Goal: Information Seeking & Learning: Learn about a topic

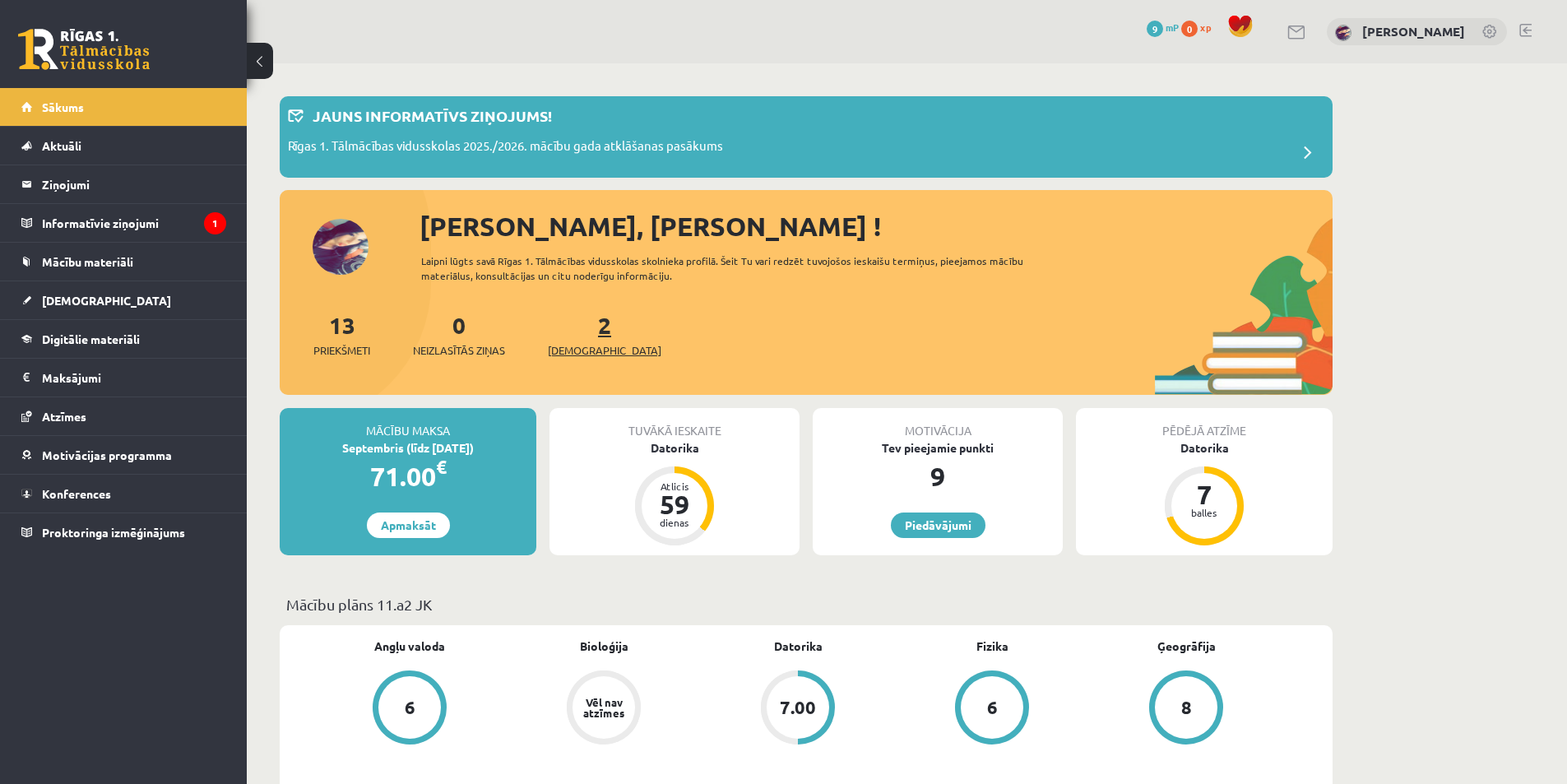
click at [584, 328] on link "2 Ieskaites" at bounding box center [605, 334] width 114 height 48
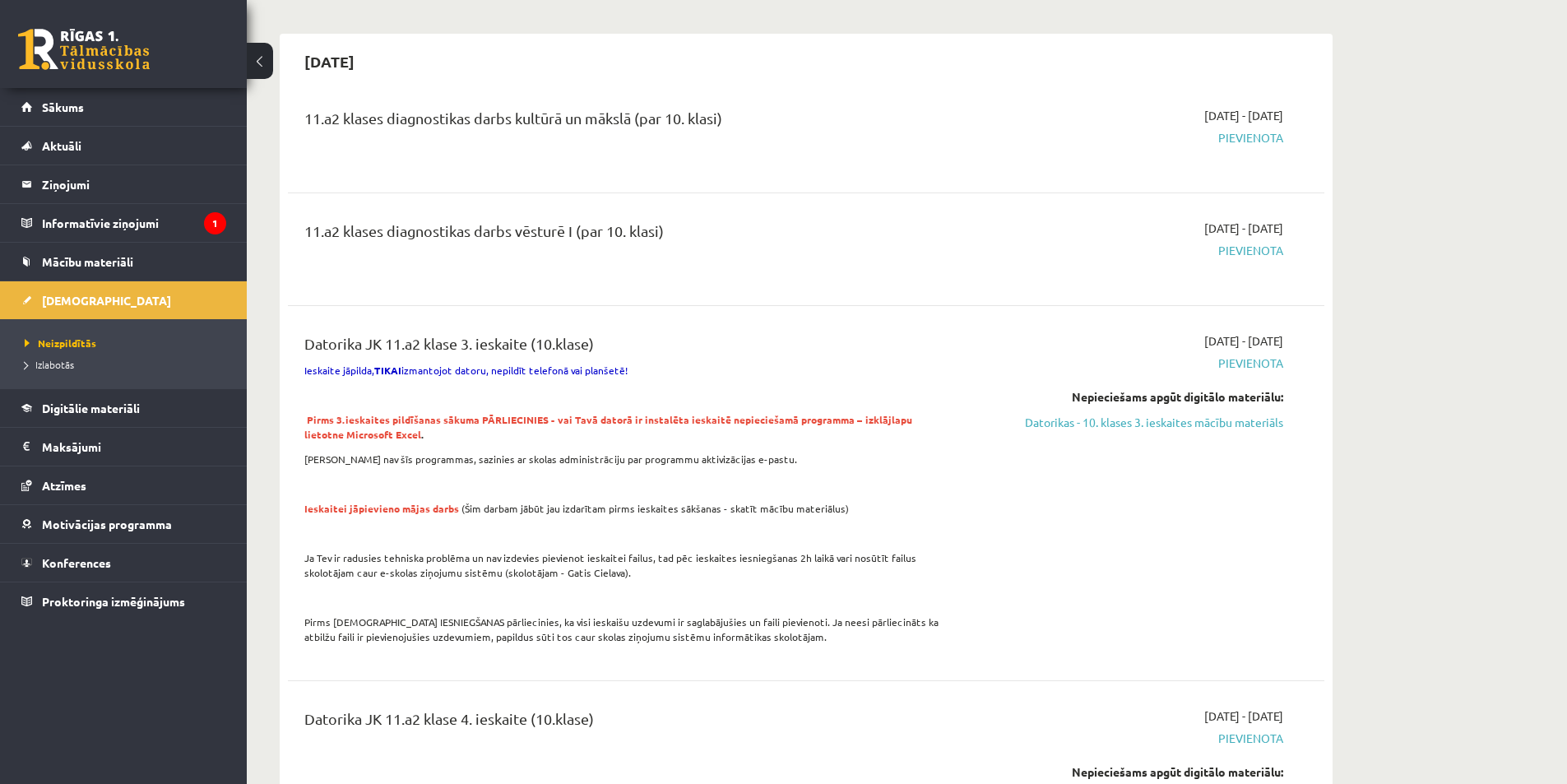
scroll to position [246, 0]
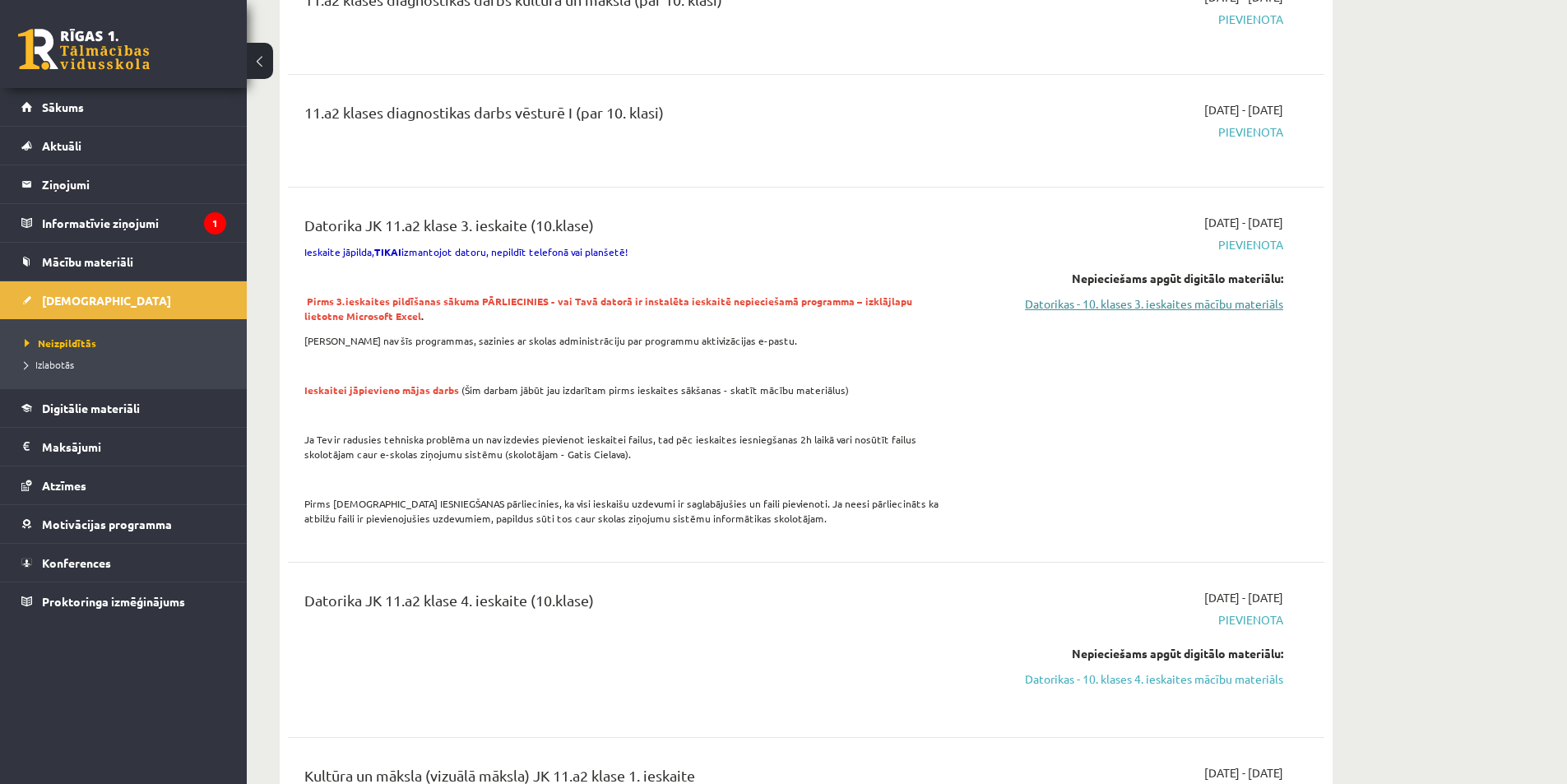
click at [1159, 301] on link "Datorikas - 10. klases 3. ieskaites mācību materiāls" at bounding box center [1128, 304] width 310 height 17
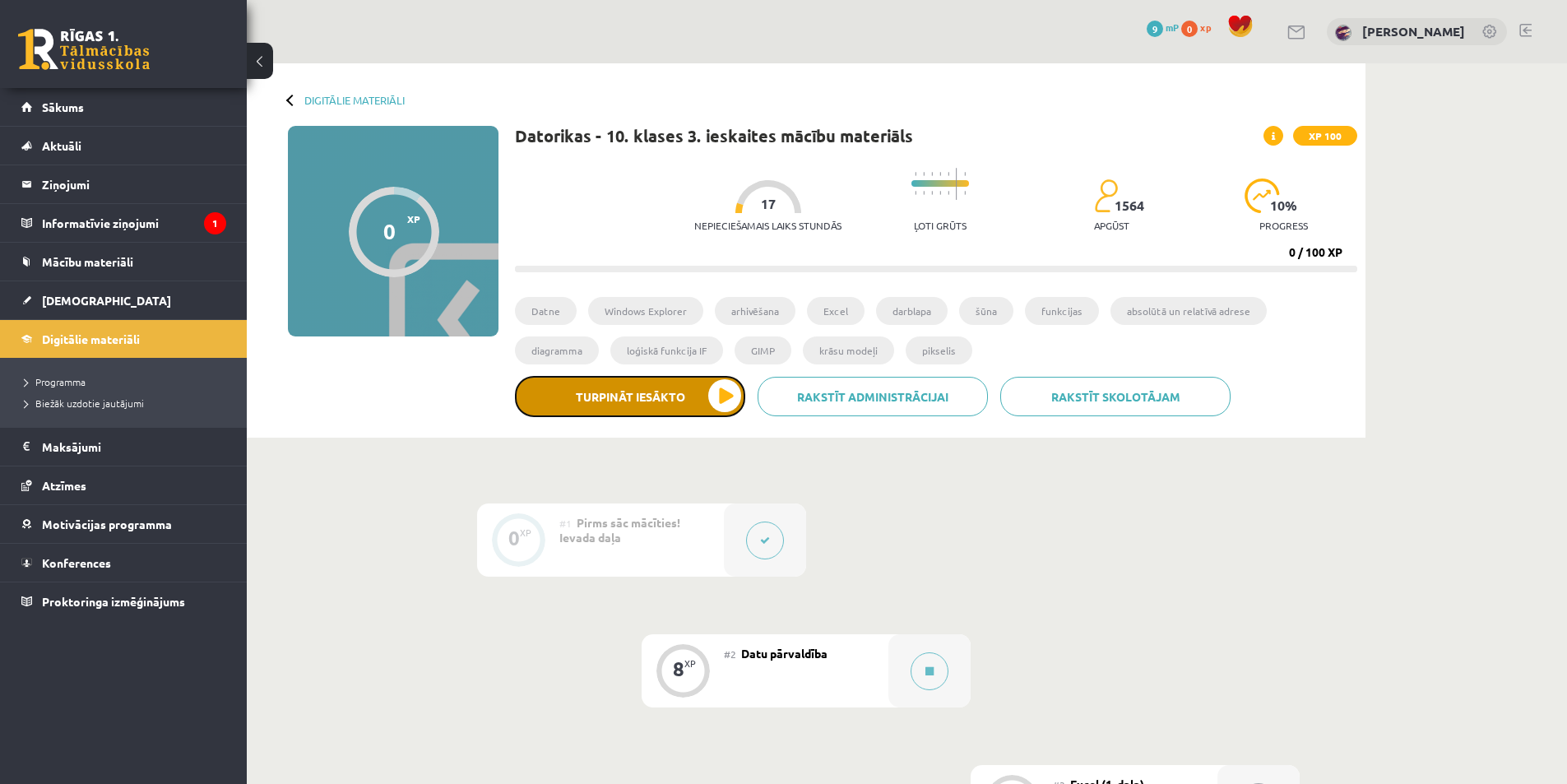
click at [672, 399] on button "Turpināt iesākto" at bounding box center [630, 396] width 230 height 41
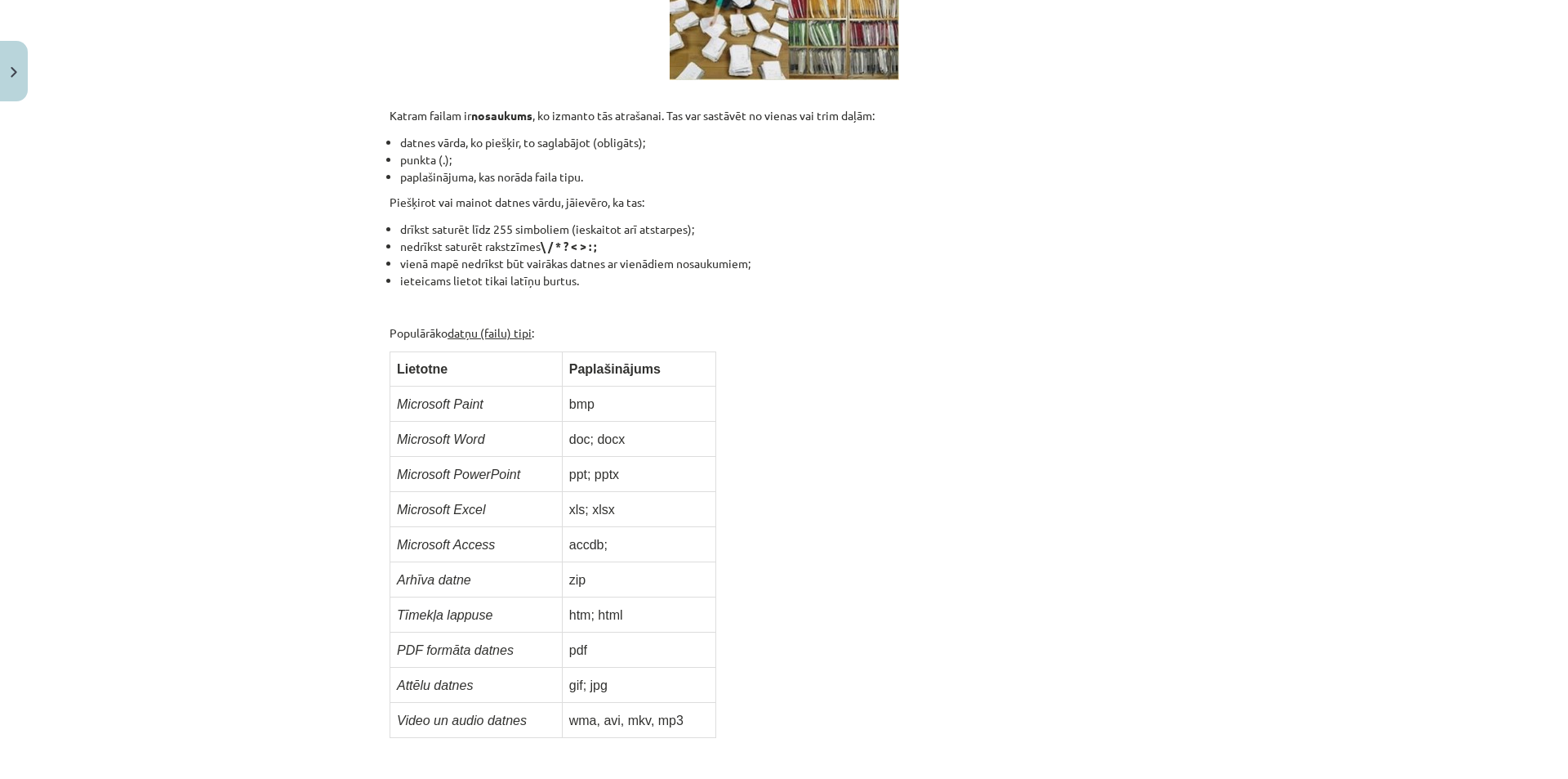
scroll to position [326, 0]
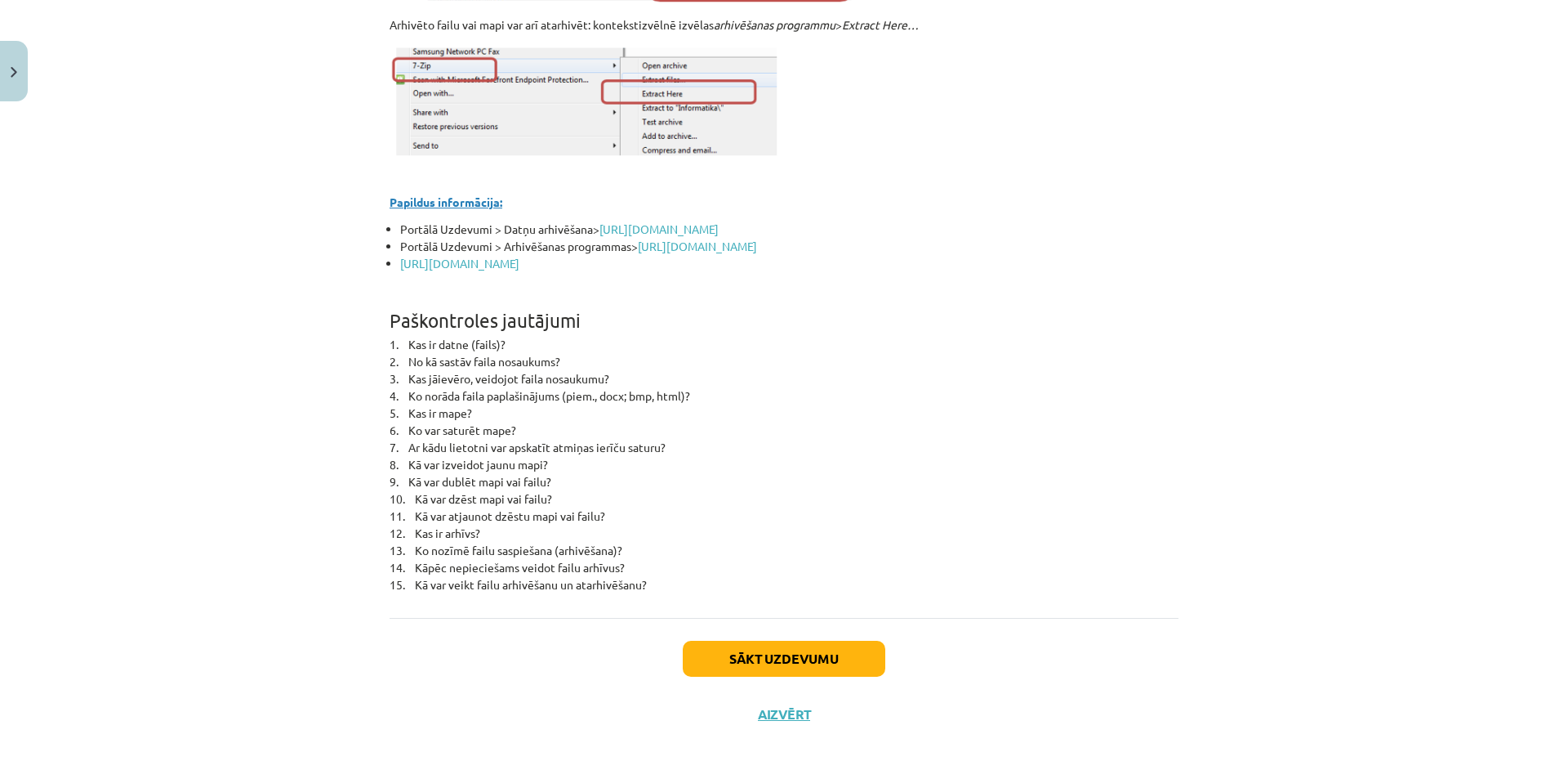
scroll to position [7050, 0]
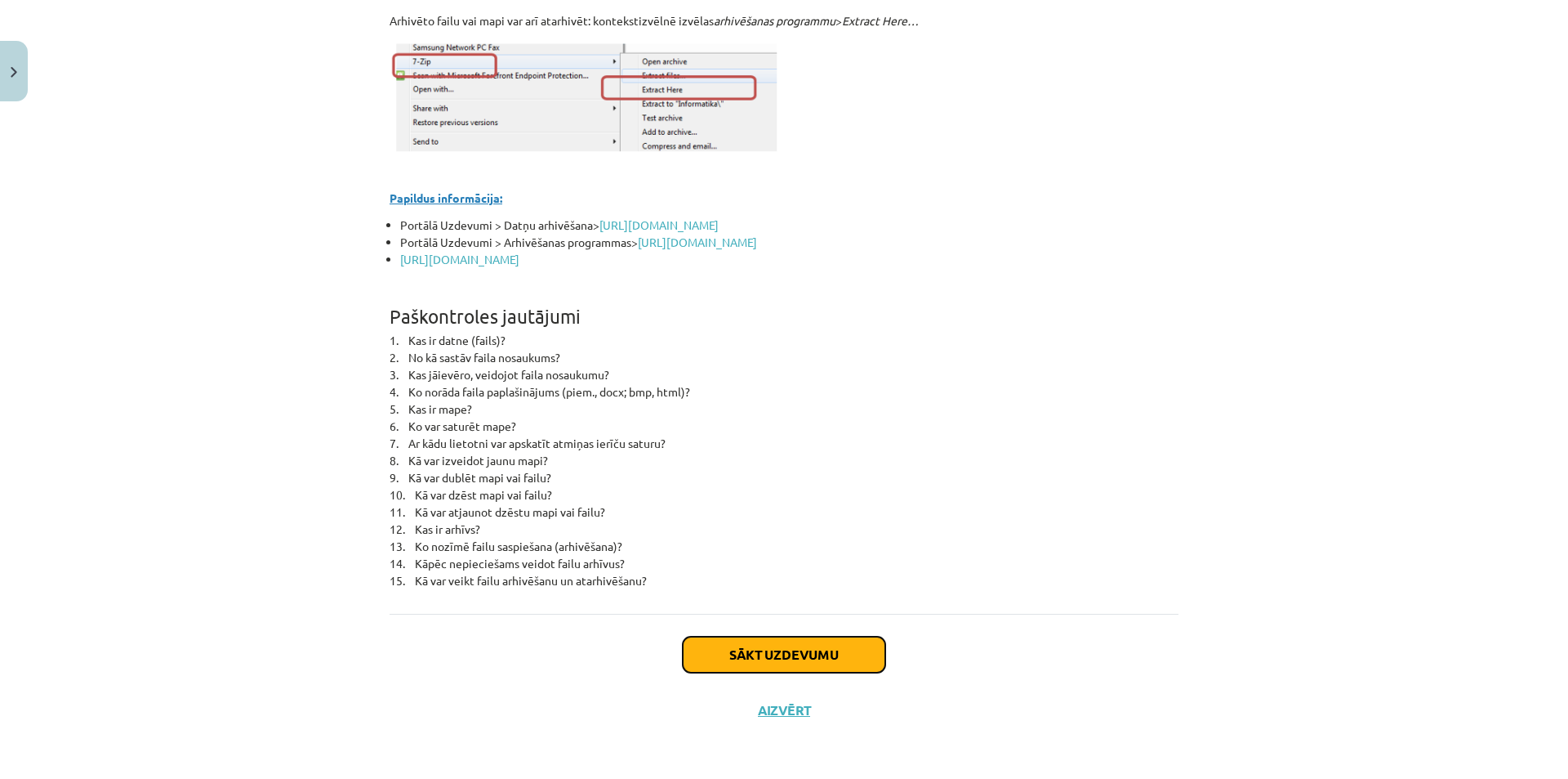
click at [807, 646] on button "Sākt uzdevumu" at bounding box center [784, 654] width 203 height 36
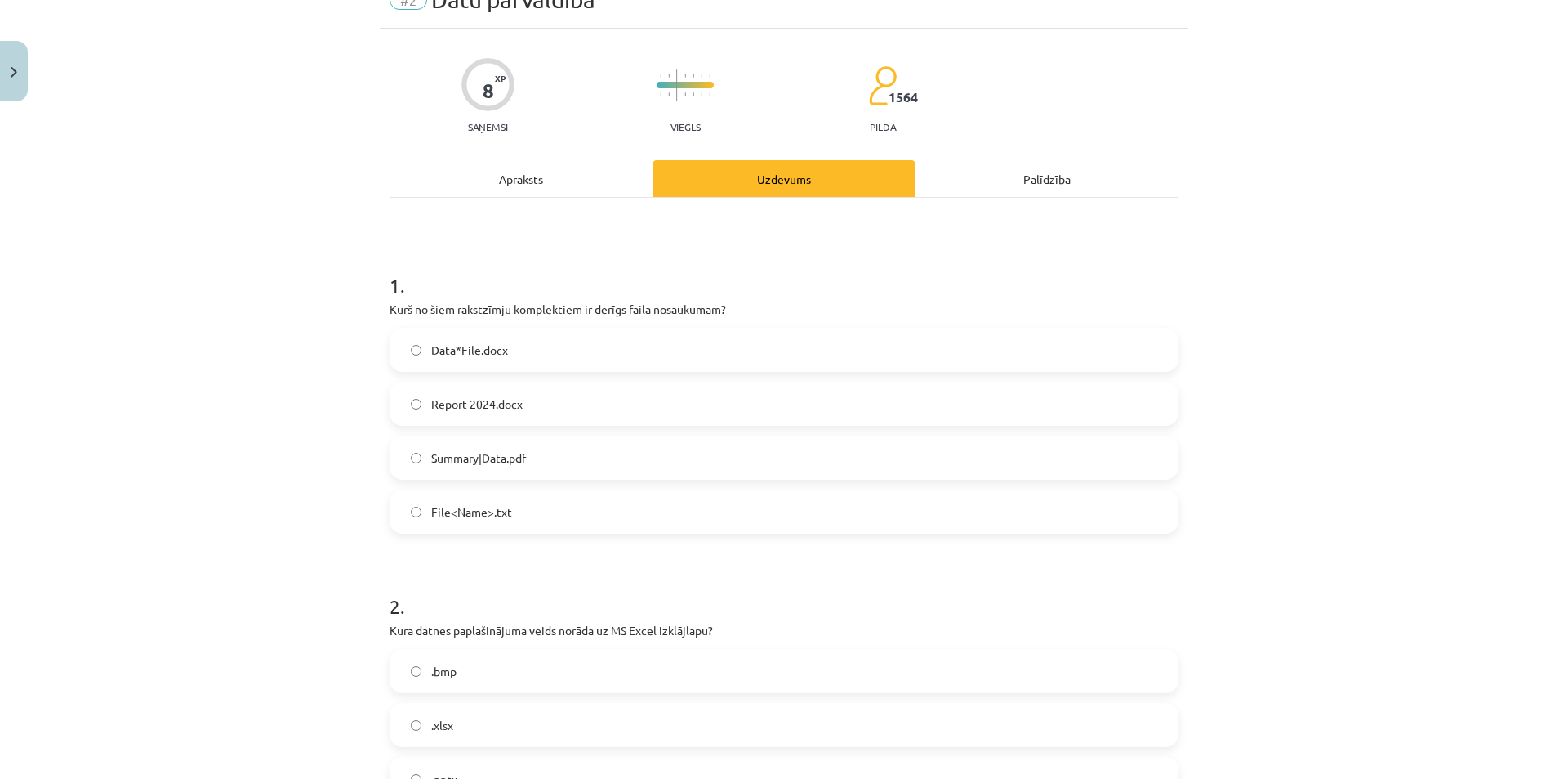
scroll to position [41, 0]
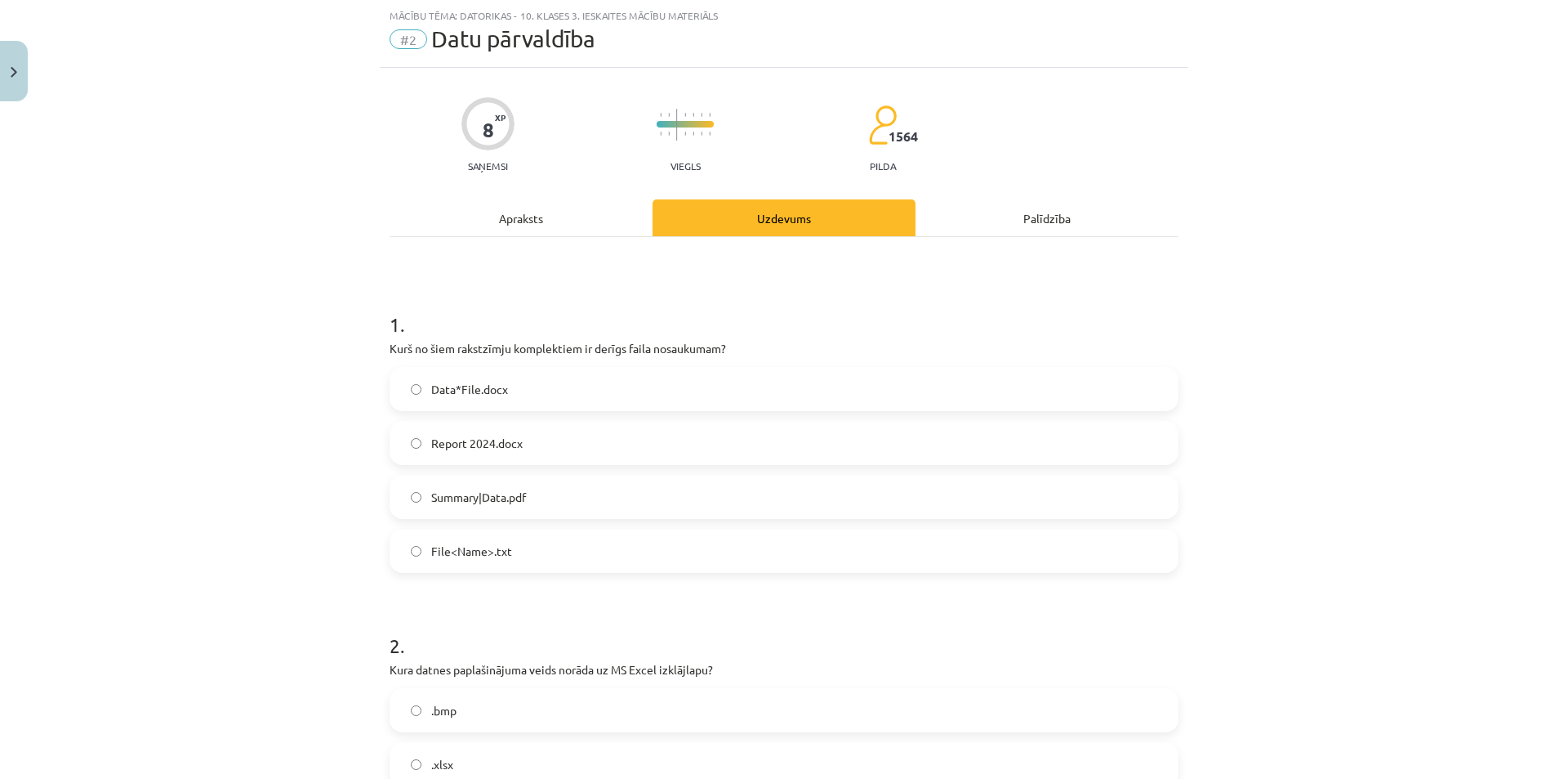
click at [568, 452] on label "Report 2024.docx" at bounding box center [784, 442] width 785 height 41
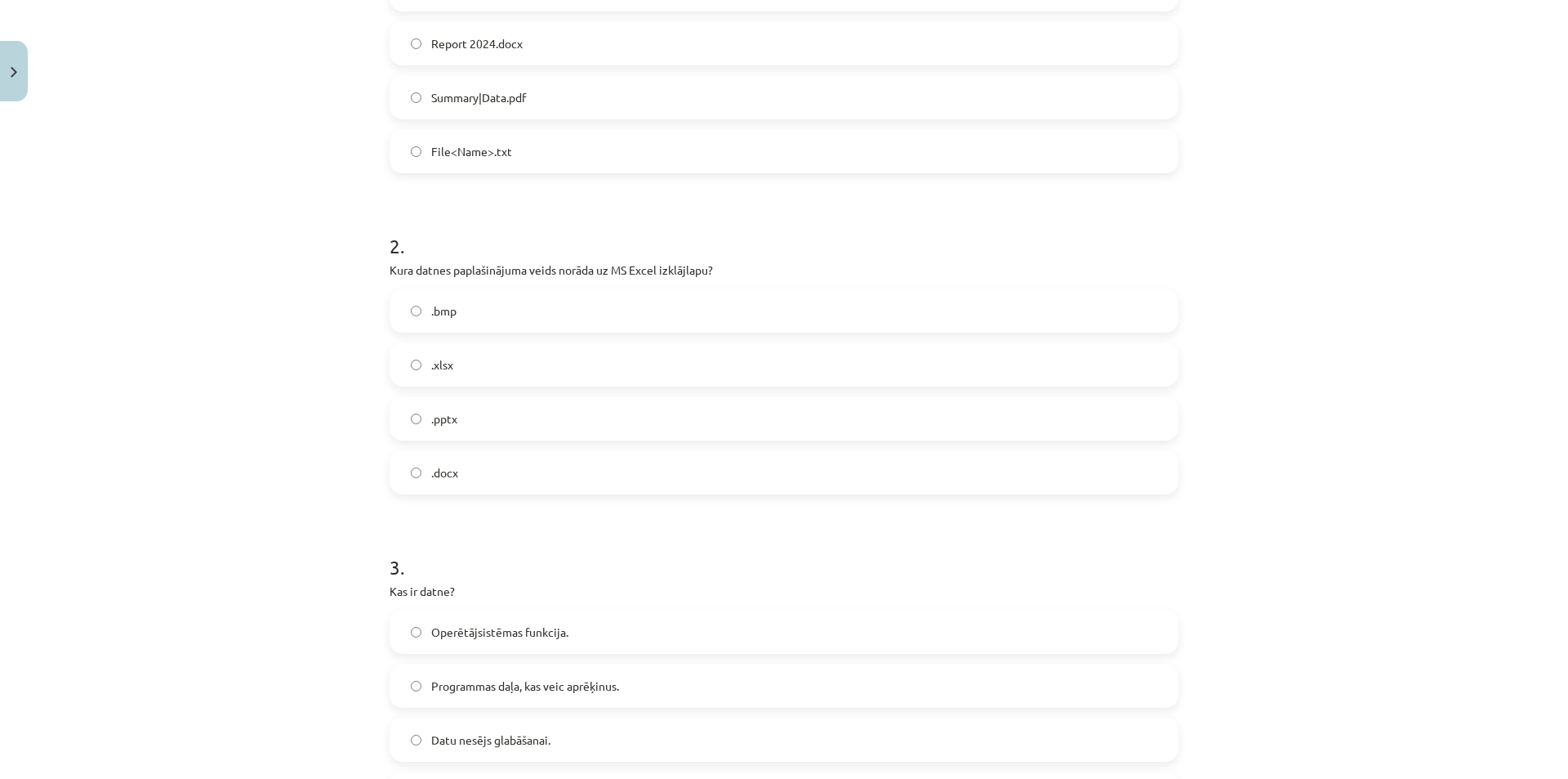
scroll to position [449, 0]
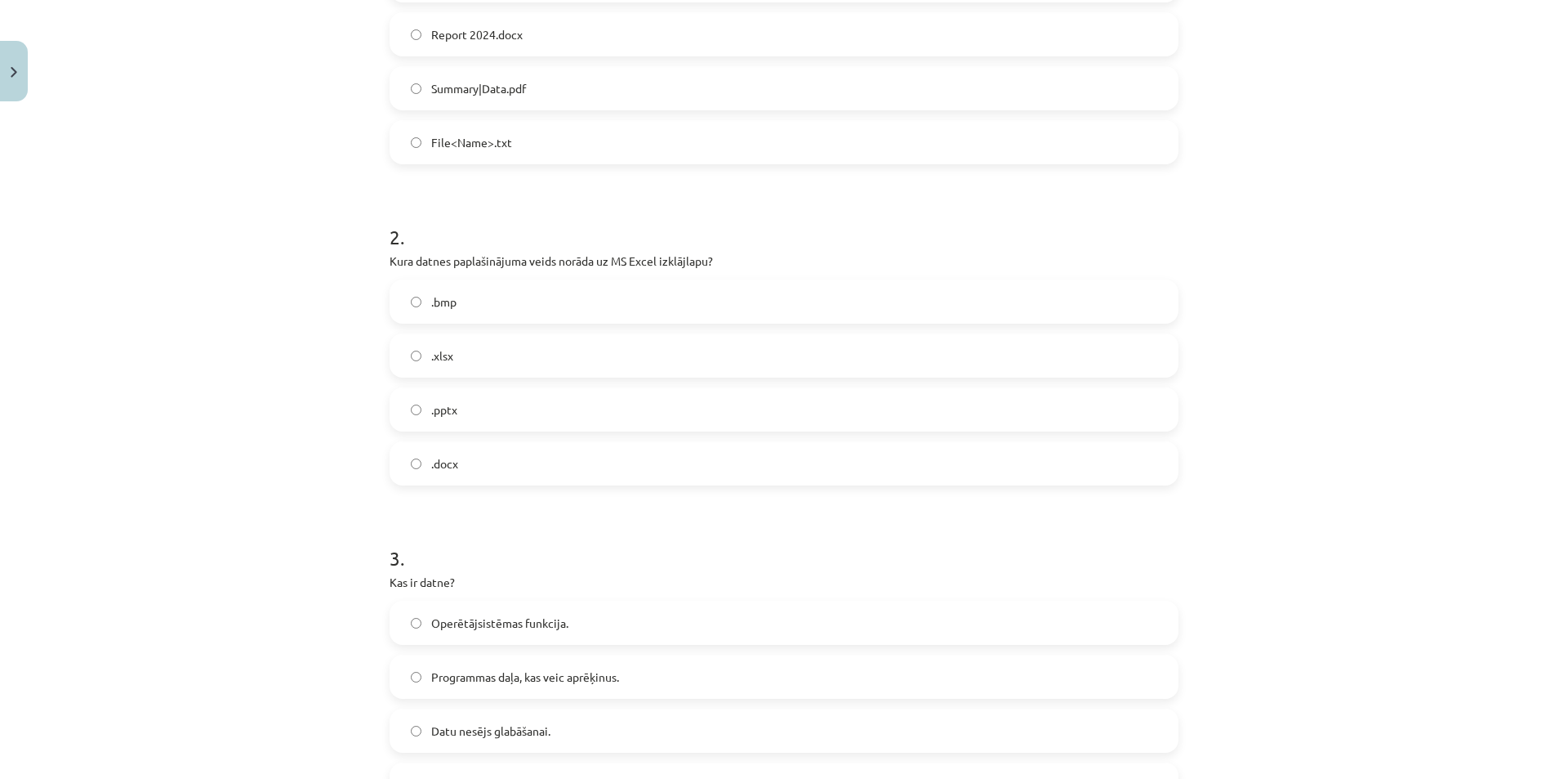
click at [414, 348] on label ".xlsx" at bounding box center [784, 355] width 785 height 41
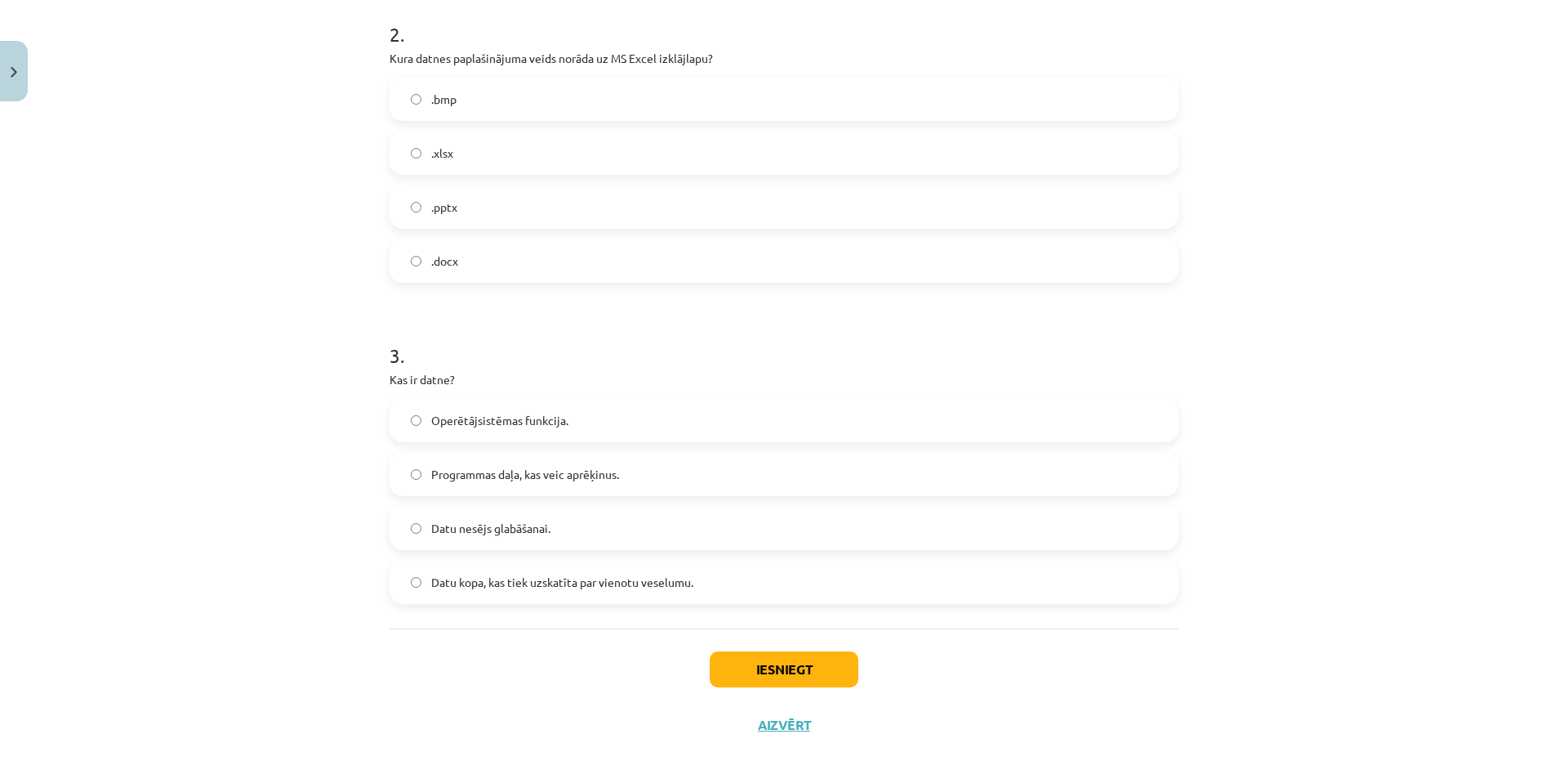
scroll to position [667, 0]
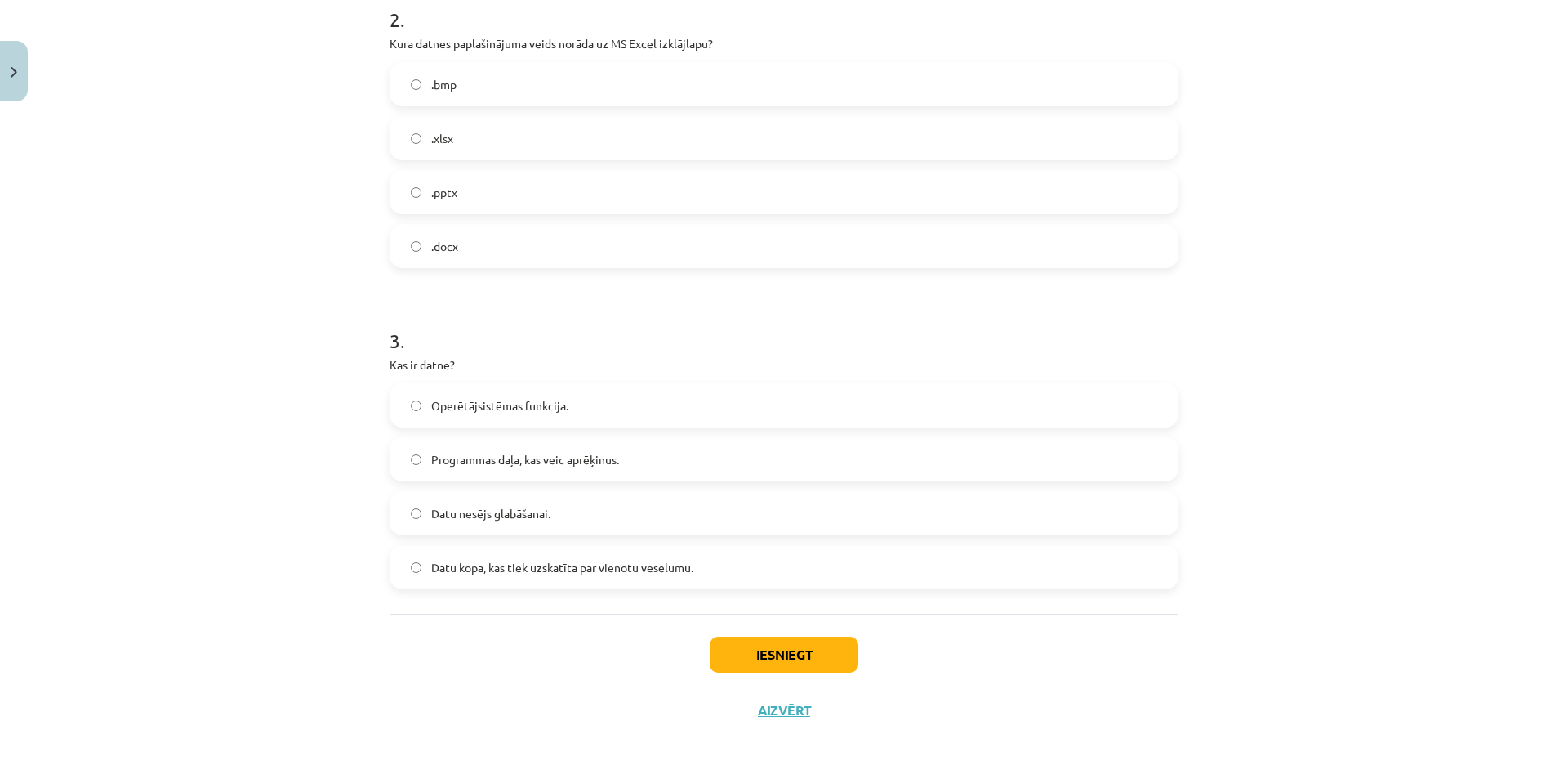
click at [431, 550] on label "Datu kopa, kas tiek uzskatīta par vienotu veselumu." at bounding box center [784, 567] width 785 height 41
click at [732, 645] on button "Iesniegt" at bounding box center [784, 654] width 149 height 36
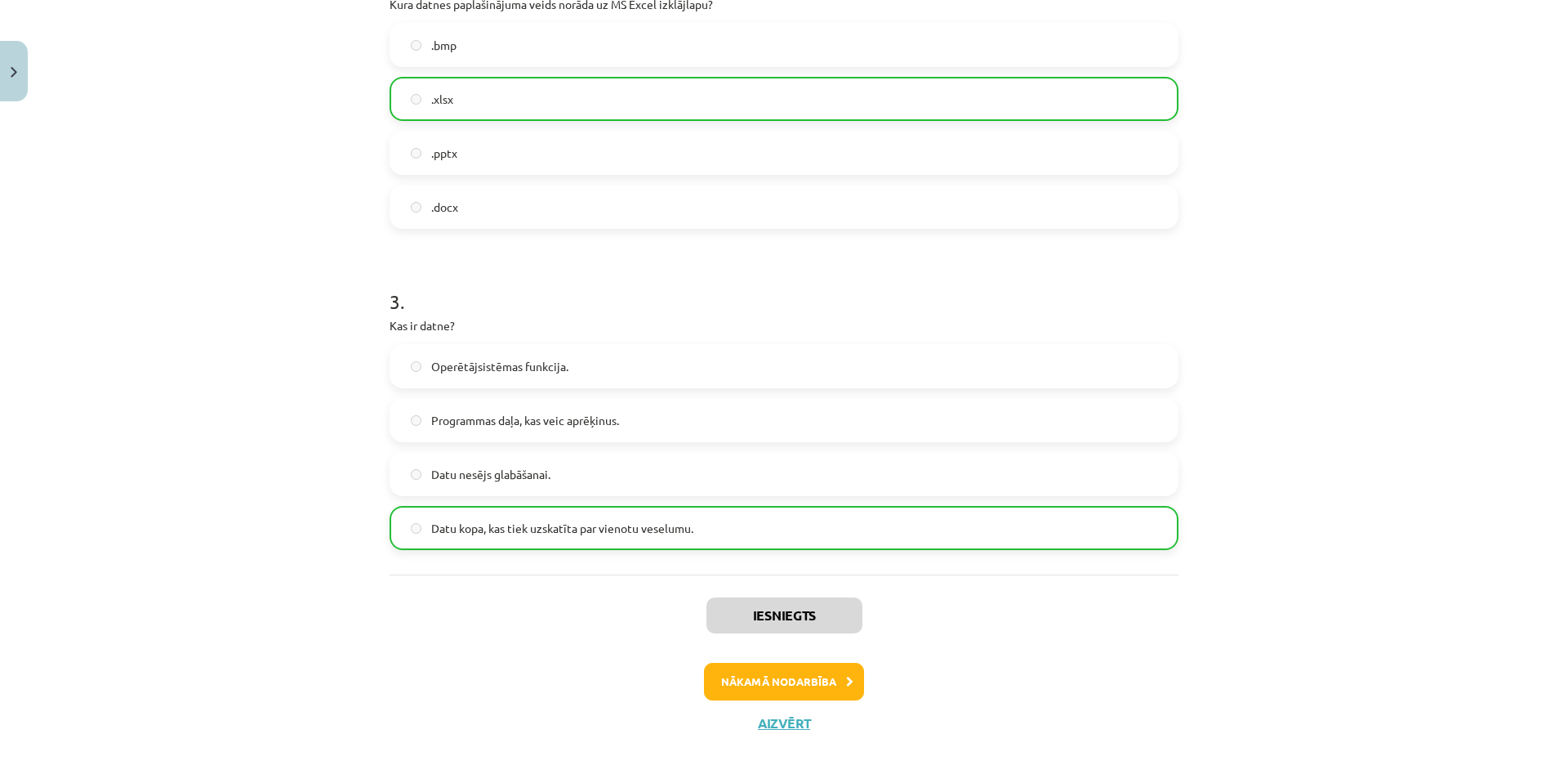
scroll to position [719, 0]
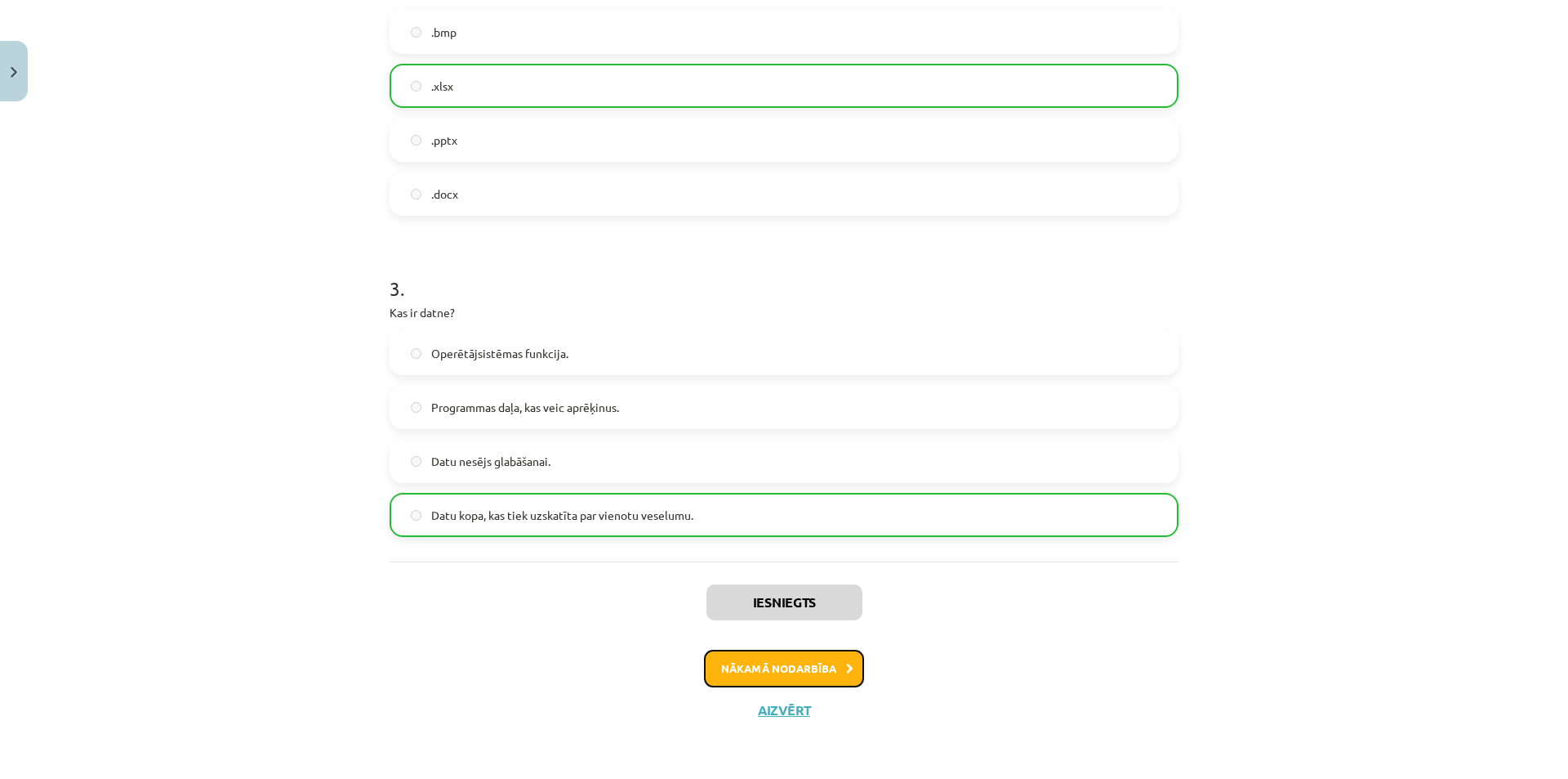
click at [795, 681] on button "Nākamā nodarbība" at bounding box center [784, 668] width 160 height 38
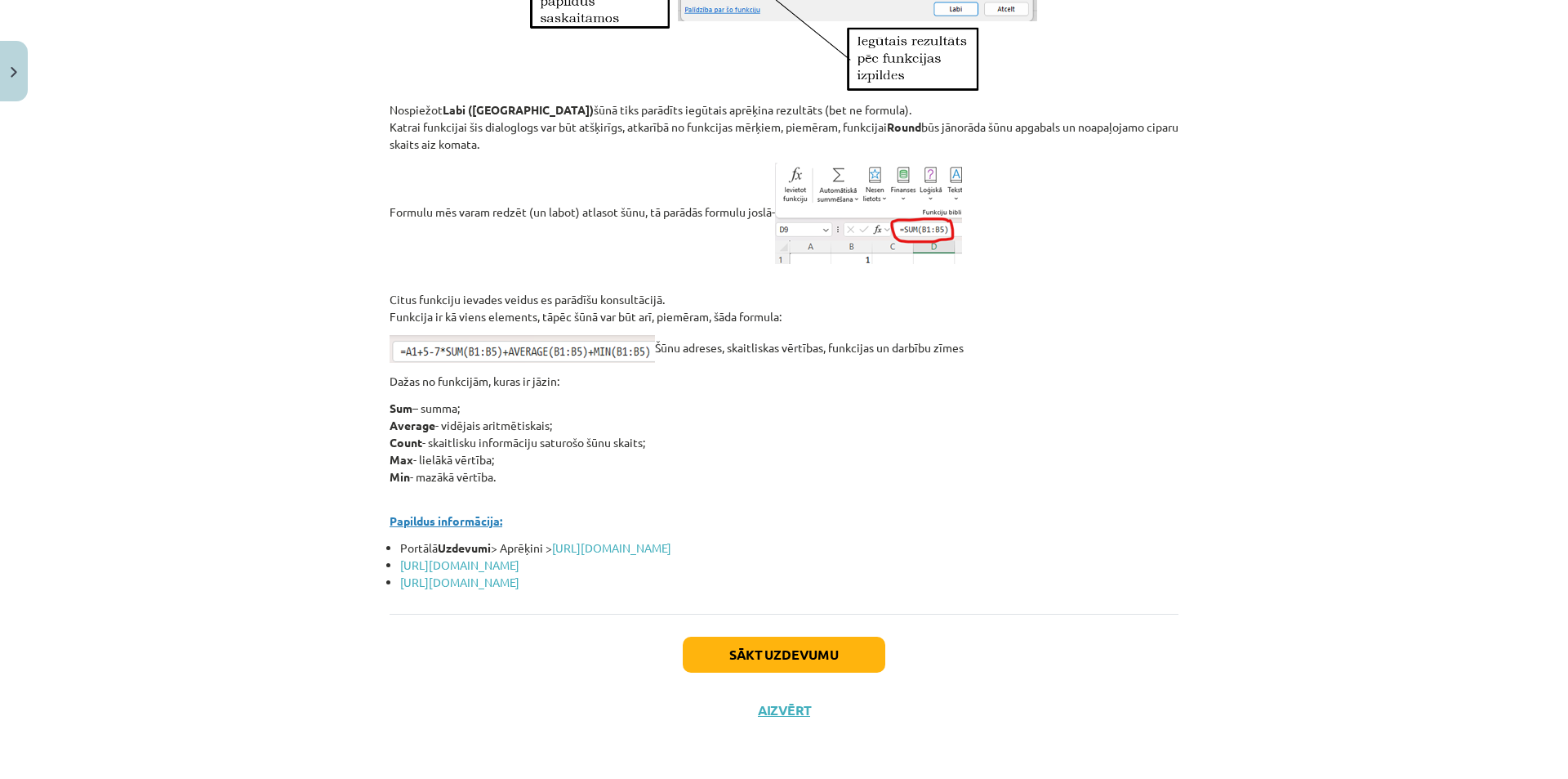
scroll to position [6987, 0]
click at [758, 644] on button "Sākt uzdevumu" at bounding box center [784, 654] width 203 height 36
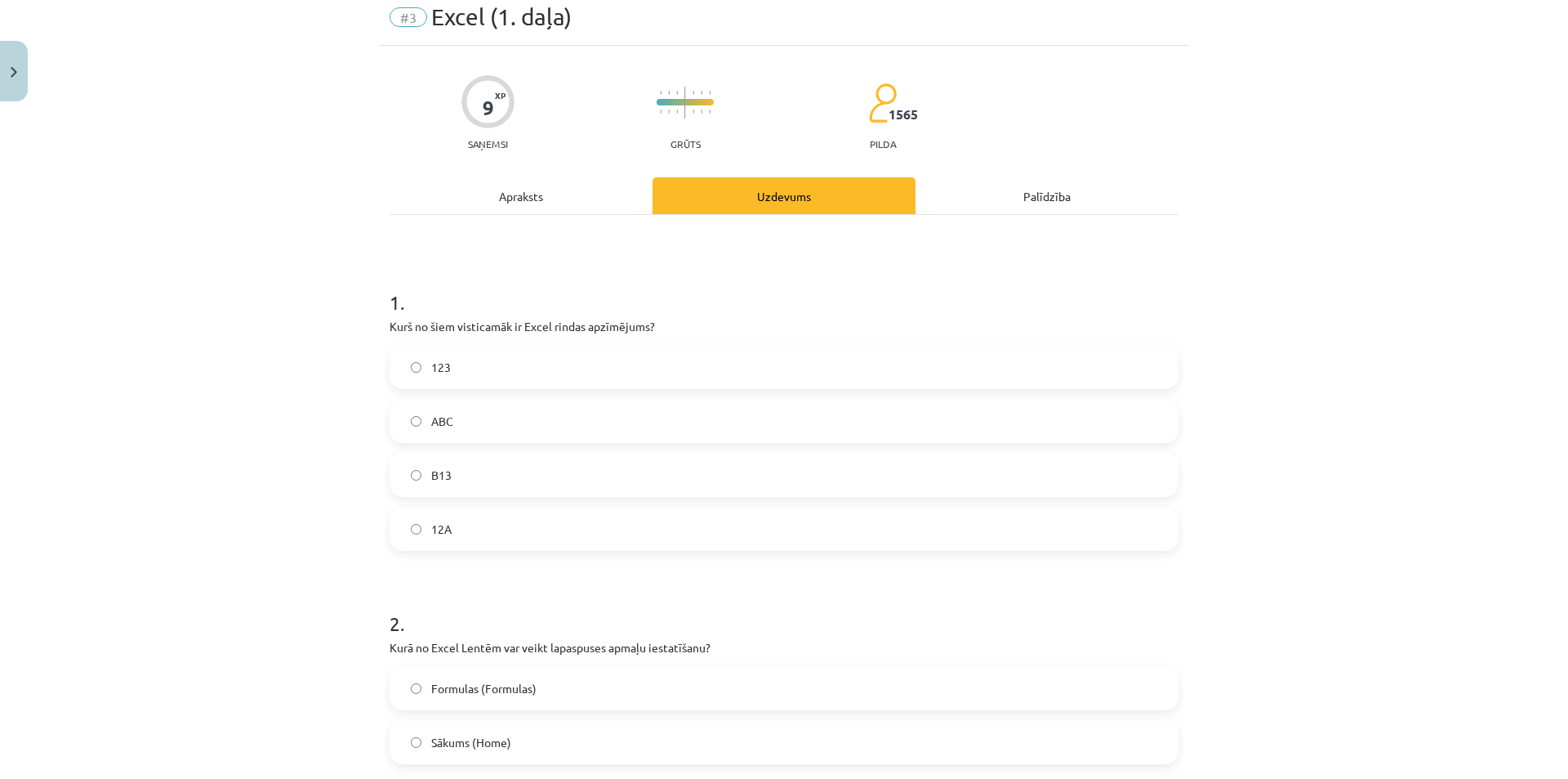
scroll to position [41, 0]
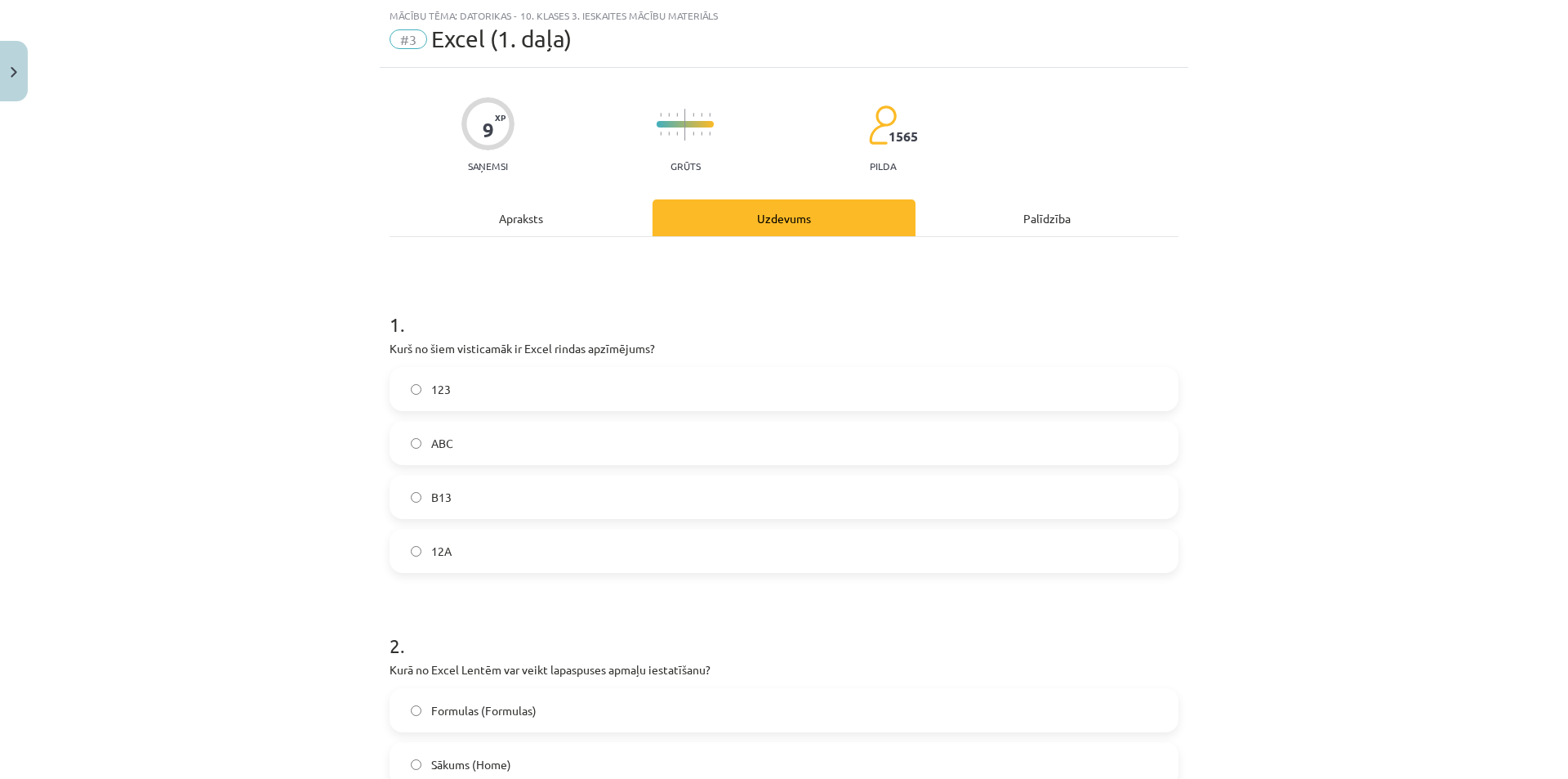
click at [416, 496] on label "B13" at bounding box center [784, 496] width 785 height 41
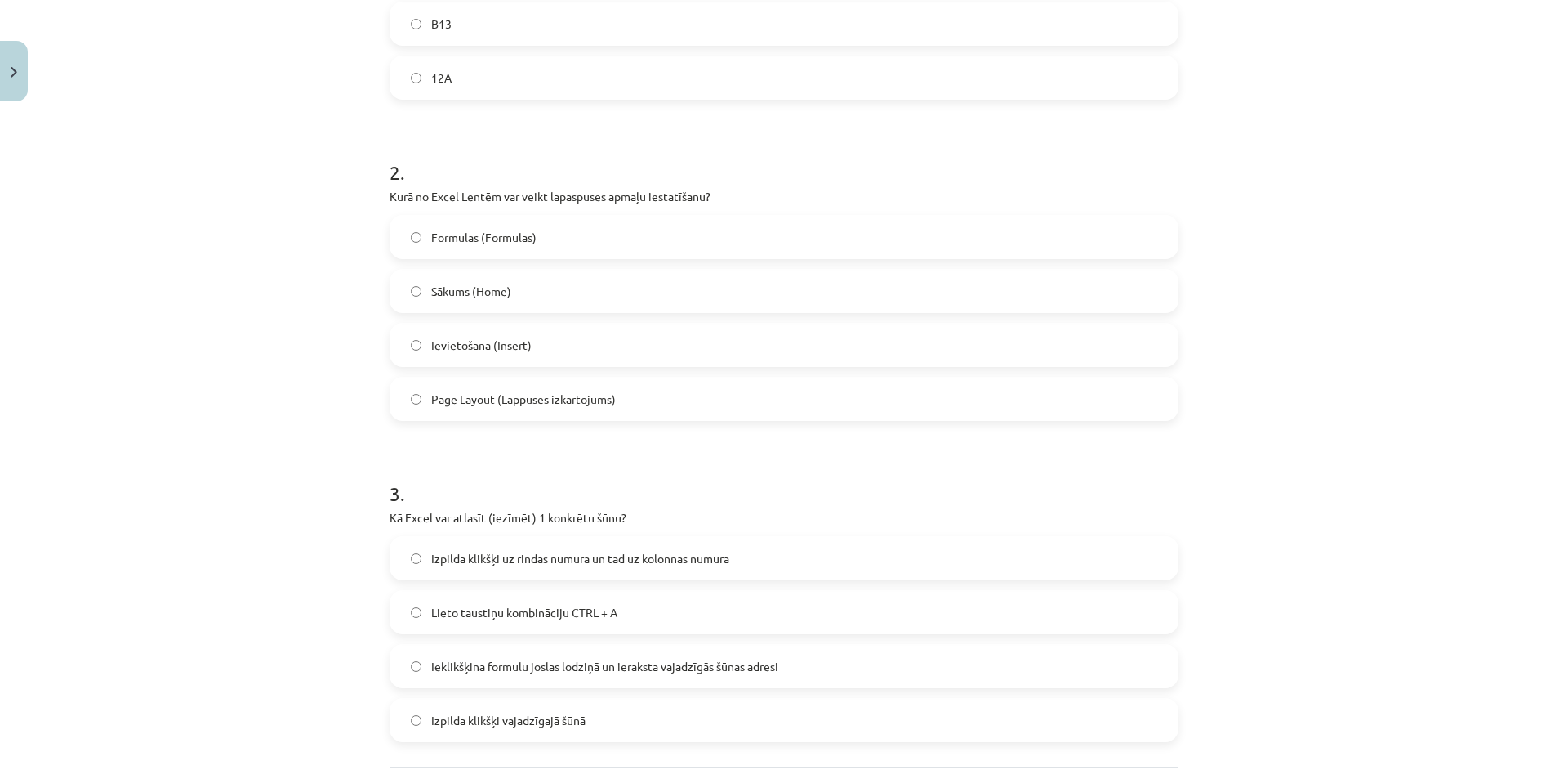
scroll to position [503, 0]
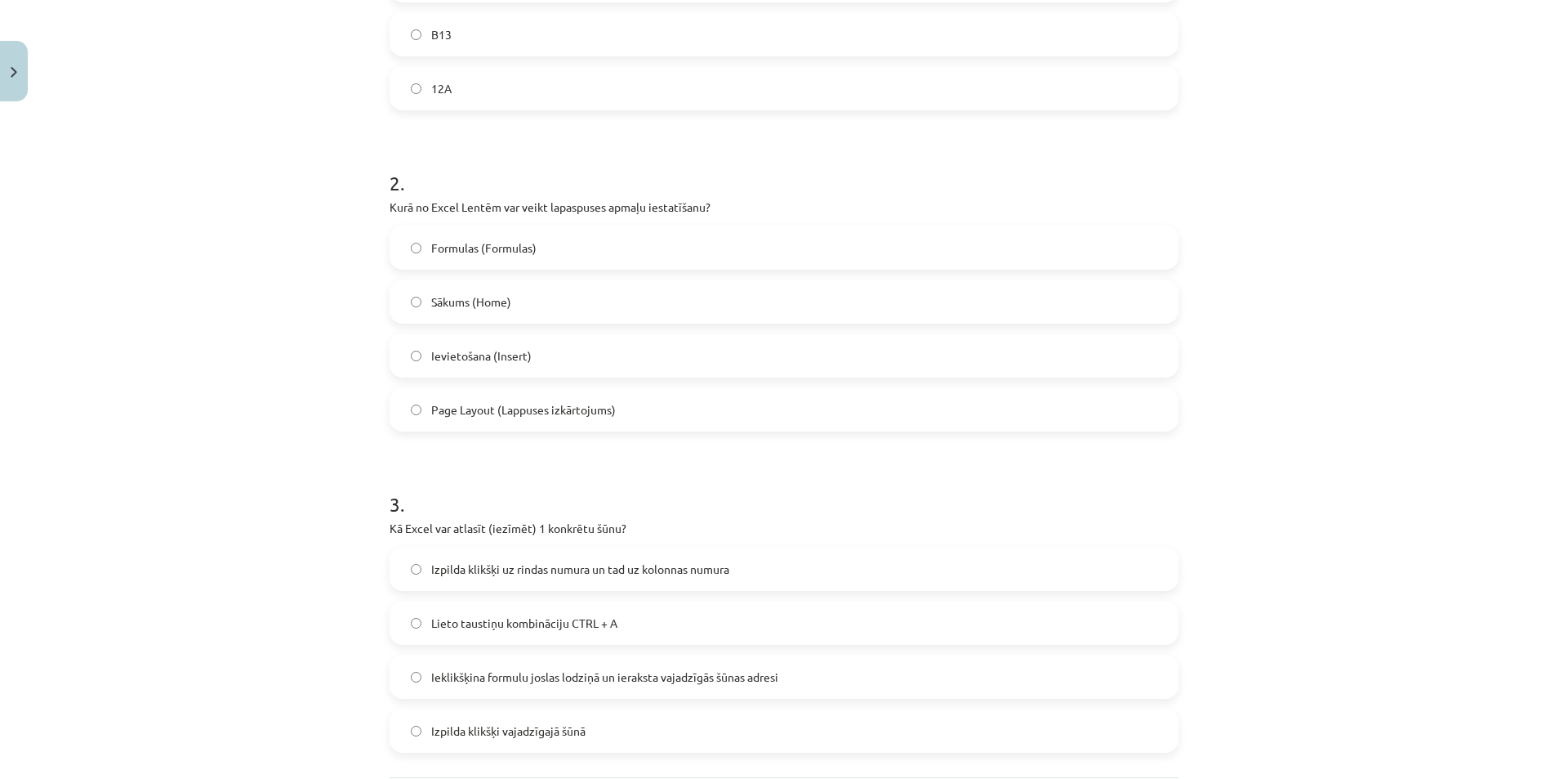
click at [663, 725] on label "Izpilda klikšķi vajadzīgajā šūnā" at bounding box center [784, 730] width 785 height 41
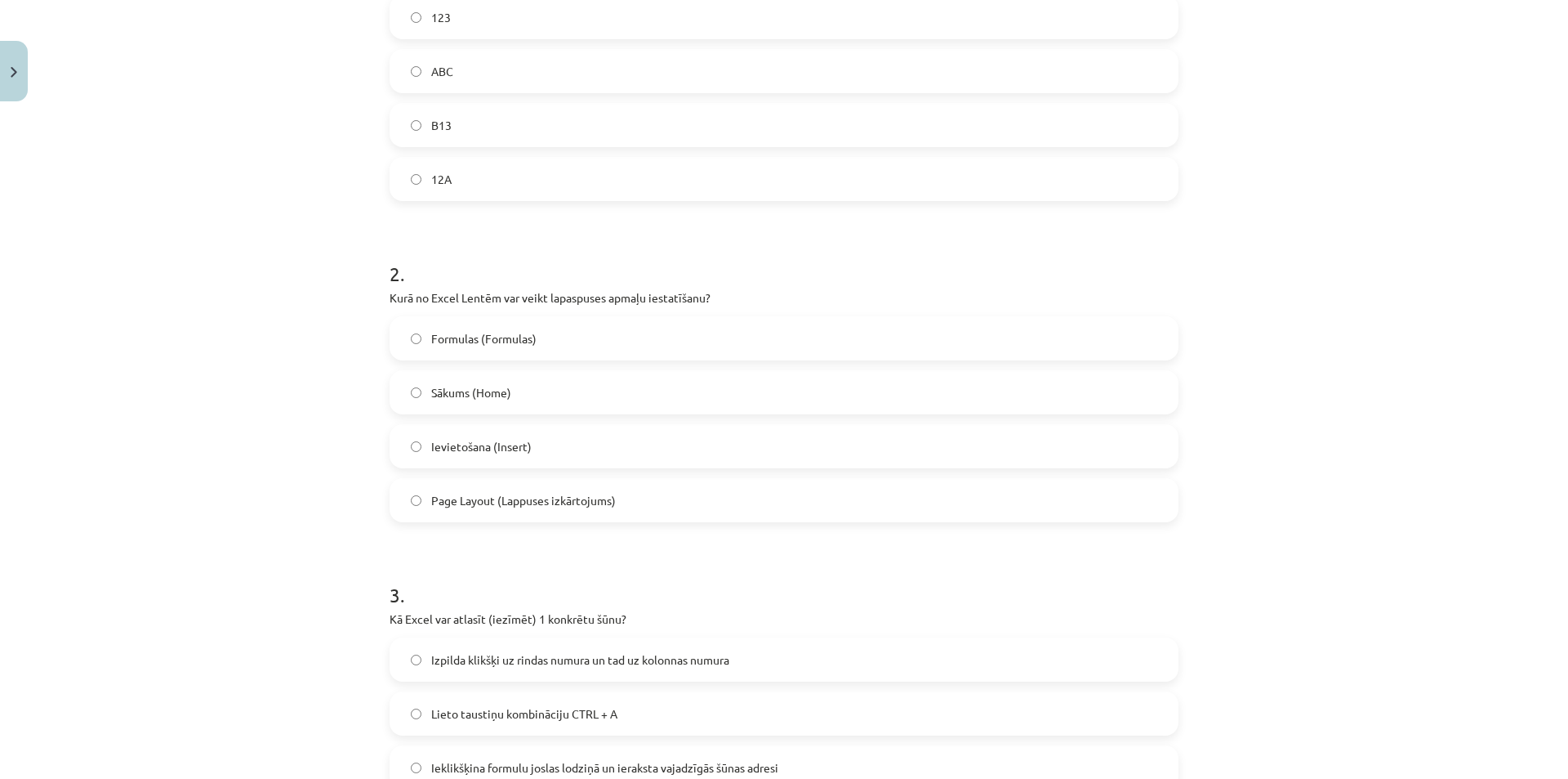
scroll to position [258, 0]
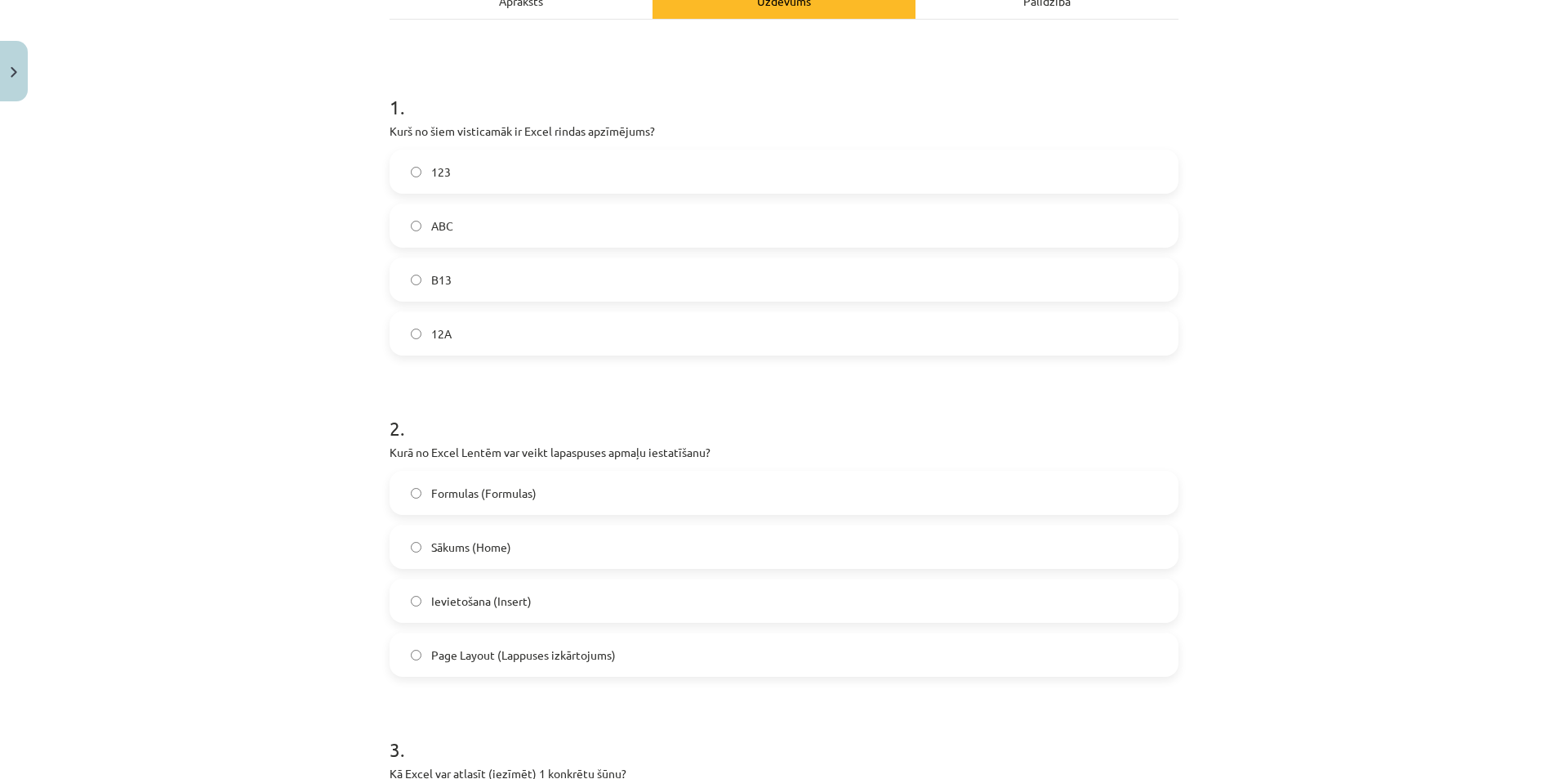
click at [638, 666] on label "Page Layout (Lappuses izkārtojums)" at bounding box center [784, 654] width 785 height 41
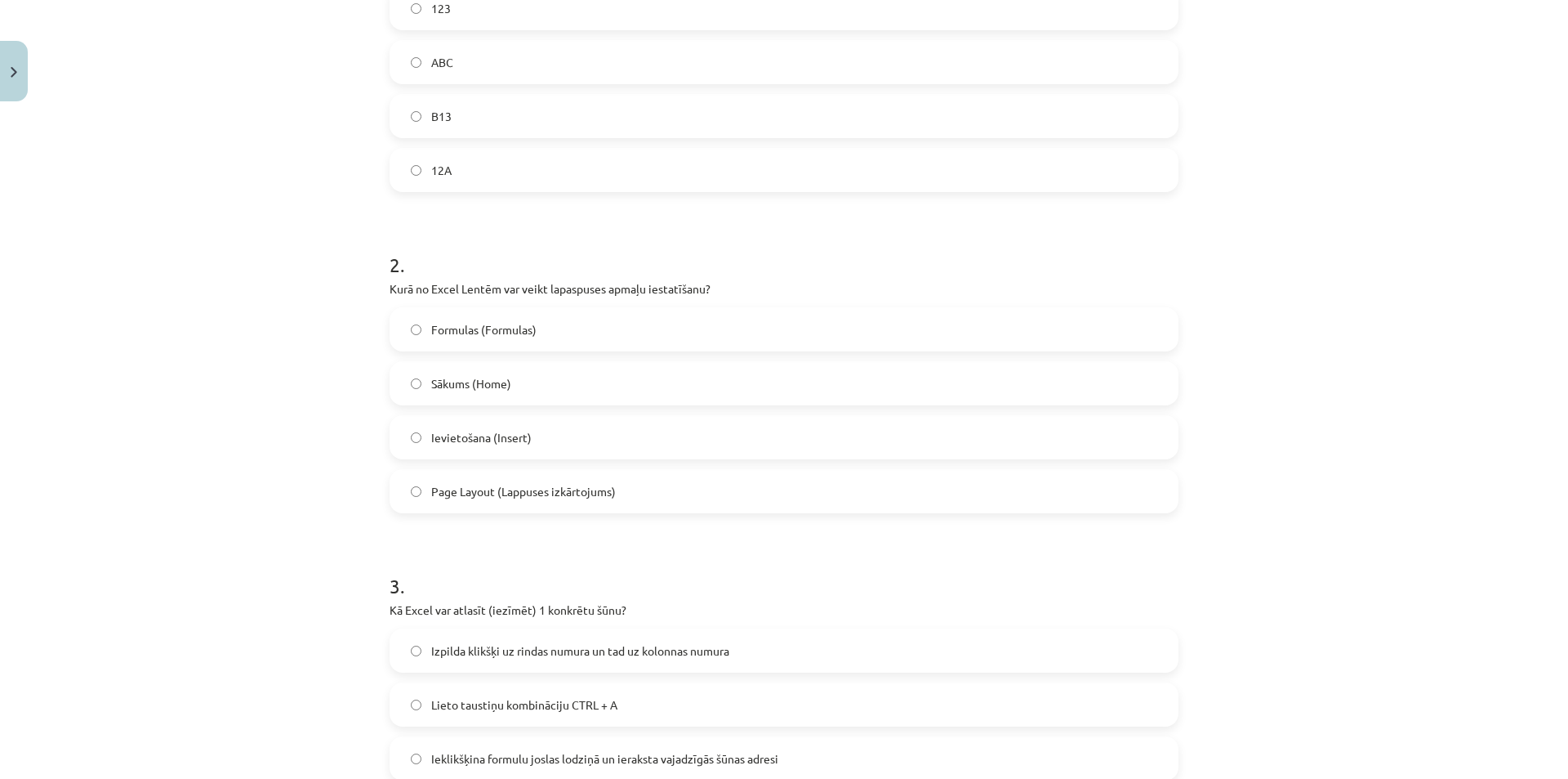
scroll to position [585, 0]
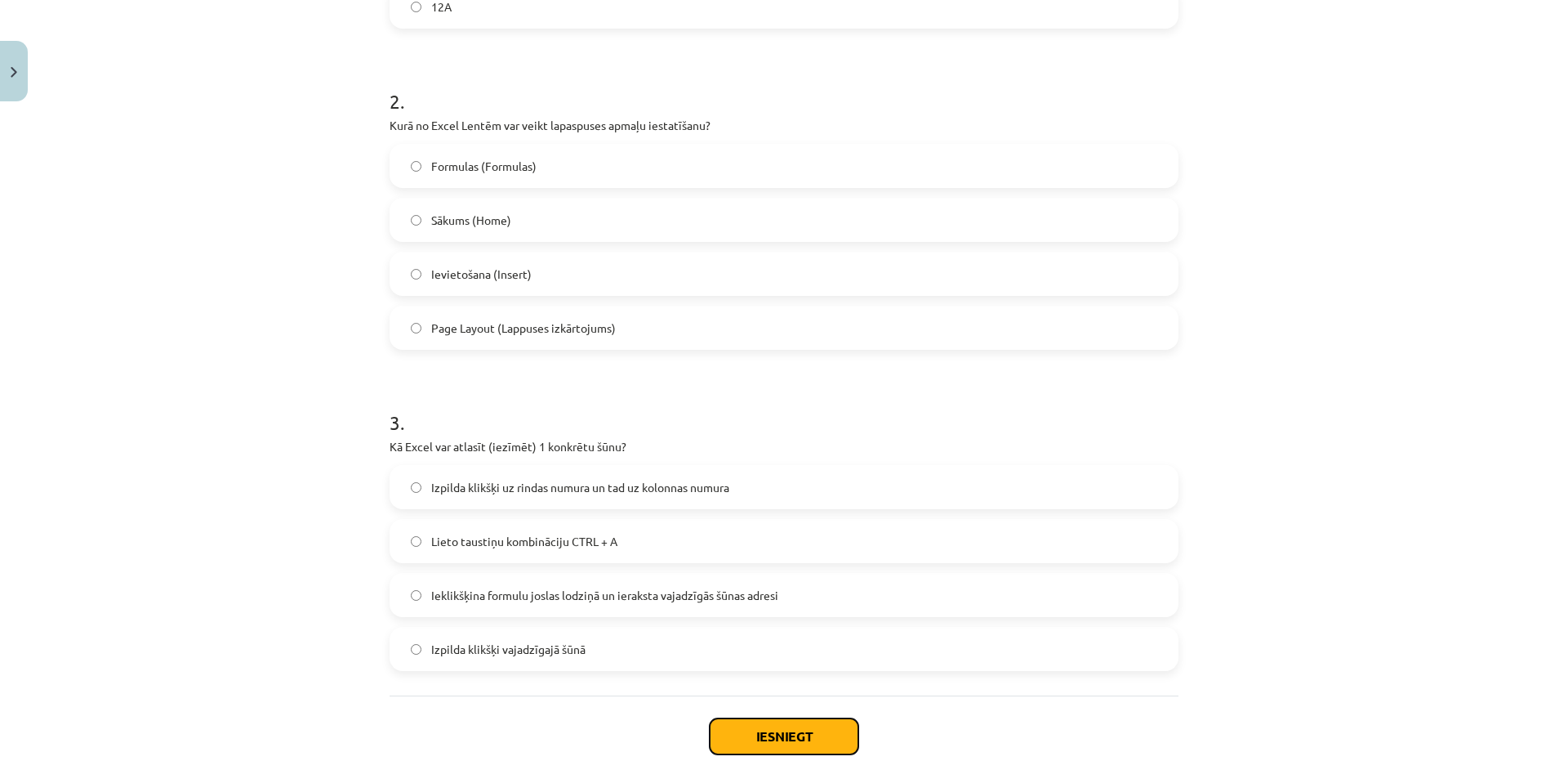
click at [818, 747] on button "Iesniegt" at bounding box center [784, 736] width 149 height 36
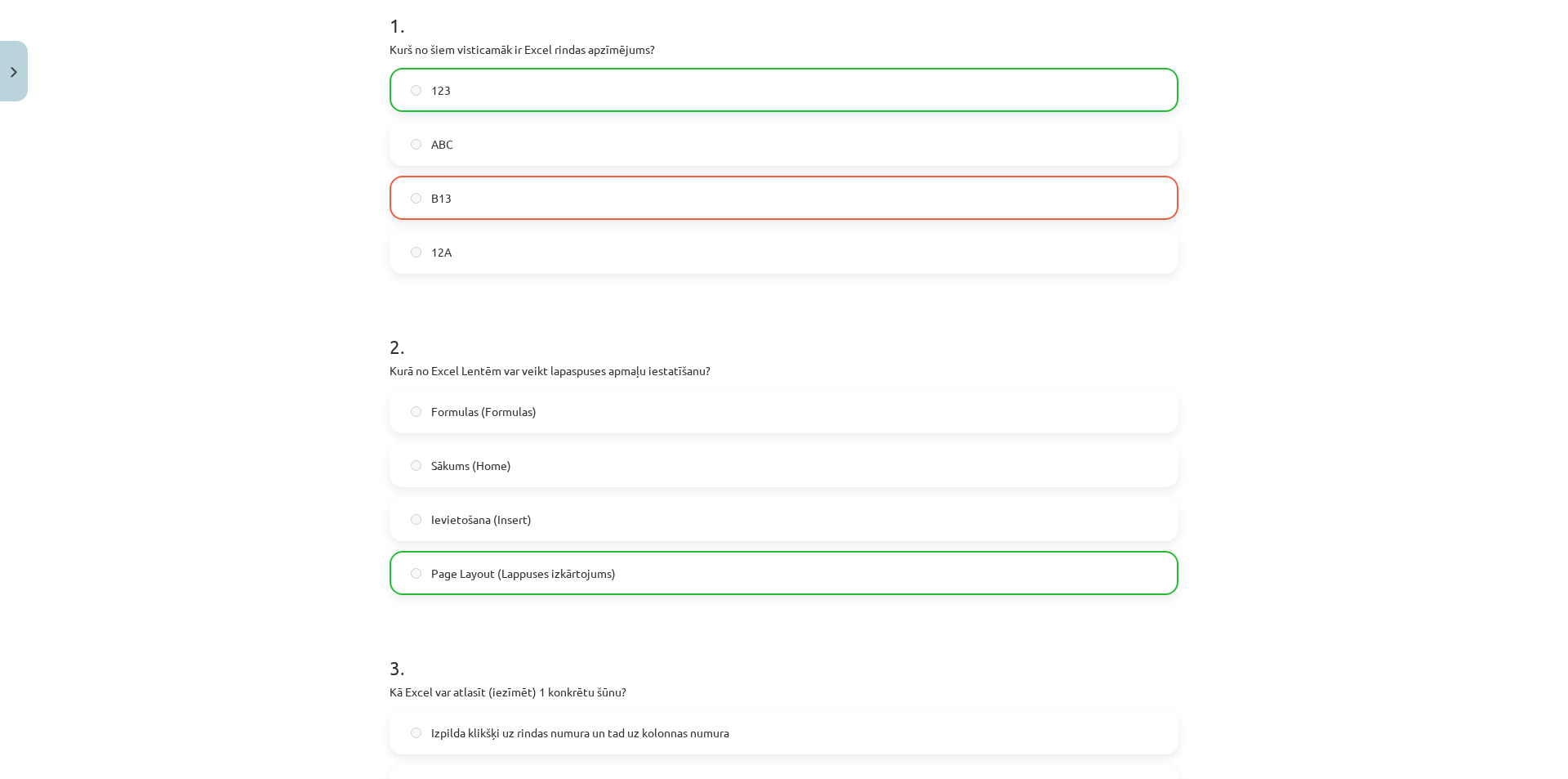
scroll to position [719, 0]
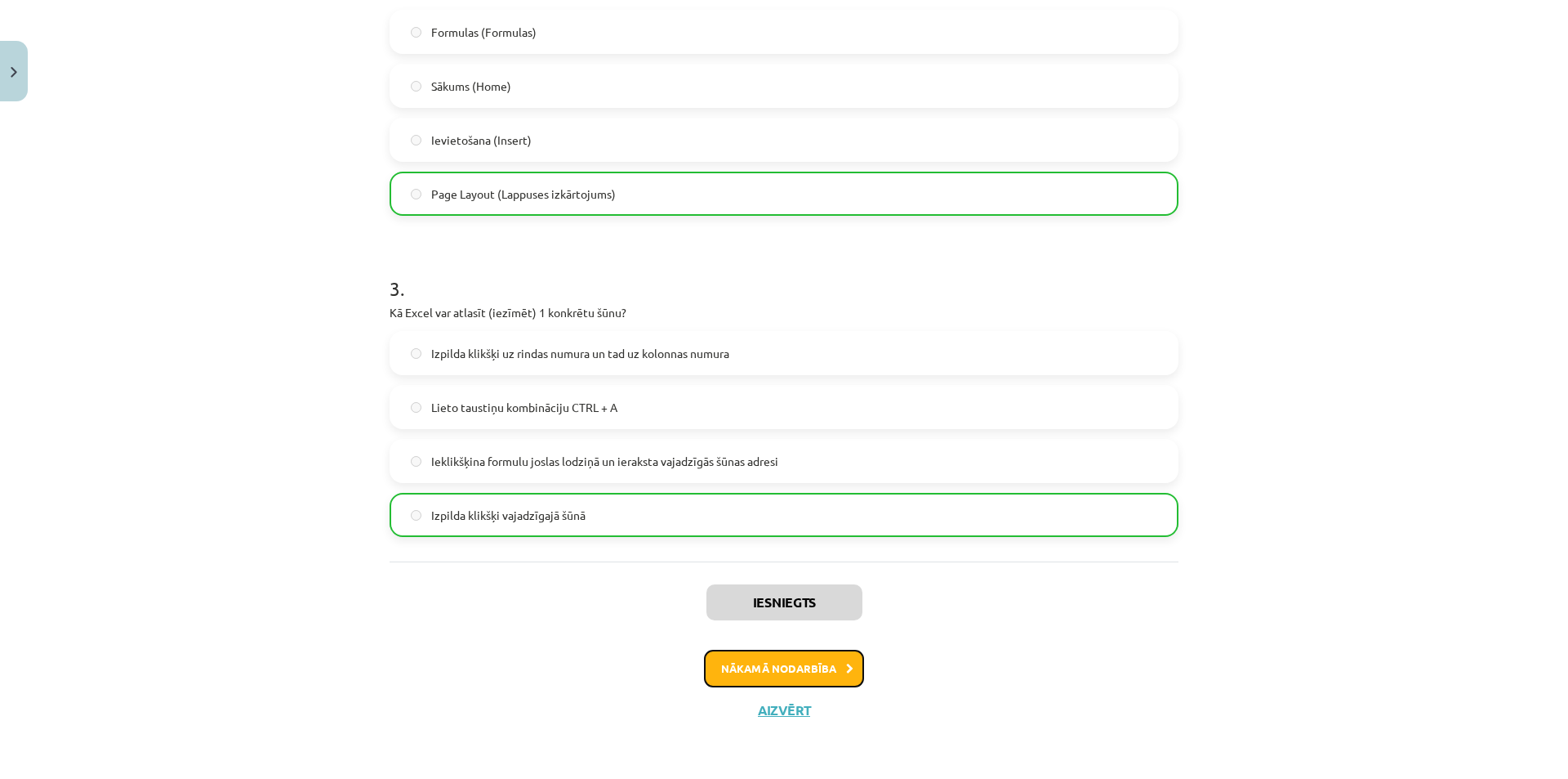
click at [805, 665] on button "Nākamā nodarbība" at bounding box center [784, 668] width 160 height 38
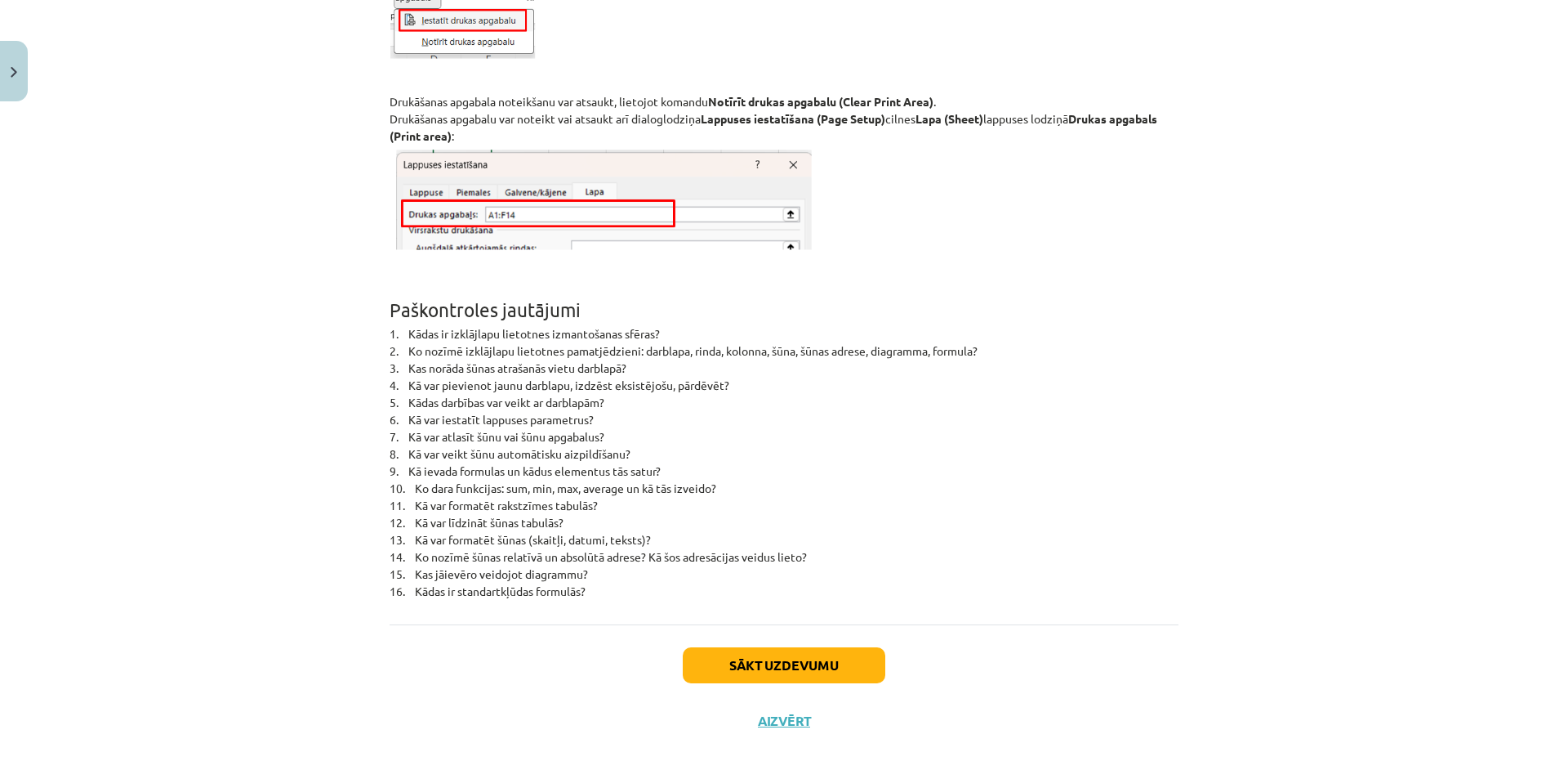
scroll to position [10426, 0]
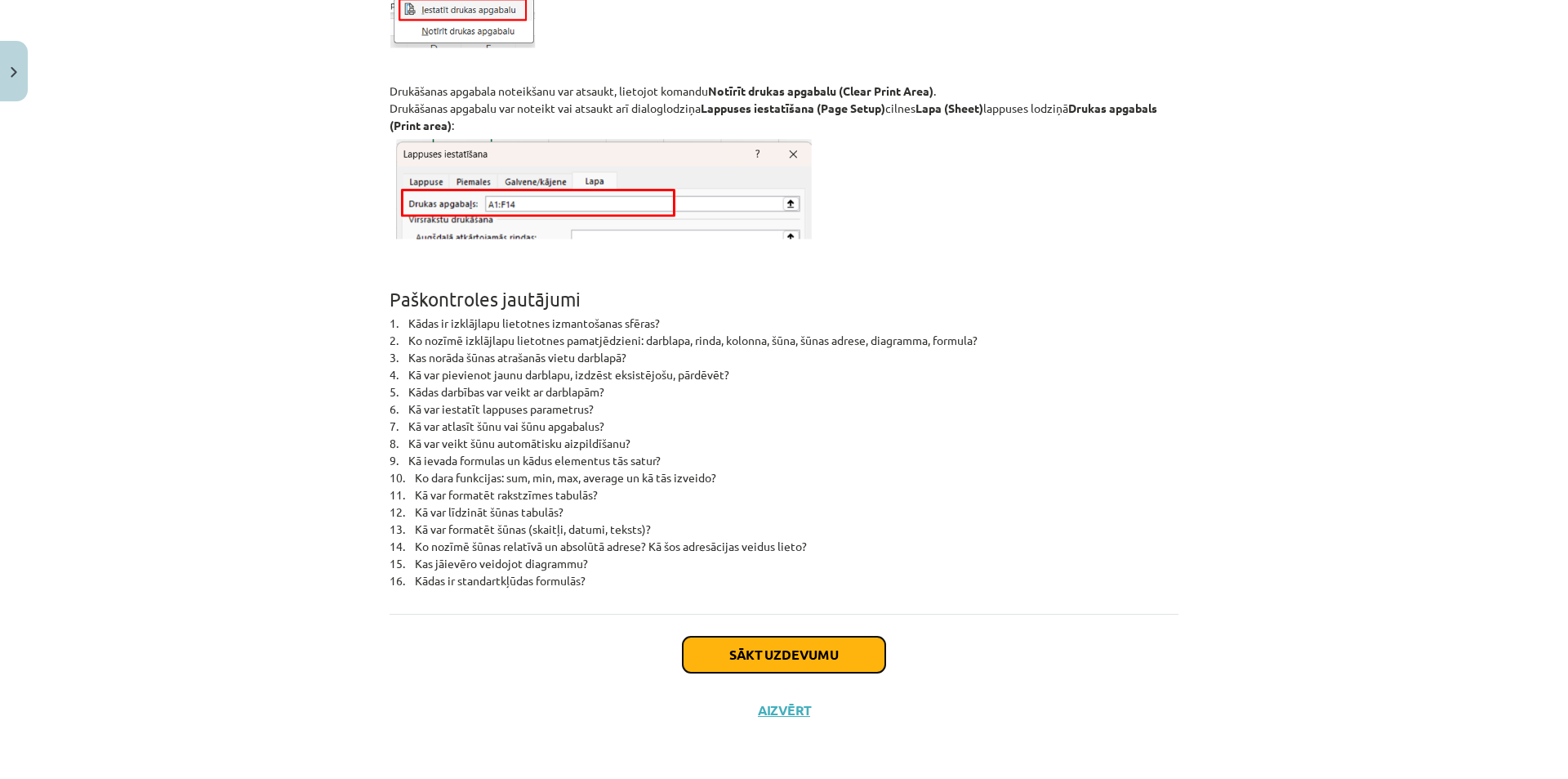
click at [719, 665] on button "Sākt uzdevumu" at bounding box center [784, 654] width 203 height 36
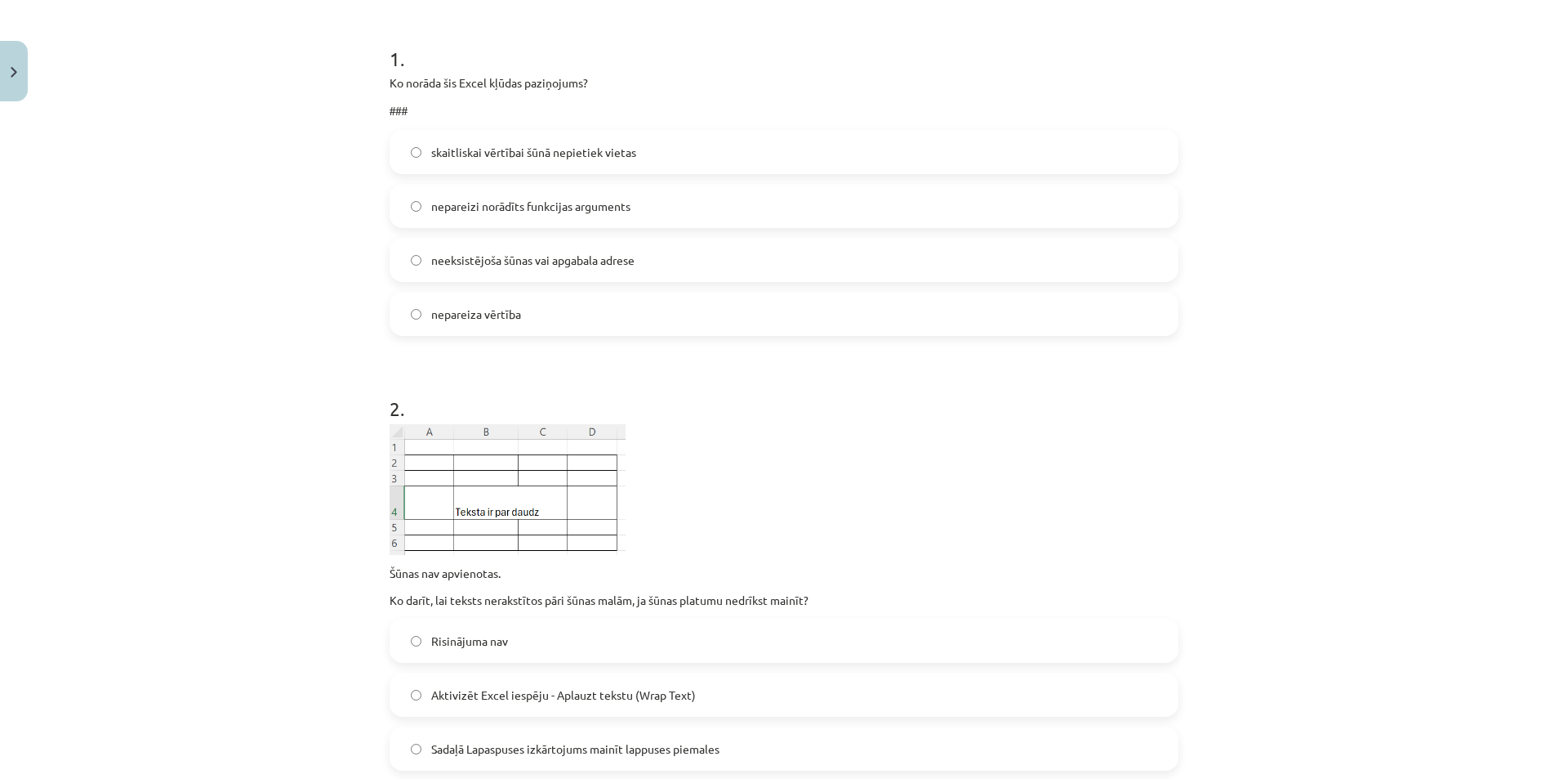
scroll to position [41, 0]
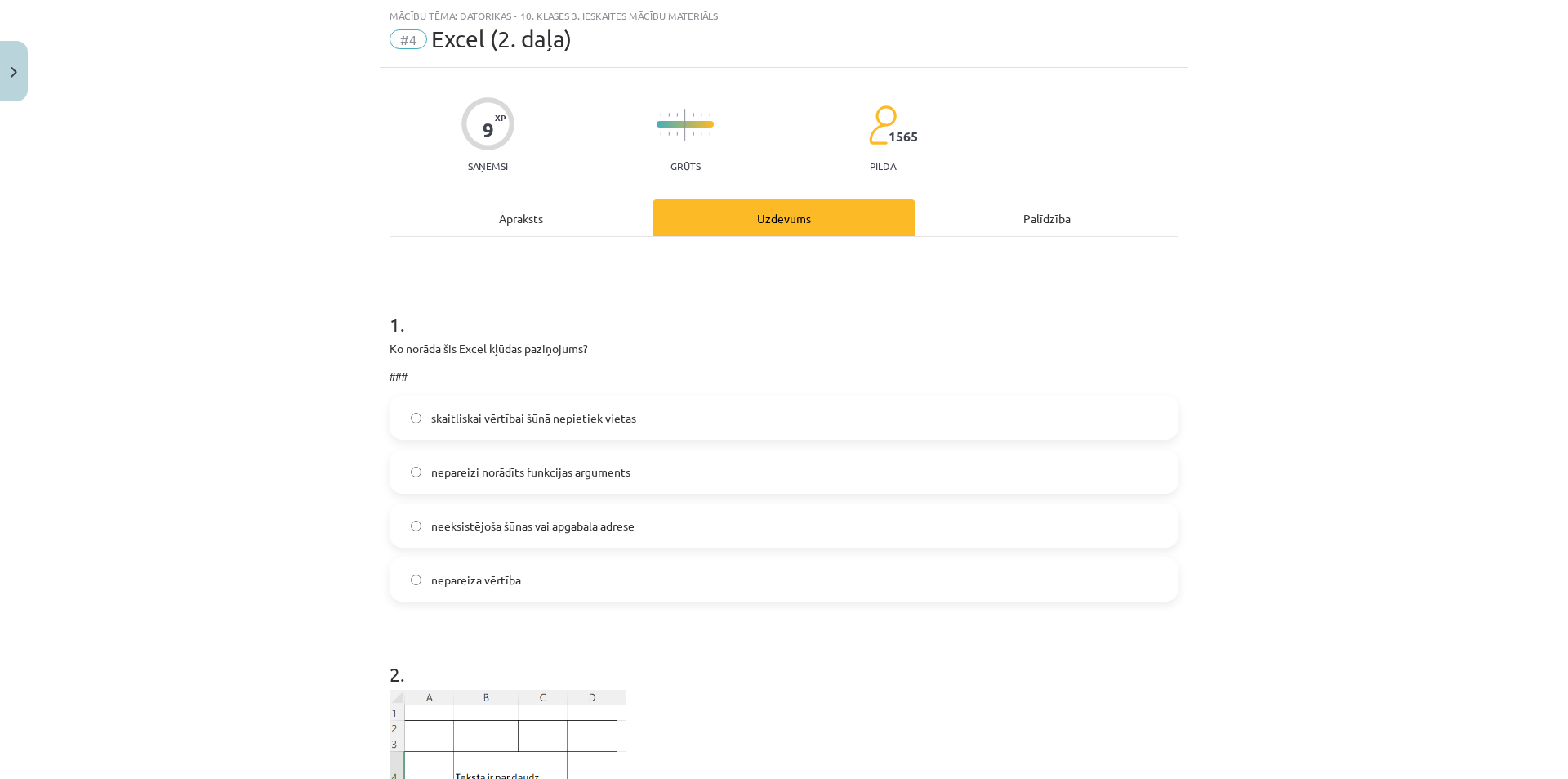
click at [681, 420] on label "skaitliskai vērtībai šūnā nepietiek vietas" at bounding box center [784, 417] width 785 height 41
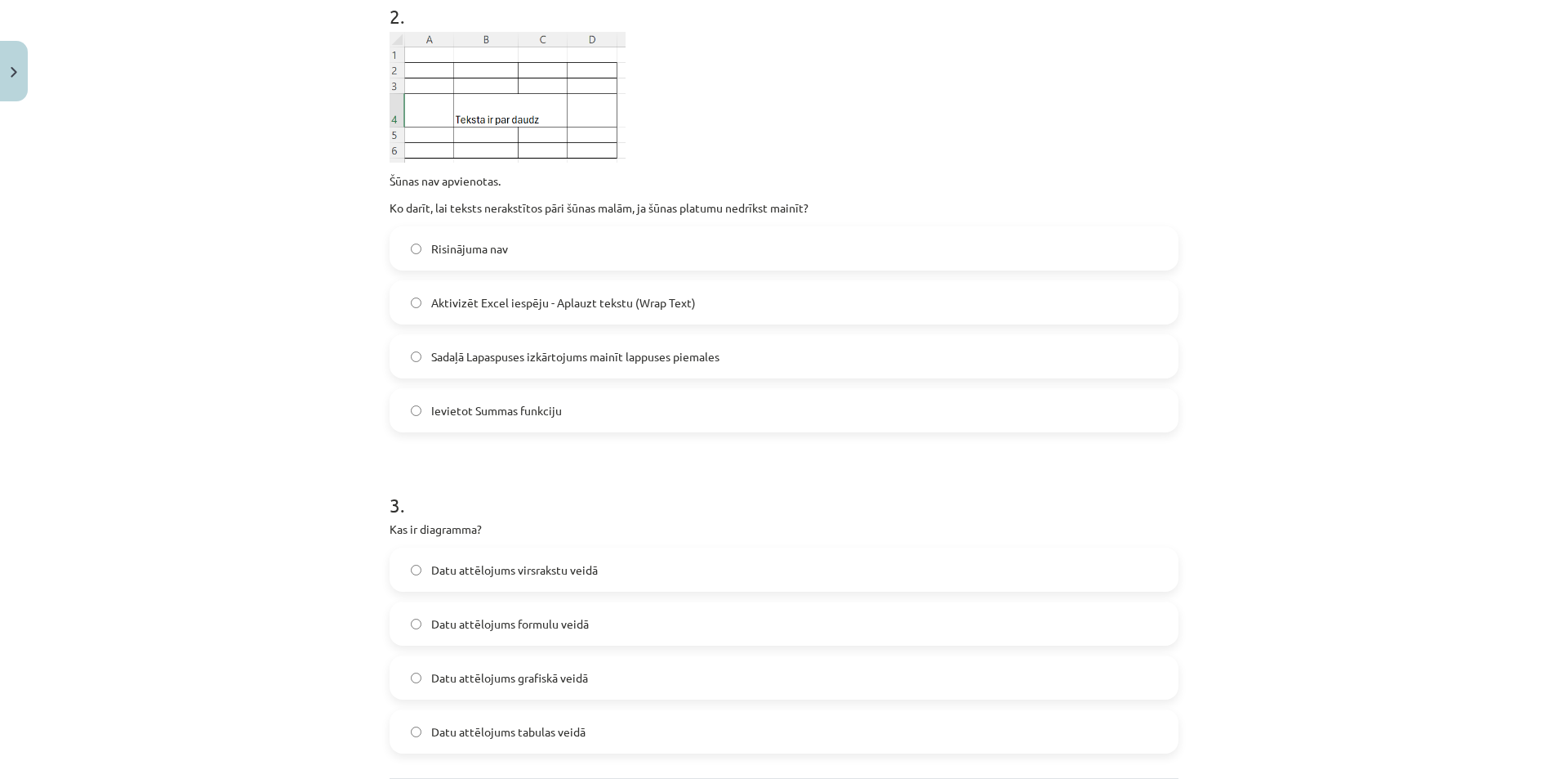
scroll to position [858, 0]
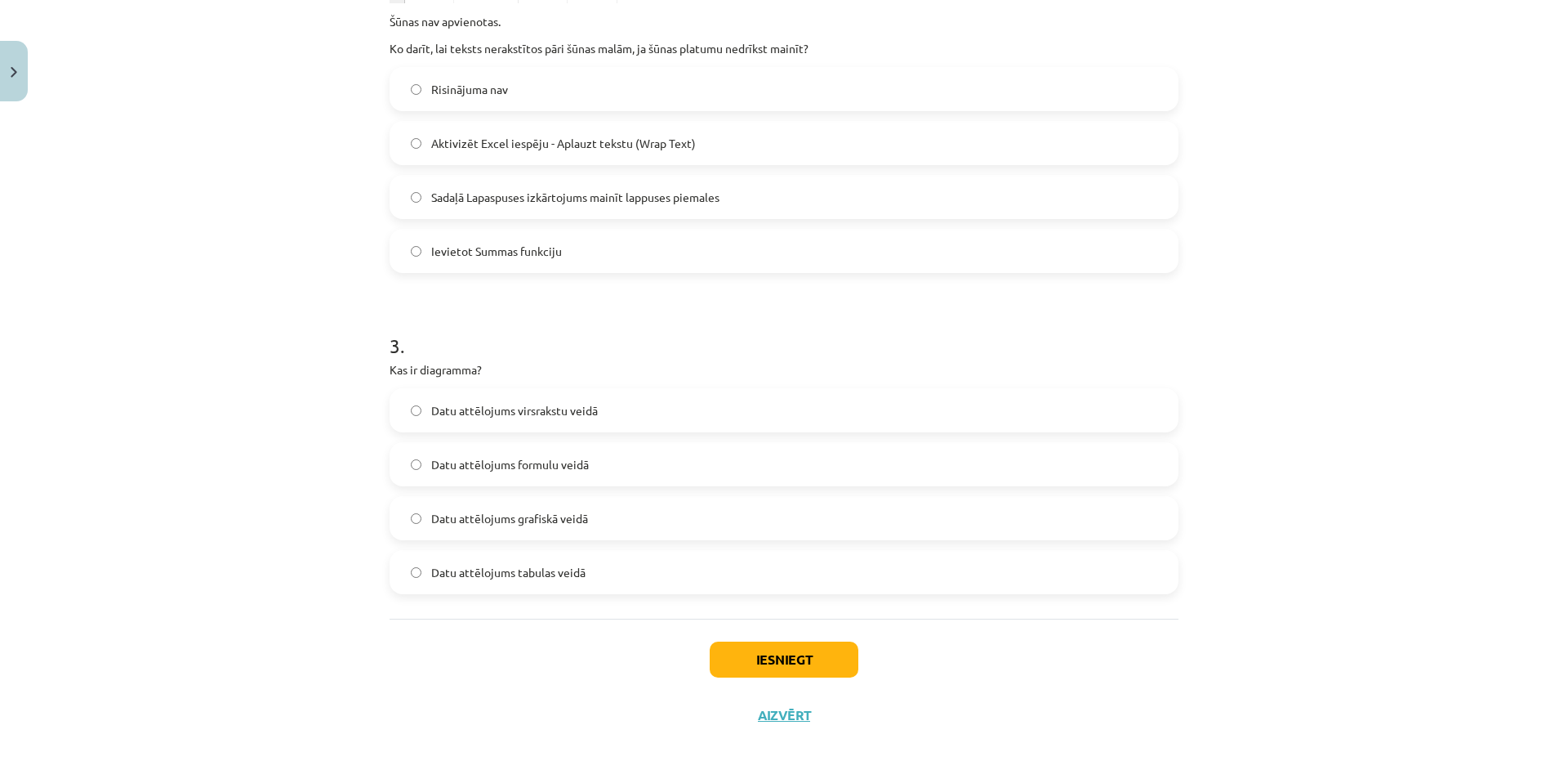
click at [543, 518] on span "Datu attēlojums grafiskā veidā" at bounding box center [509, 518] width 156 height 17
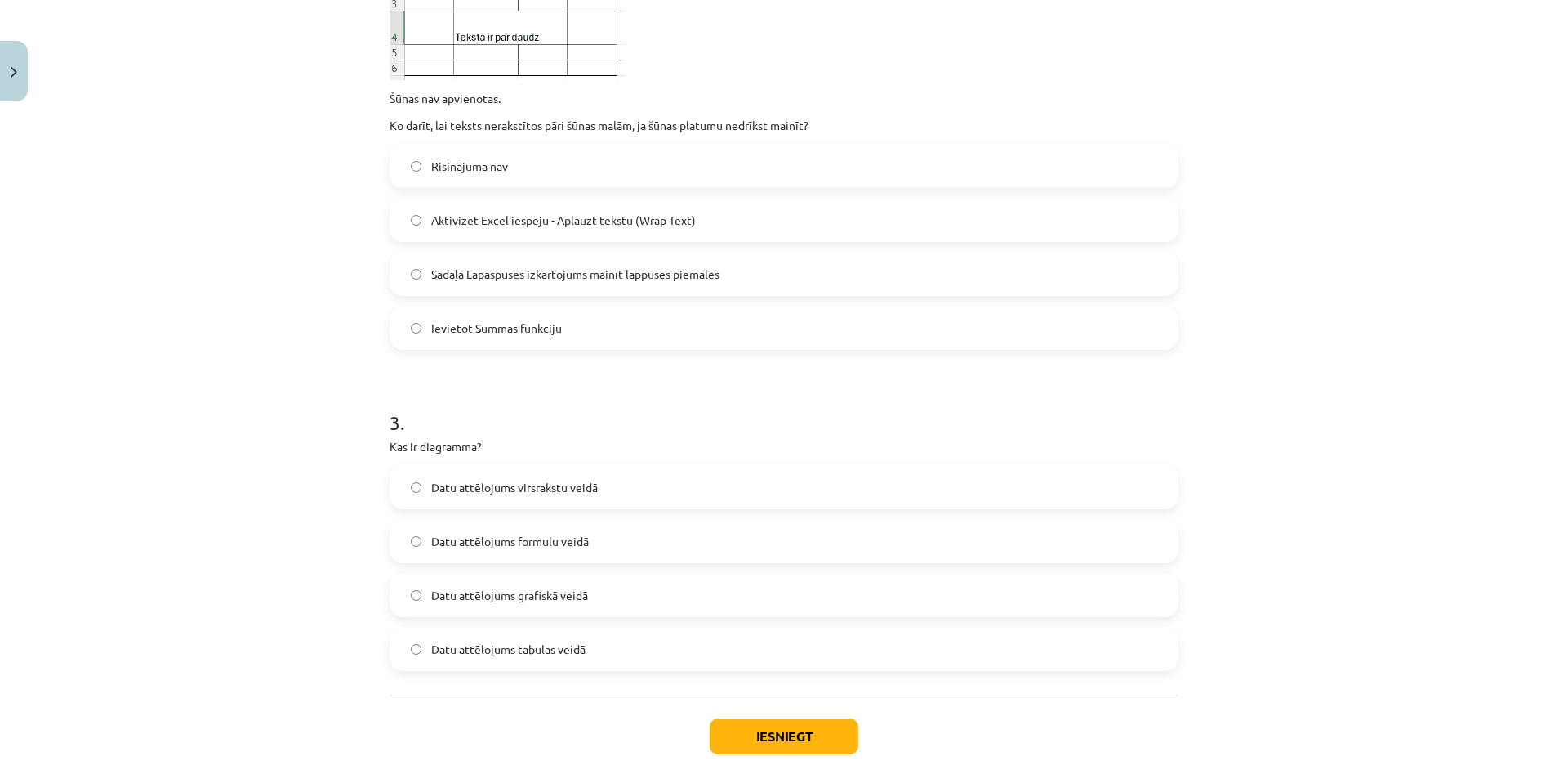
scroll to position [612, 0]
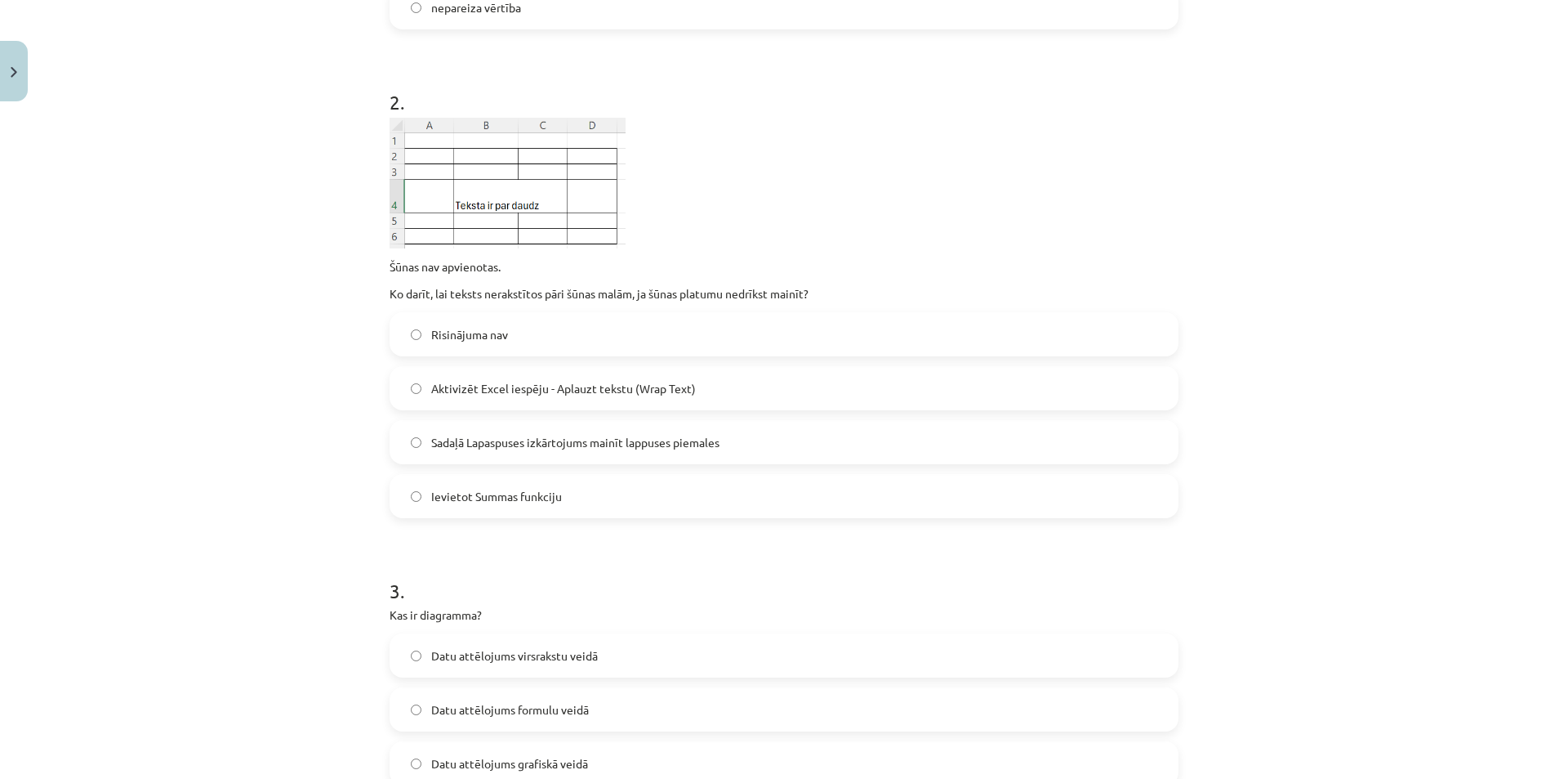
click at [595, 384] on span "Aktivizēt Excel iespēju - Aplauzt tekstu (Wrap Text)" at bounding box center [563, 389] width 265 height 17
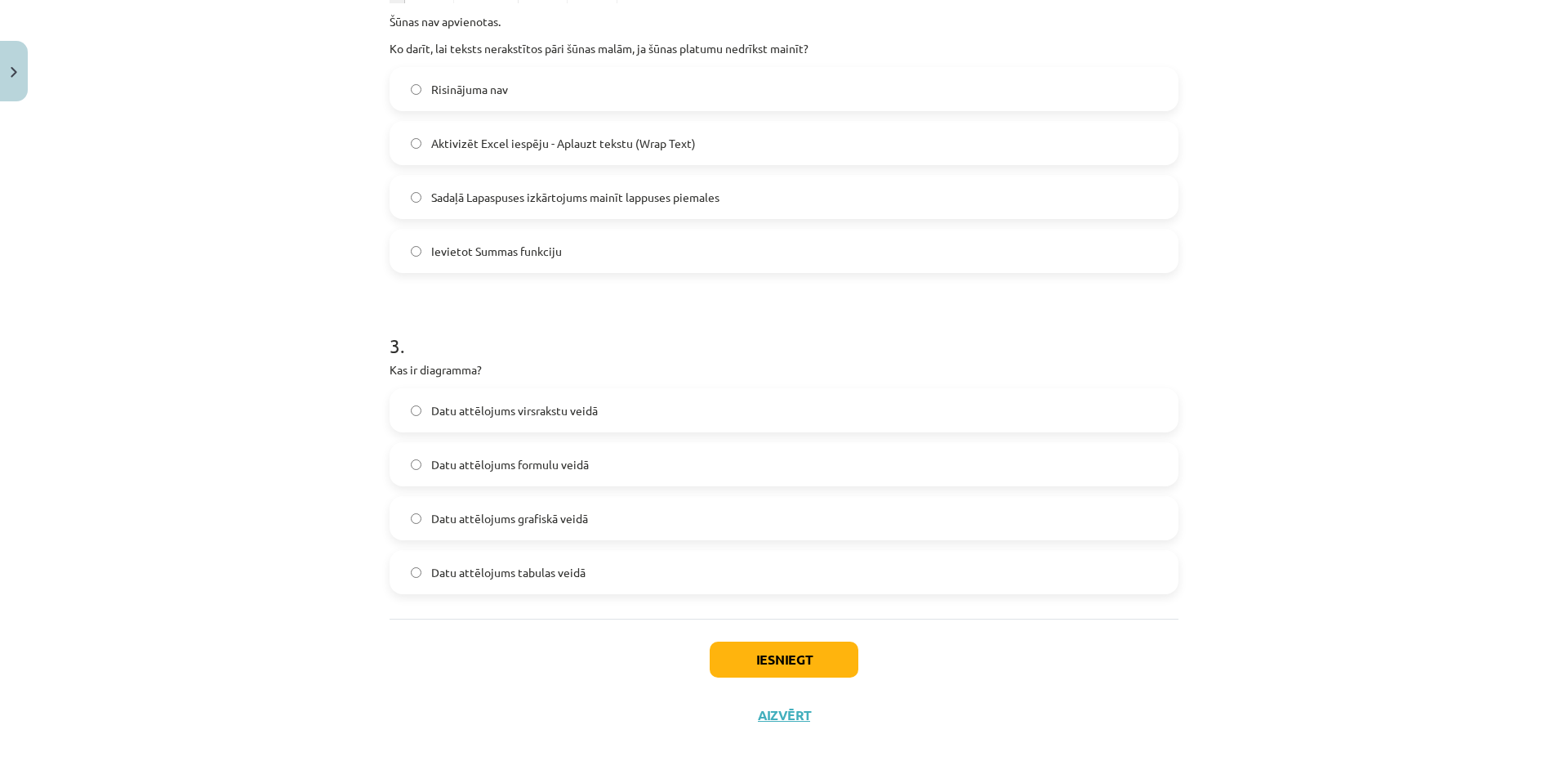
scroll to position [862, 0]
click at [797, 654] on button "Iesniegt" at bounding box center [784, 655] width 149 height 36
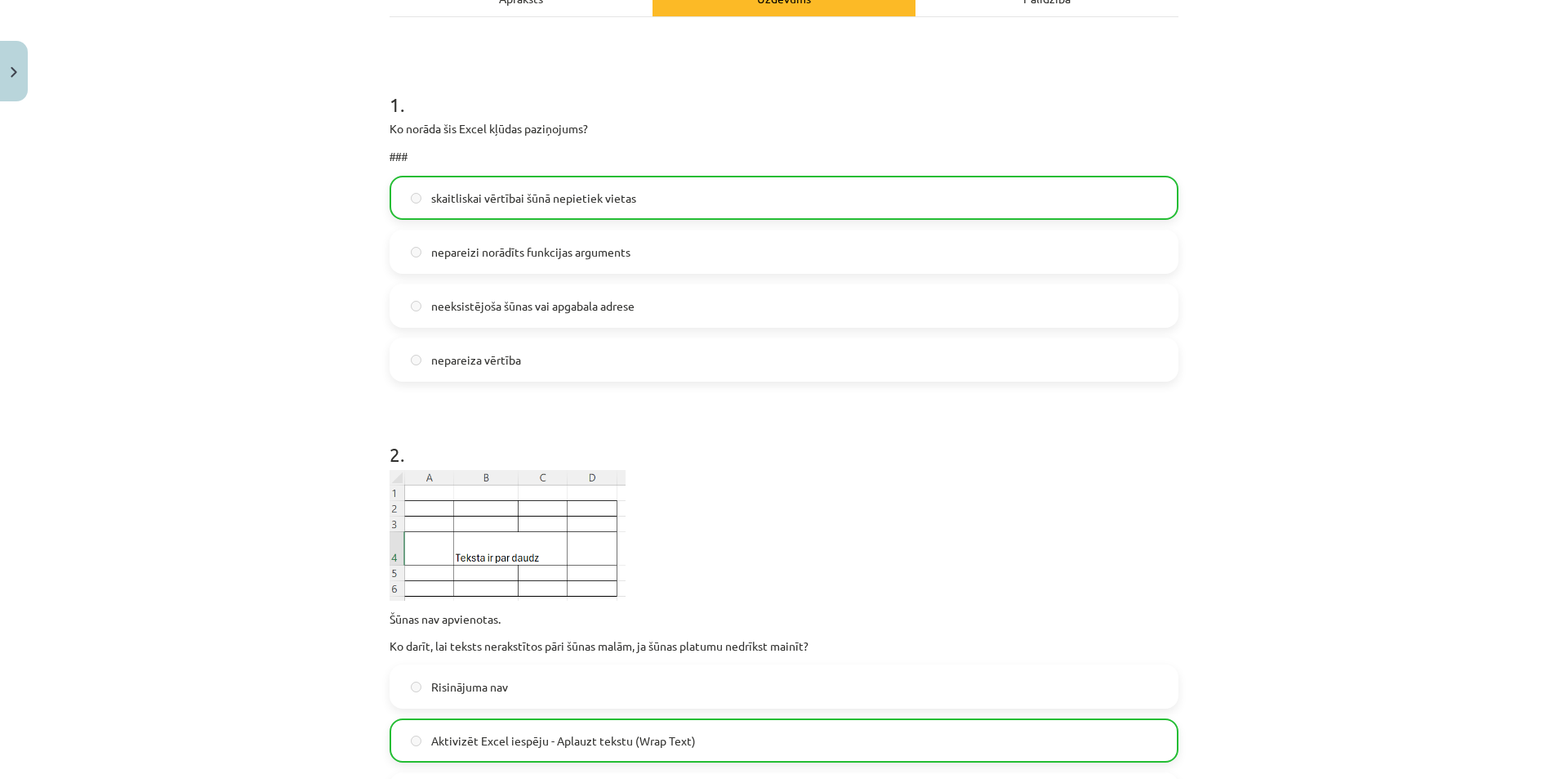
scroll to position [0, 0]
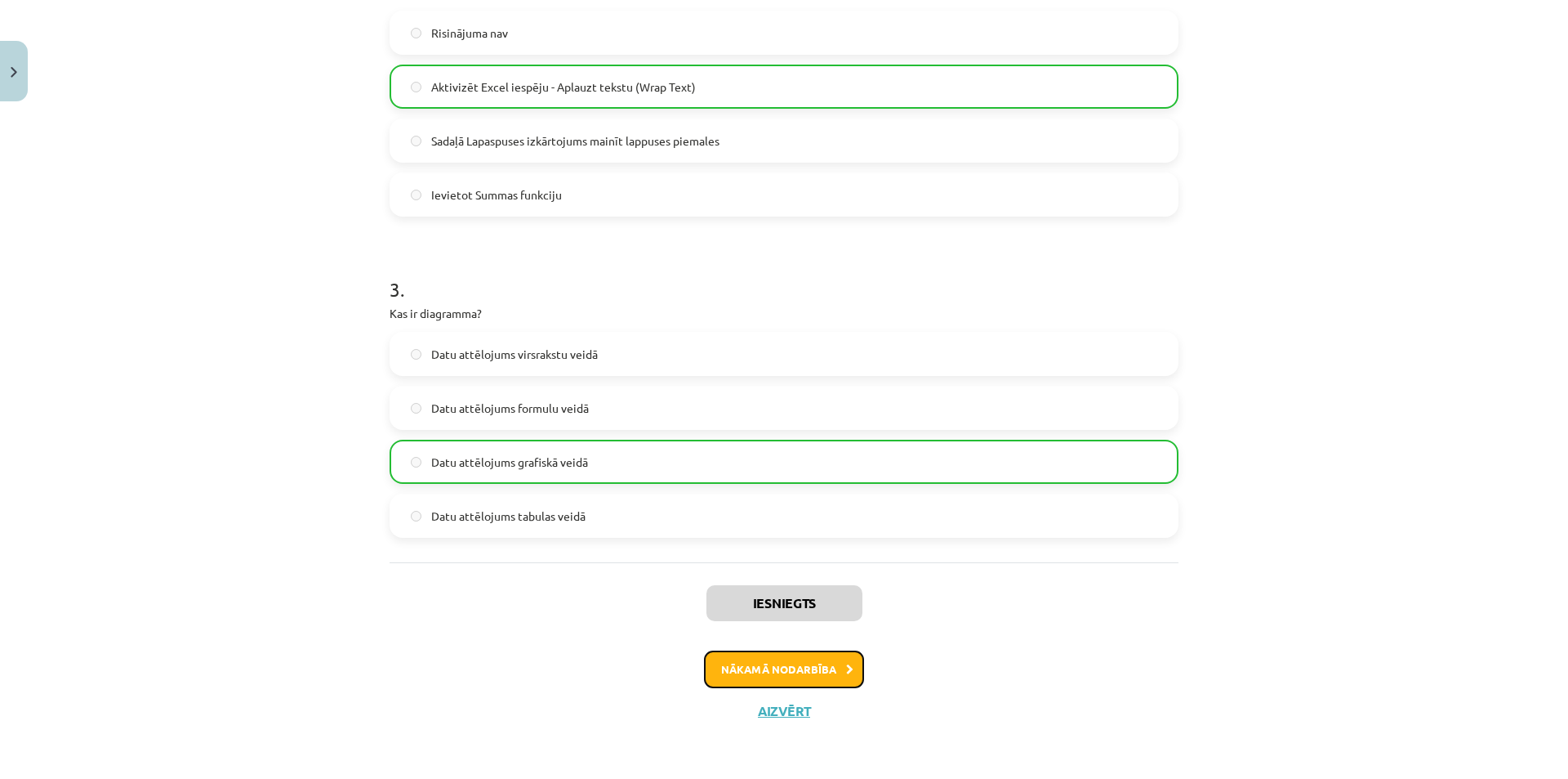
click at [780, 668] on button "Nākamā nodarbība" at bounding box center [784, 669] width 160 height 38
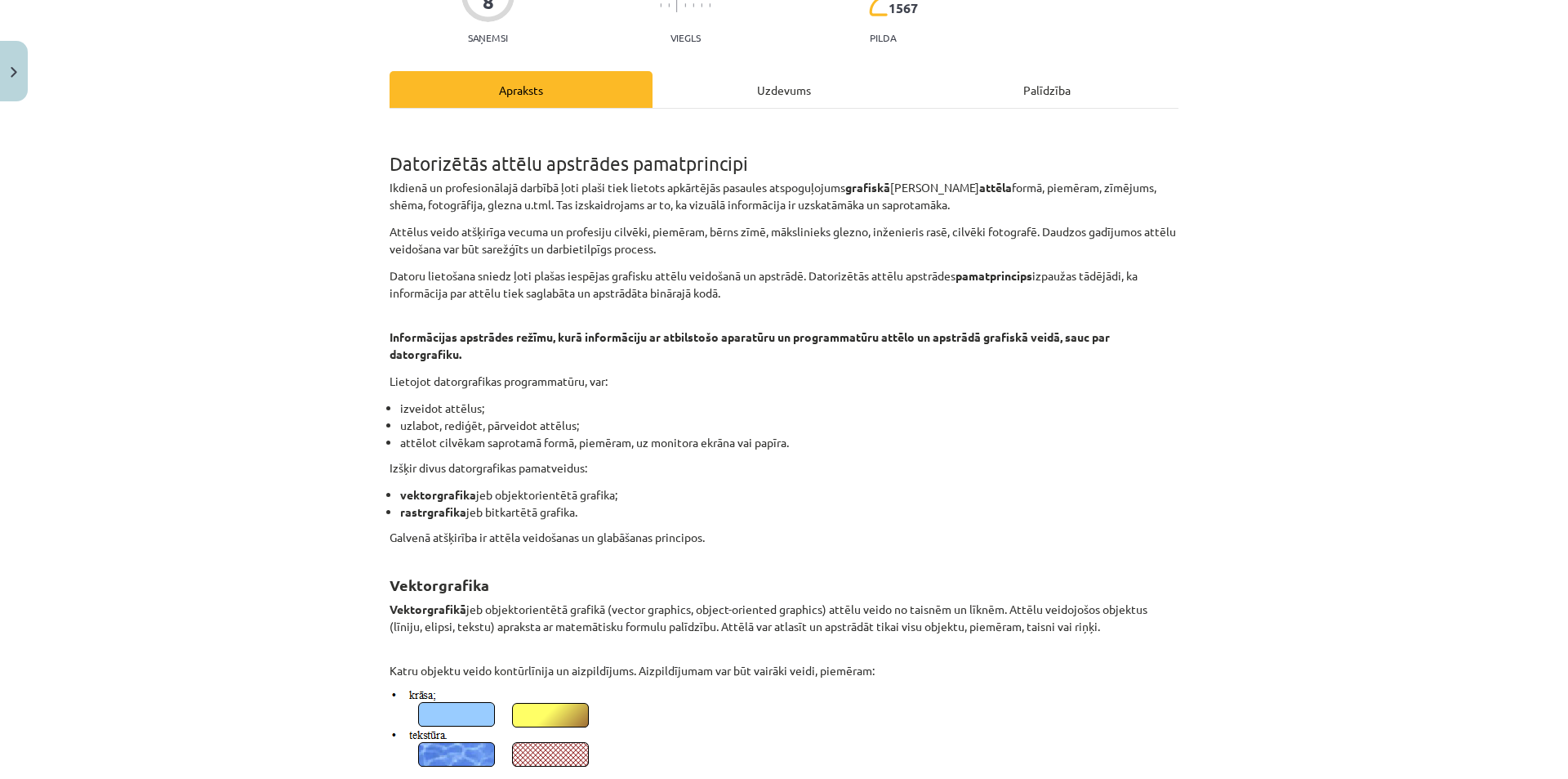
scroll to position [41, 0]
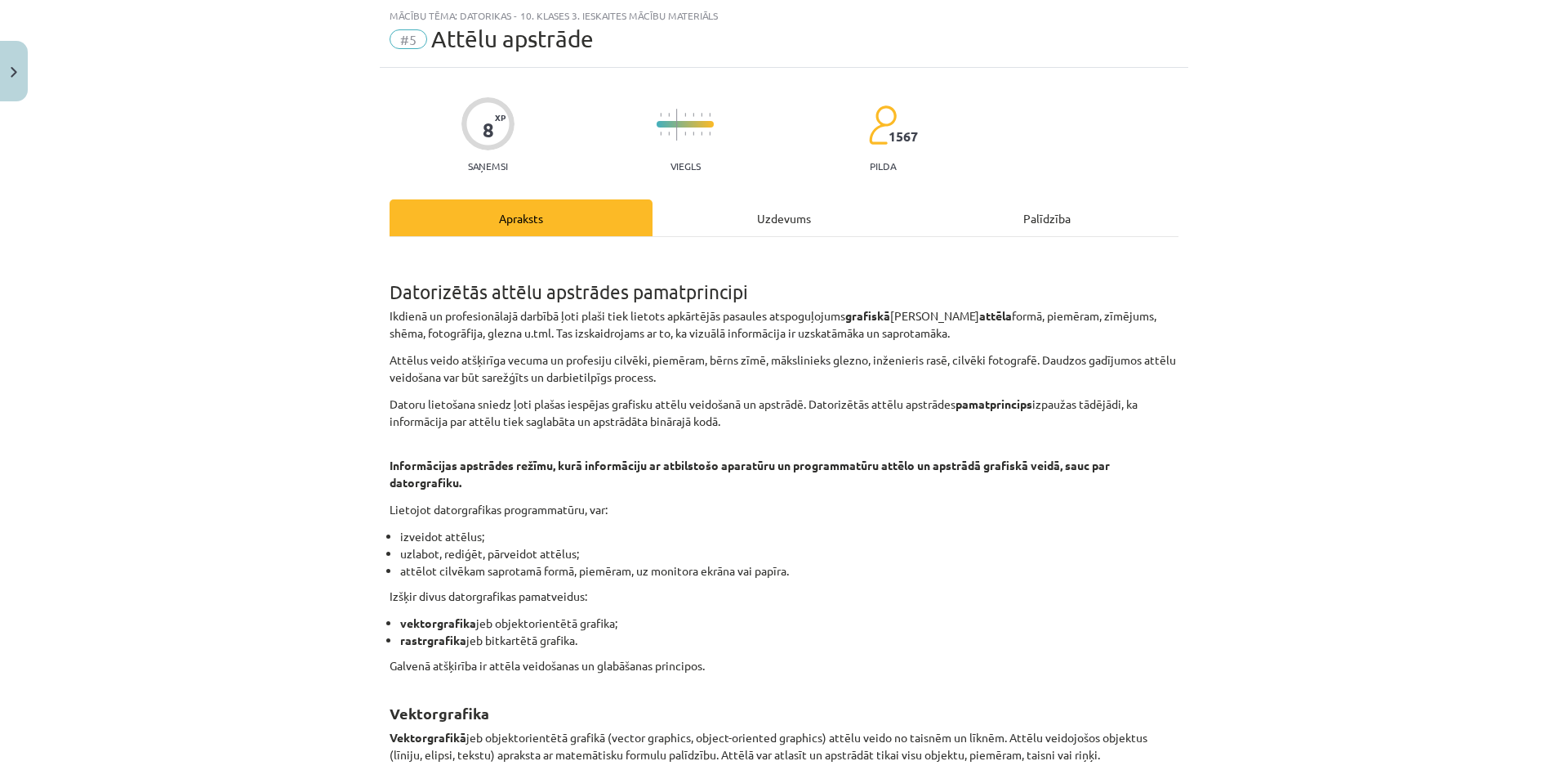
click at [770, 212] on div "Uzdevums" at bounding box center [784, 218] width 263 height 37
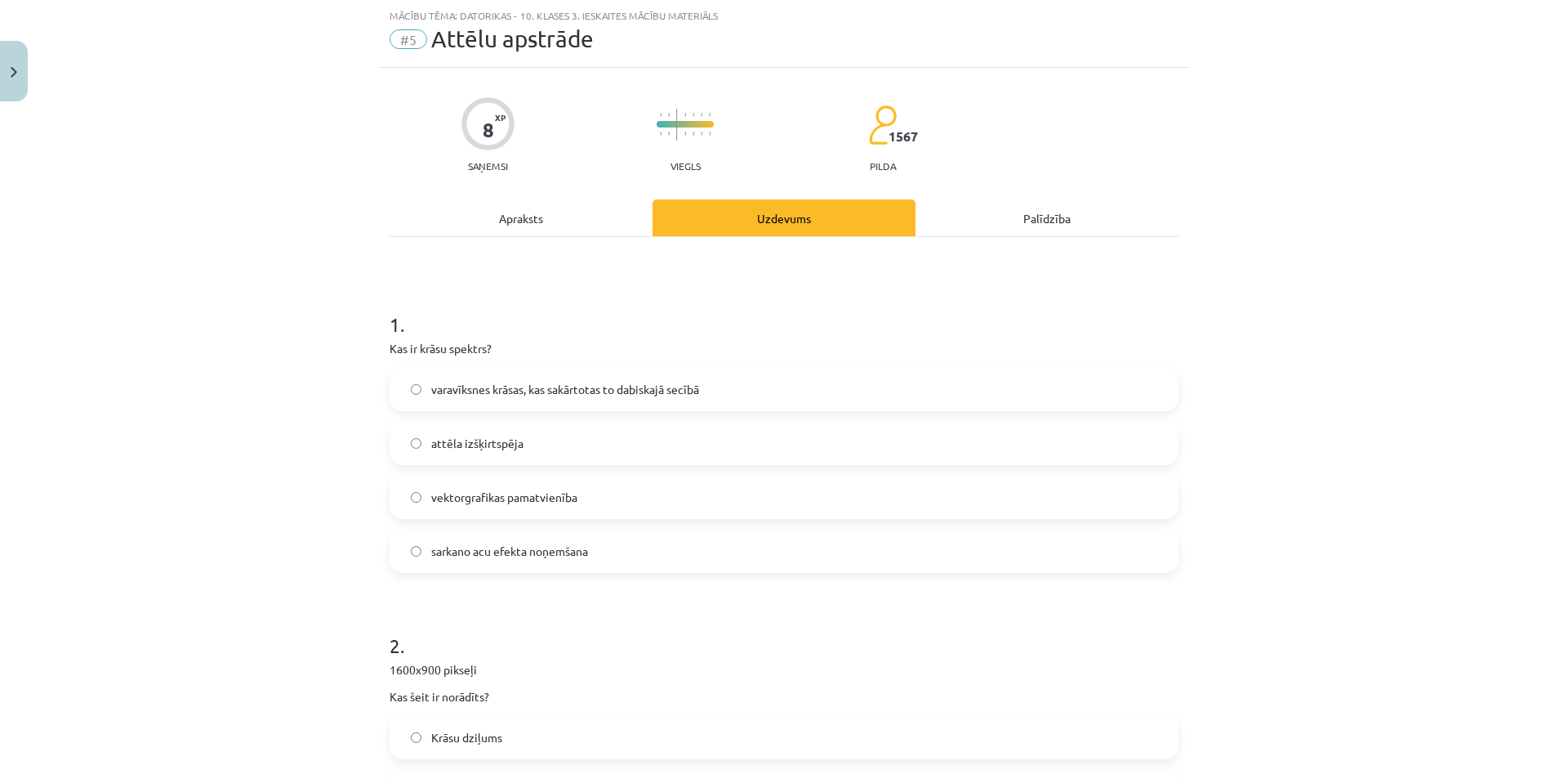
click at [509, 220] on div "Apraksts" at bounding box center [520, 218] width 263 height 37
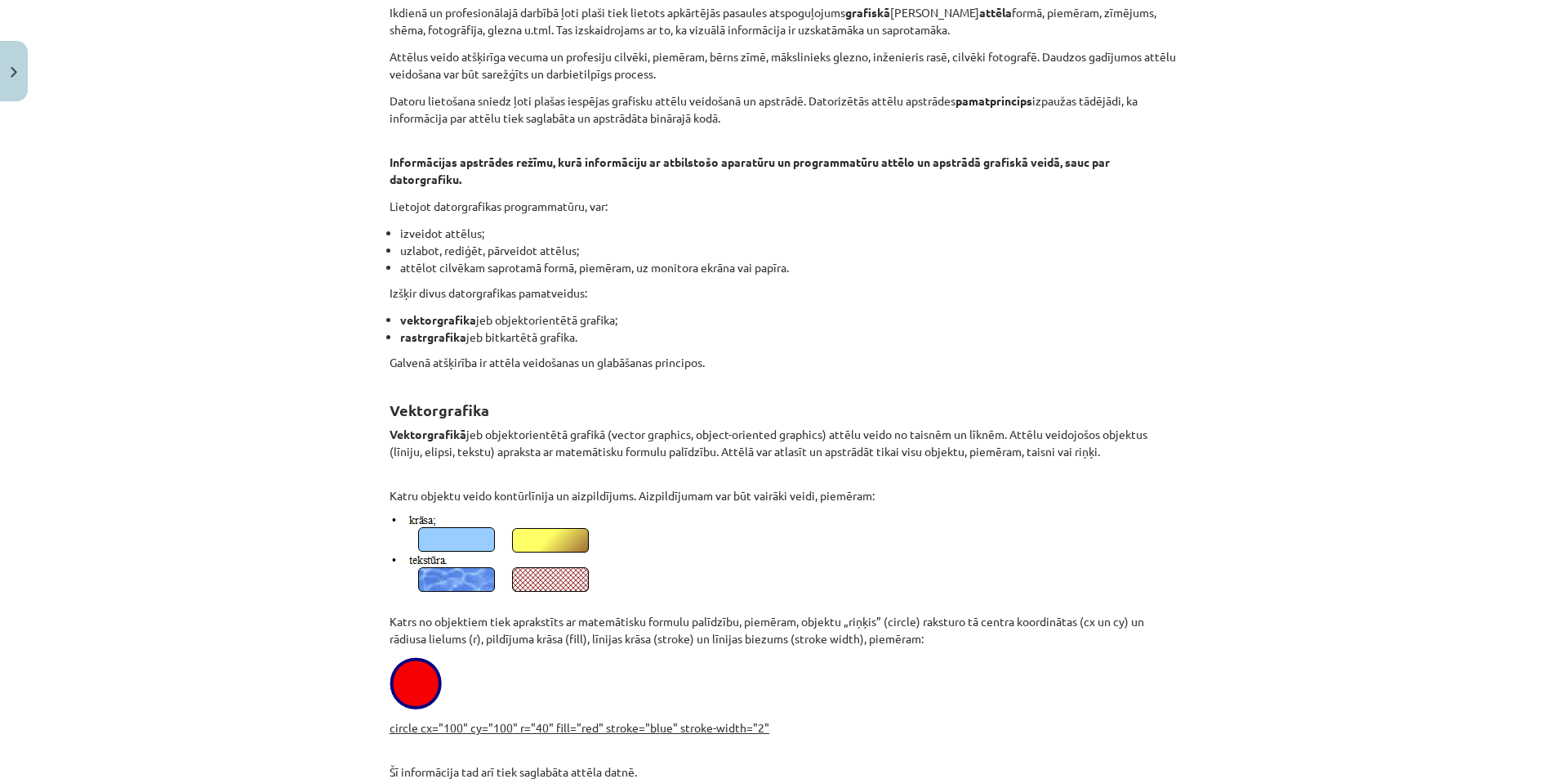
scroll to position [368, 0]
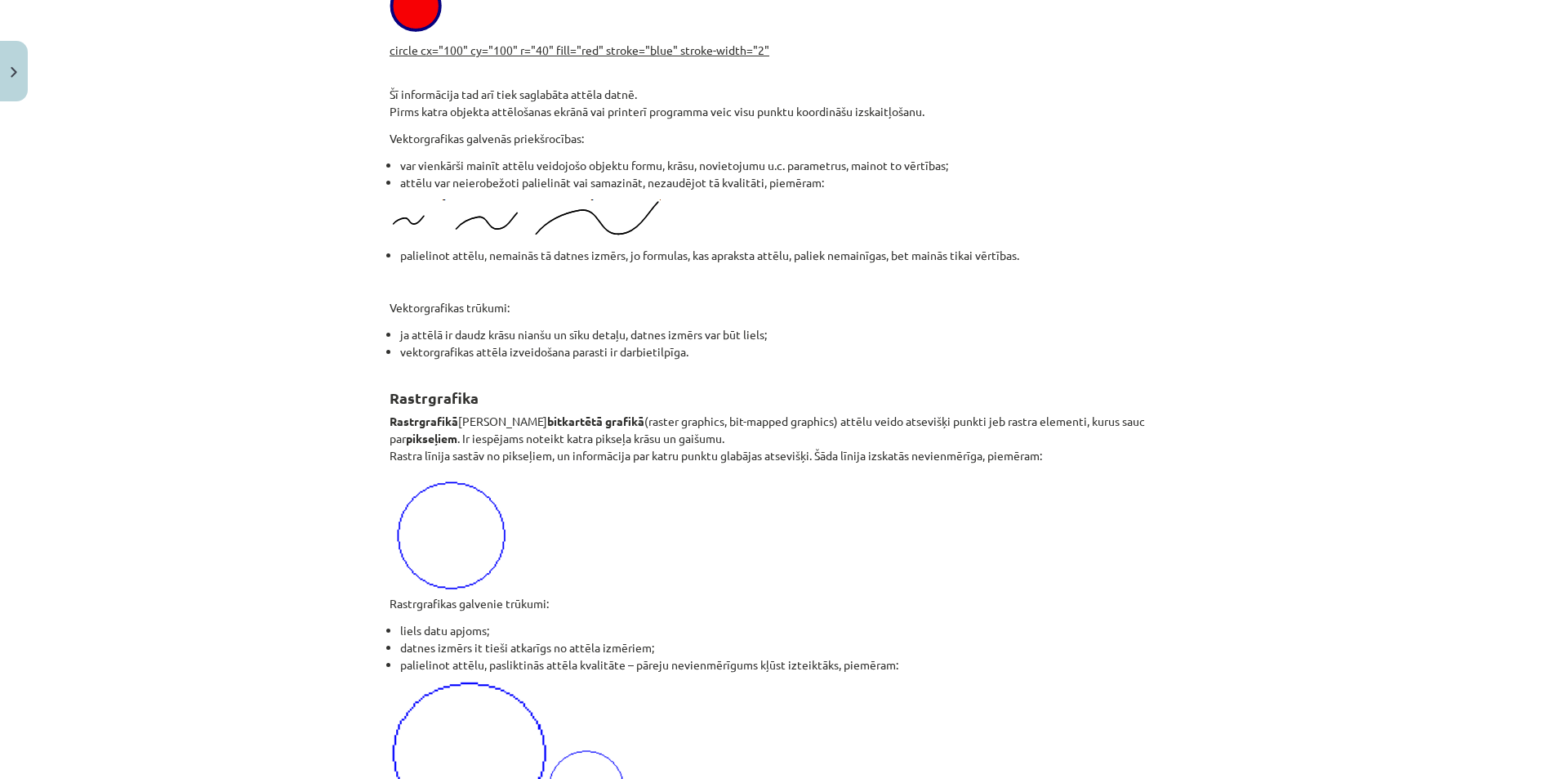
drag, startPoint x: 382, startPoint y: 341, endPoint x: 65, endPoint y: 298, distance: 319.9
click at [57, 298] on div "Mācību tēma: Datorikas - 10. klases 3. ieskaites mācību materiāls #5 Attēlu aps…" at bounding box center [784, 390] width 1568 height 779
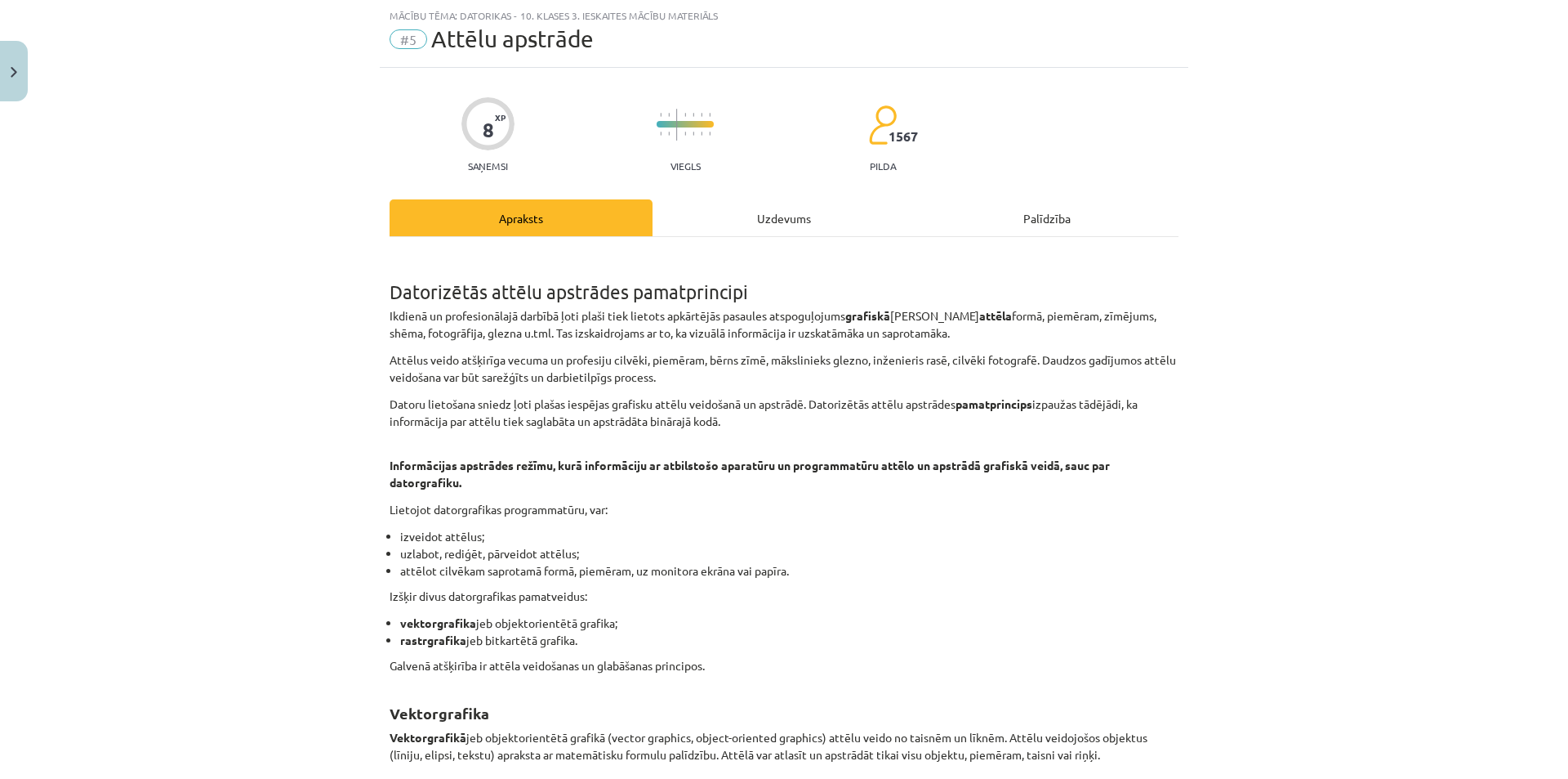
scroll to position [0, 0]
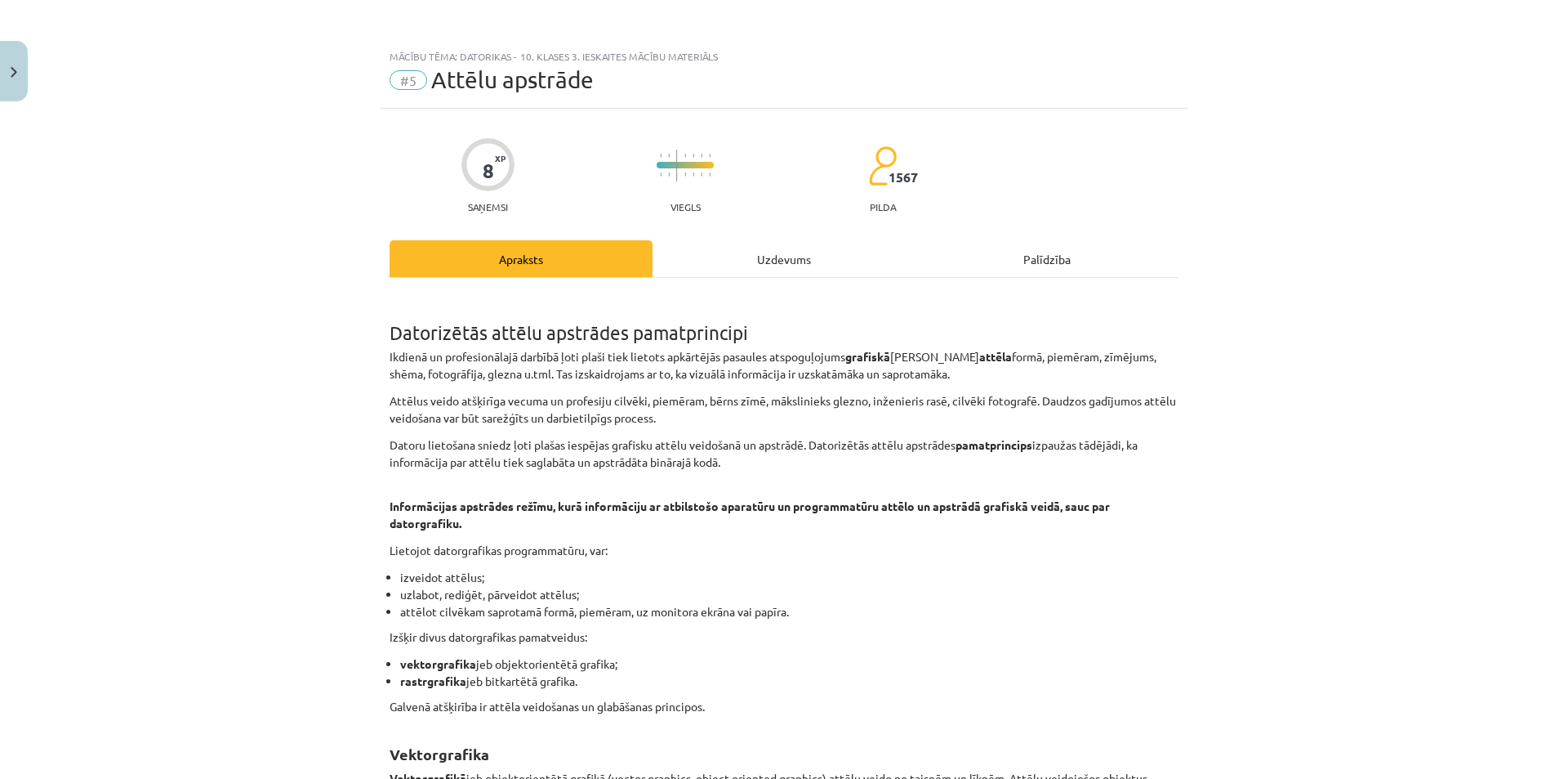
click at [751, 260] on div "Uzdevums" at bounding box center [784, 259] width 263 height 37
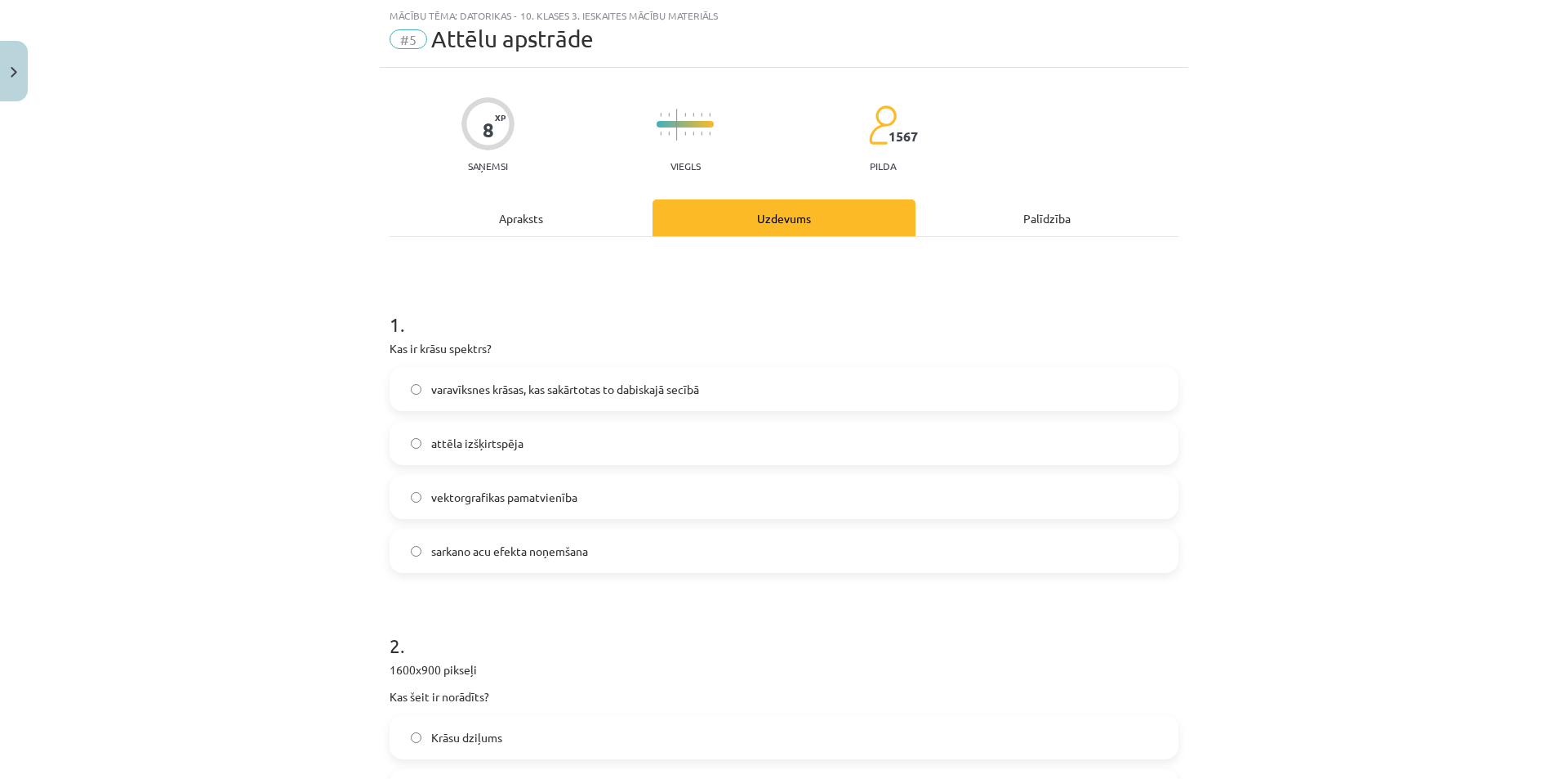
click at [438, 390] on span "varavīksnes krāsas, kas sakārtotas to dabiskajā secībā" at bounding box center [565, 390] width 268 height 17
click at [545, 222] on div "Apraksts" at bounding box center [520, 218] width 263 height 37
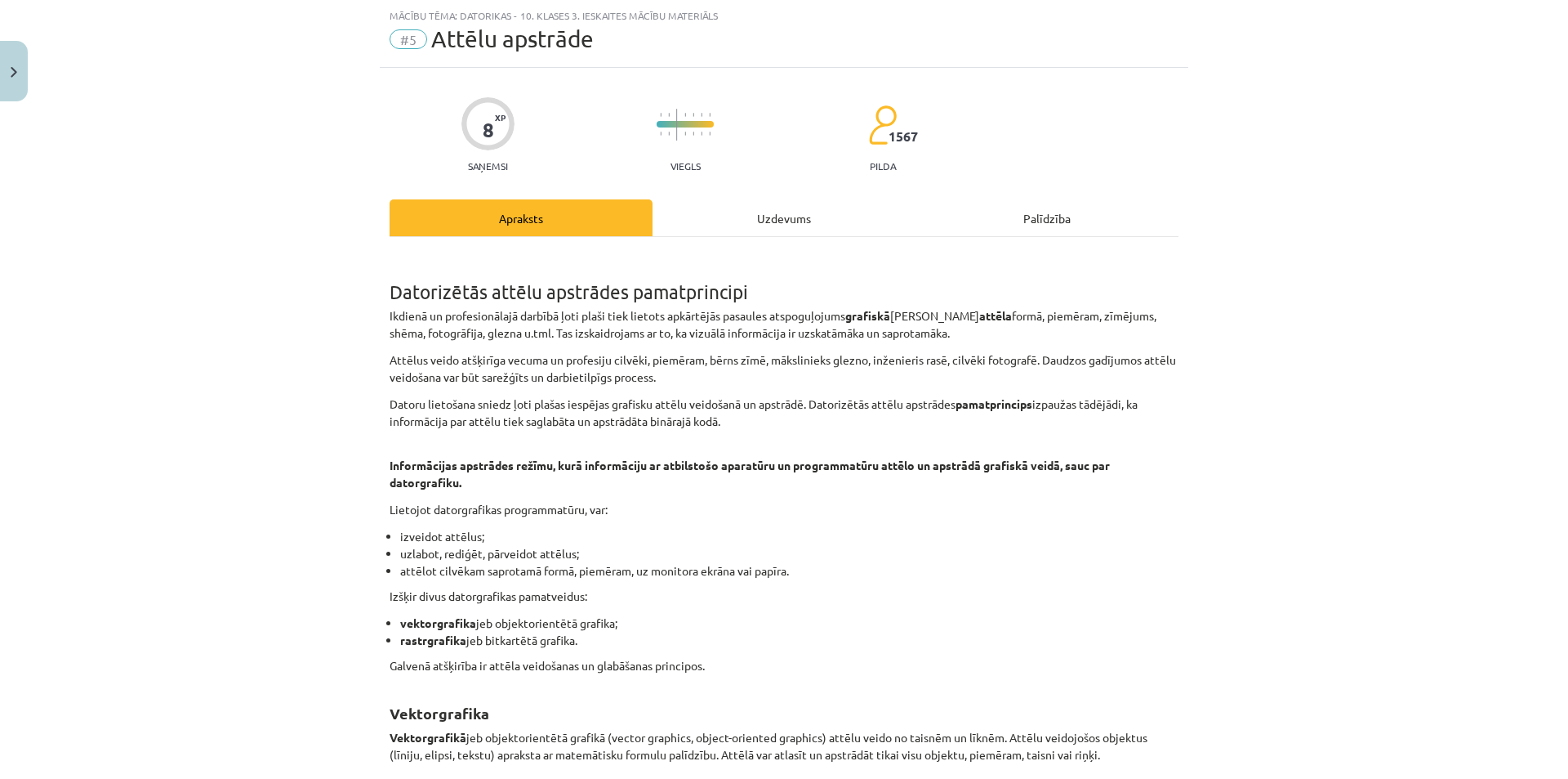
click at [752, 215] on div "Uzdevums" at bounding box center [784, 218] width 263 height 37
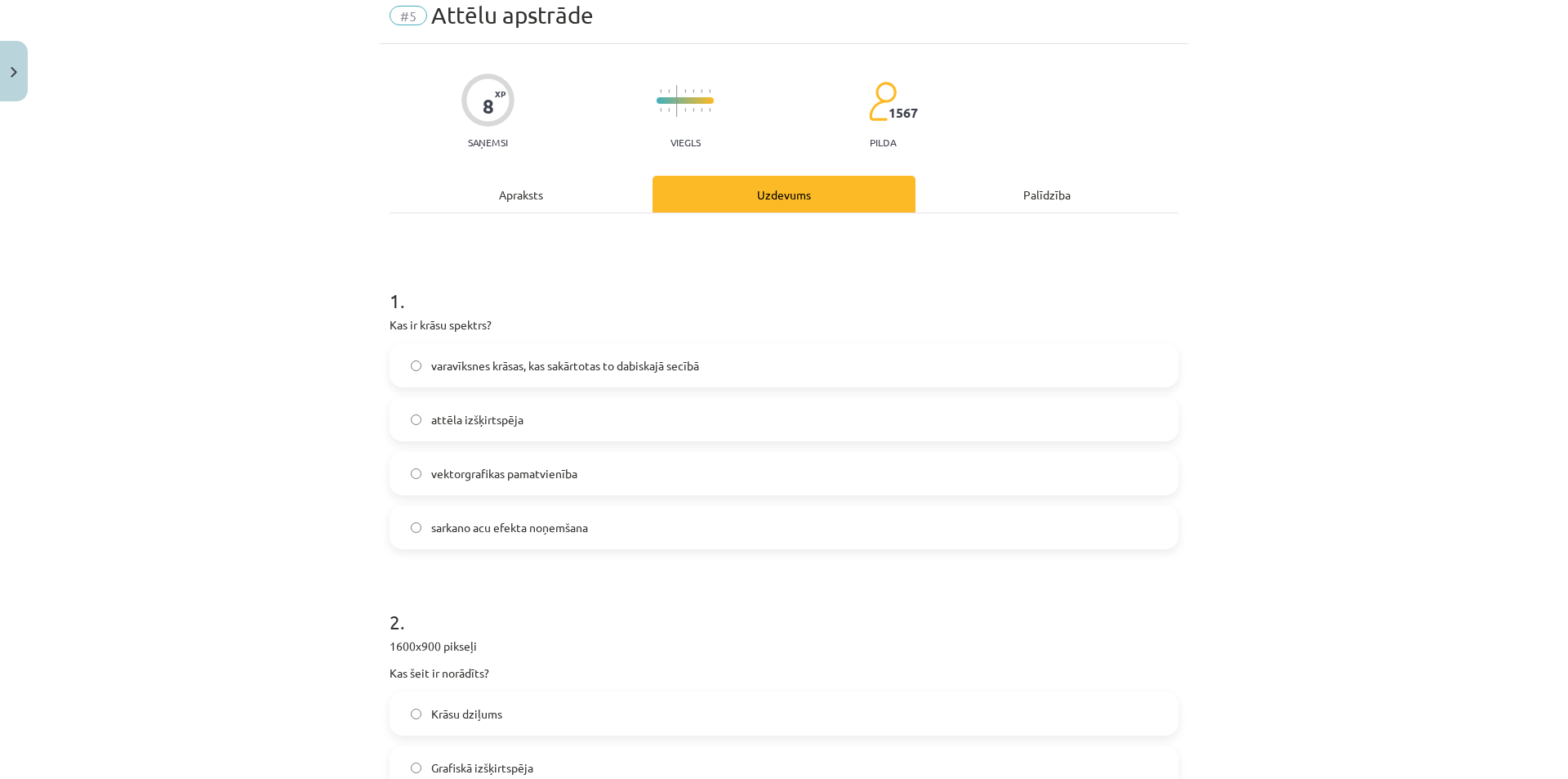
scroll to position [0, 0]
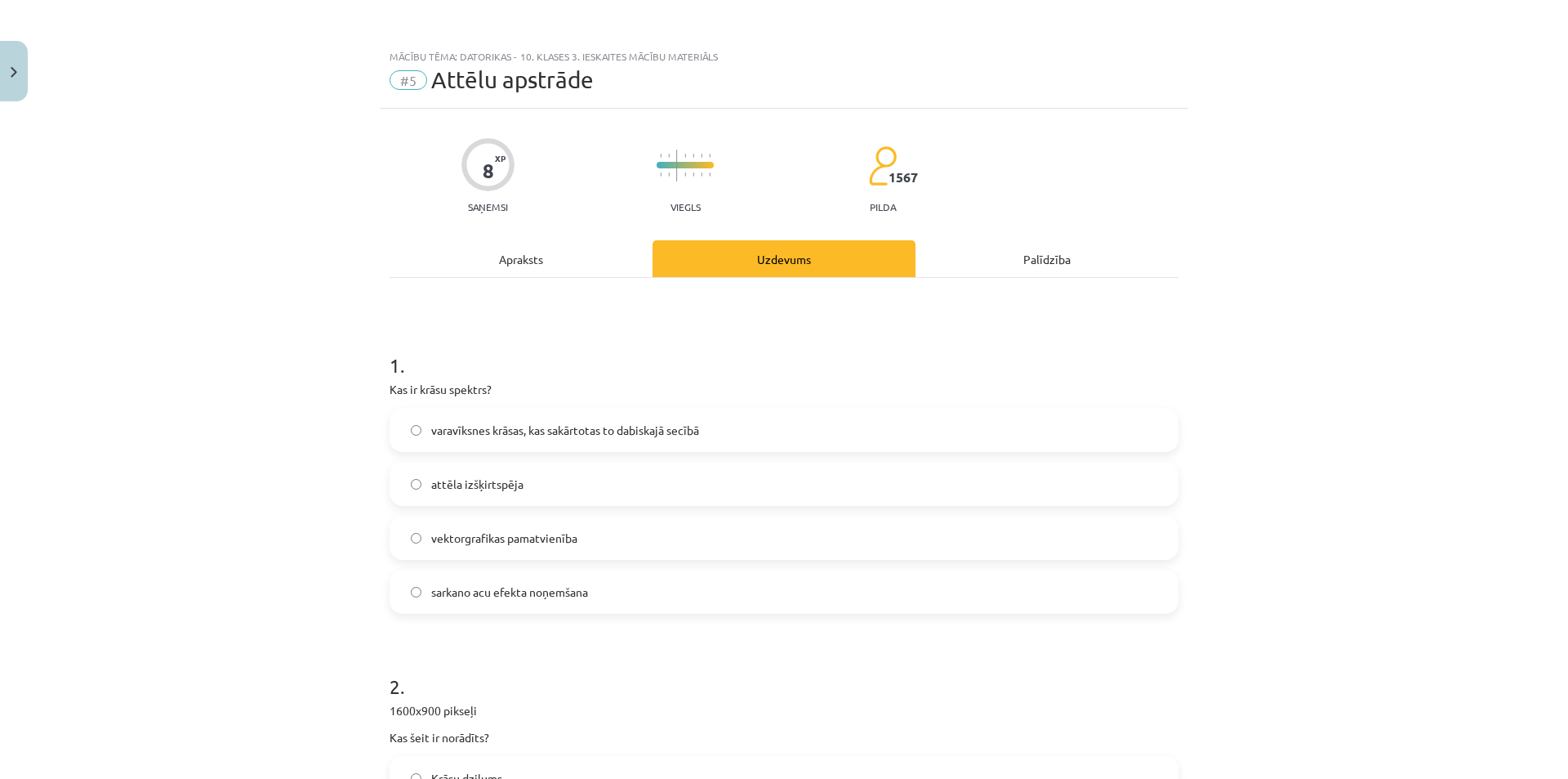
click at [491, 243] on div "Apraksts" at bounding box center [520, 259] width 263 height 37
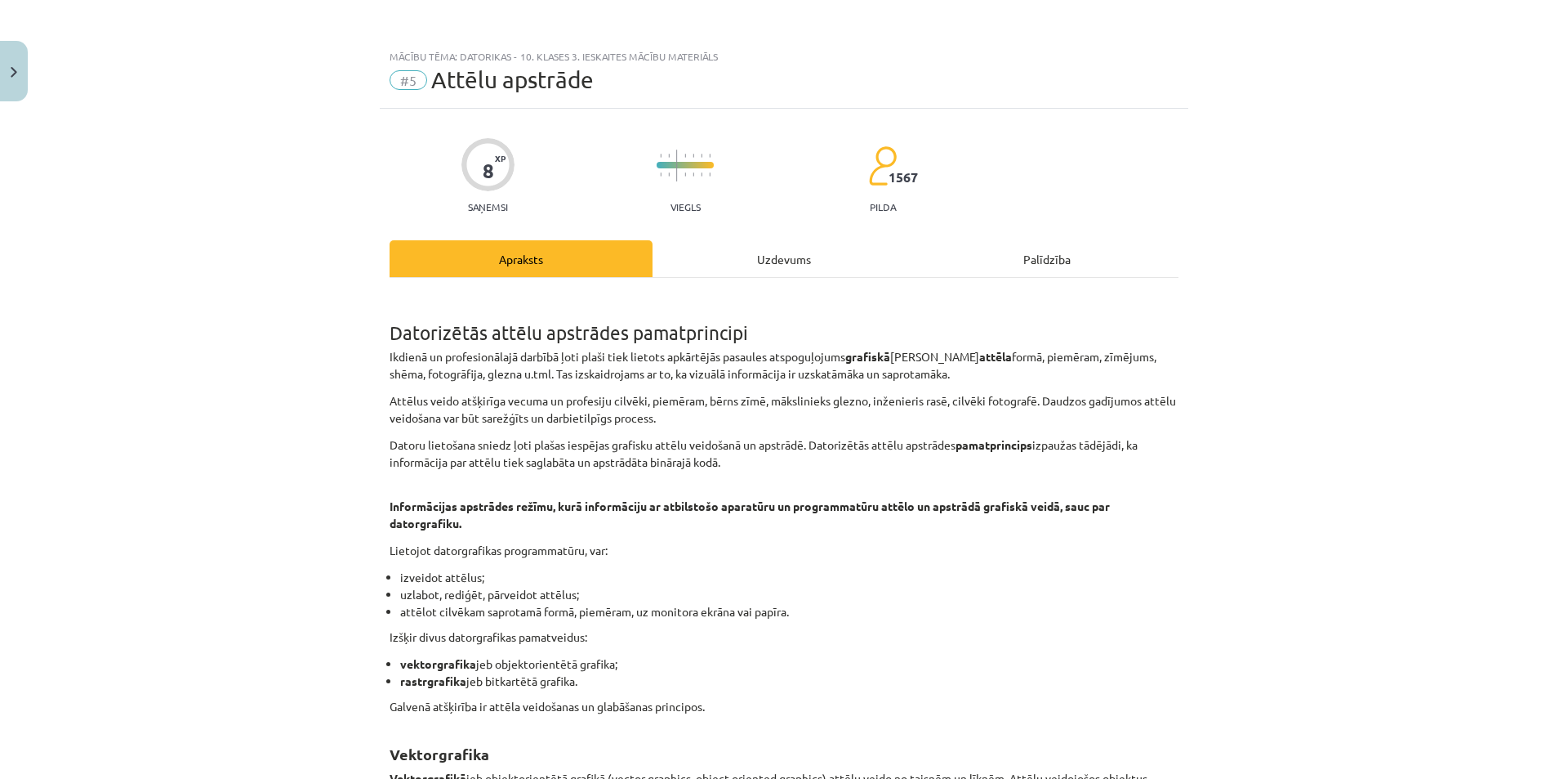
click at [750, 257] on div "Uzdevums" at bounding box center [784, 259] width 263 height 37
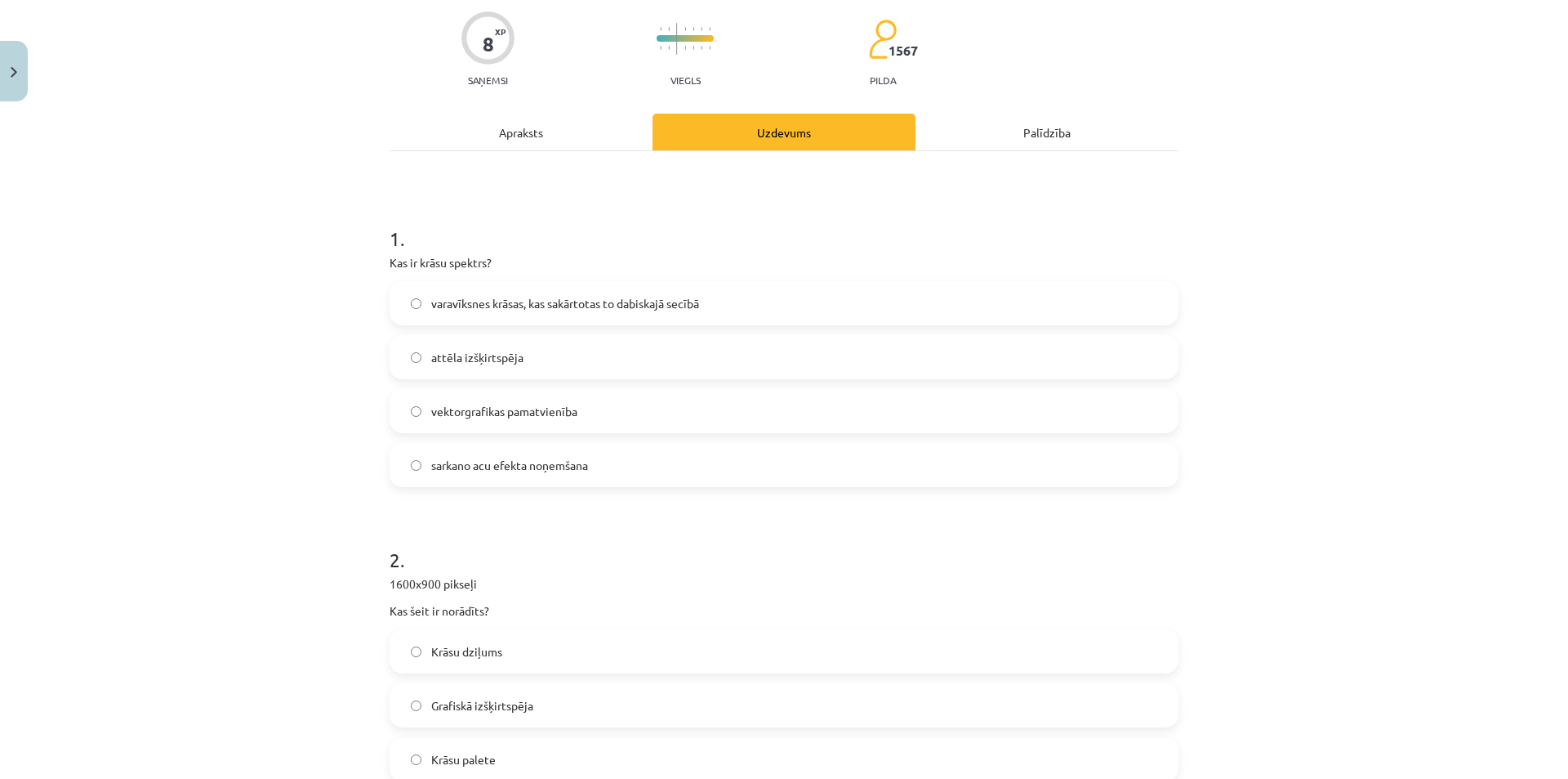
scroll to position [286, 0]
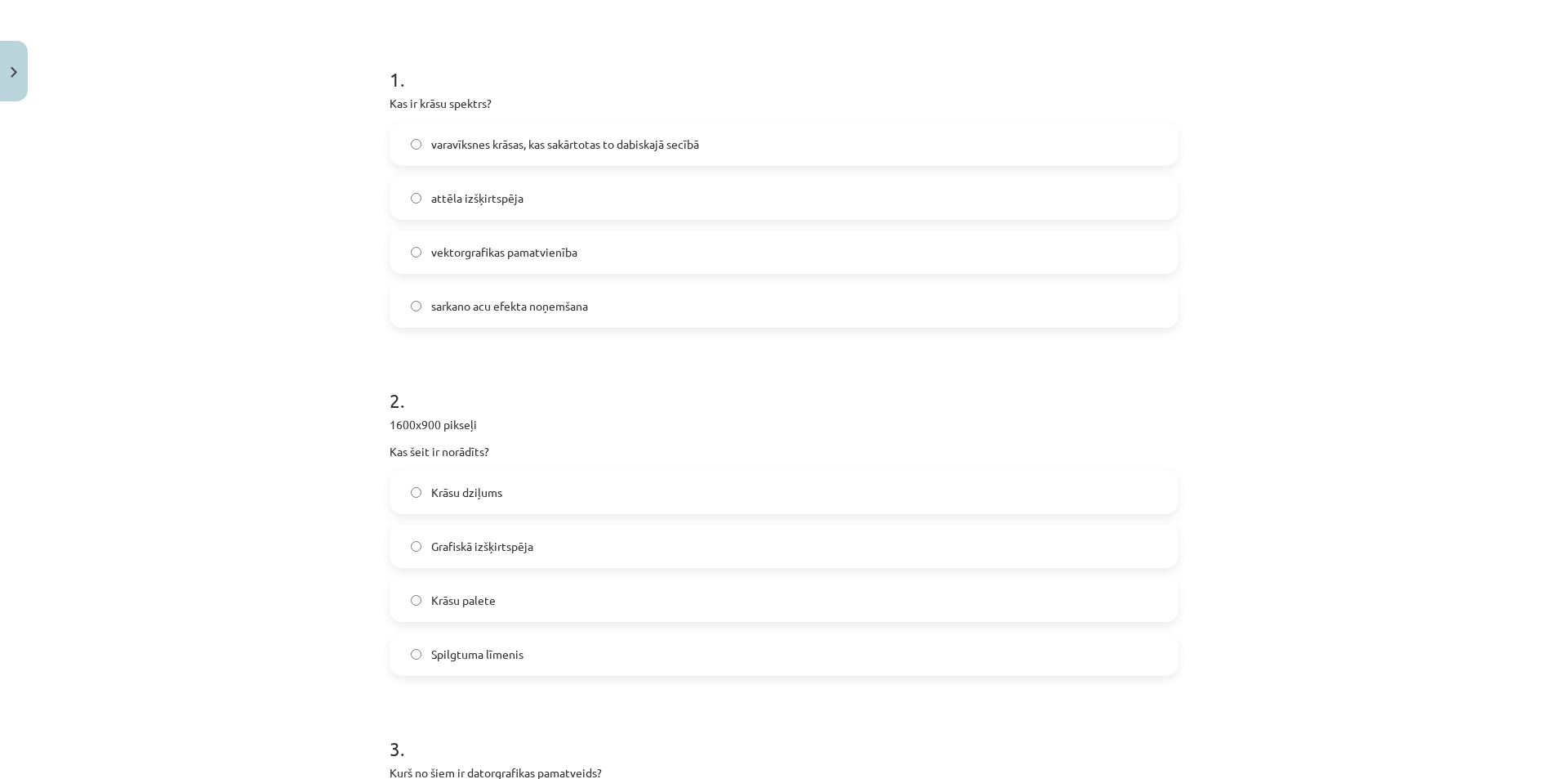
click at [620, 564] on label "Grafiskā izšķirtspēja" at bounding box center [784, 545] width 785 height 41
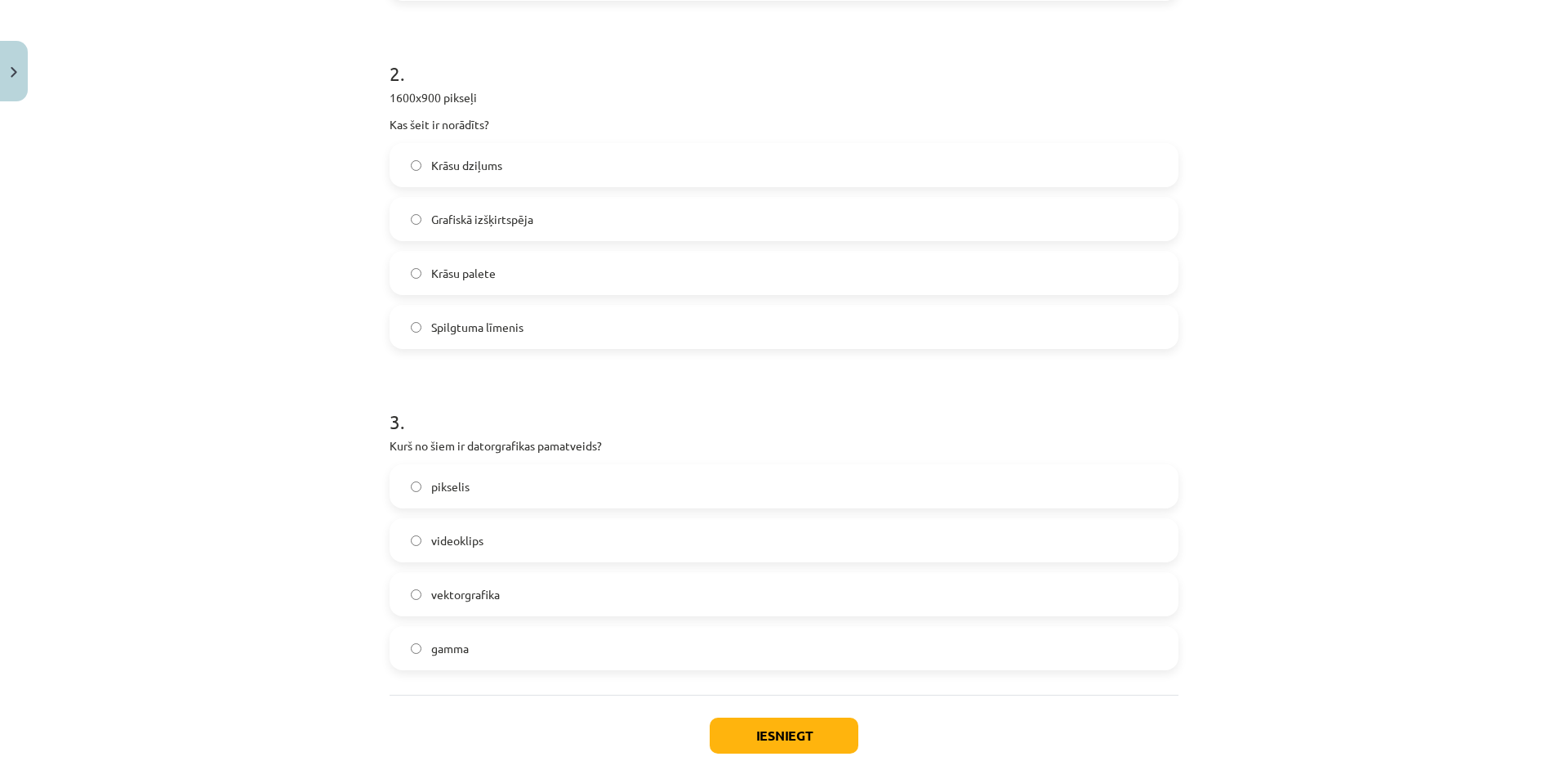
scroll to position [0, 0]
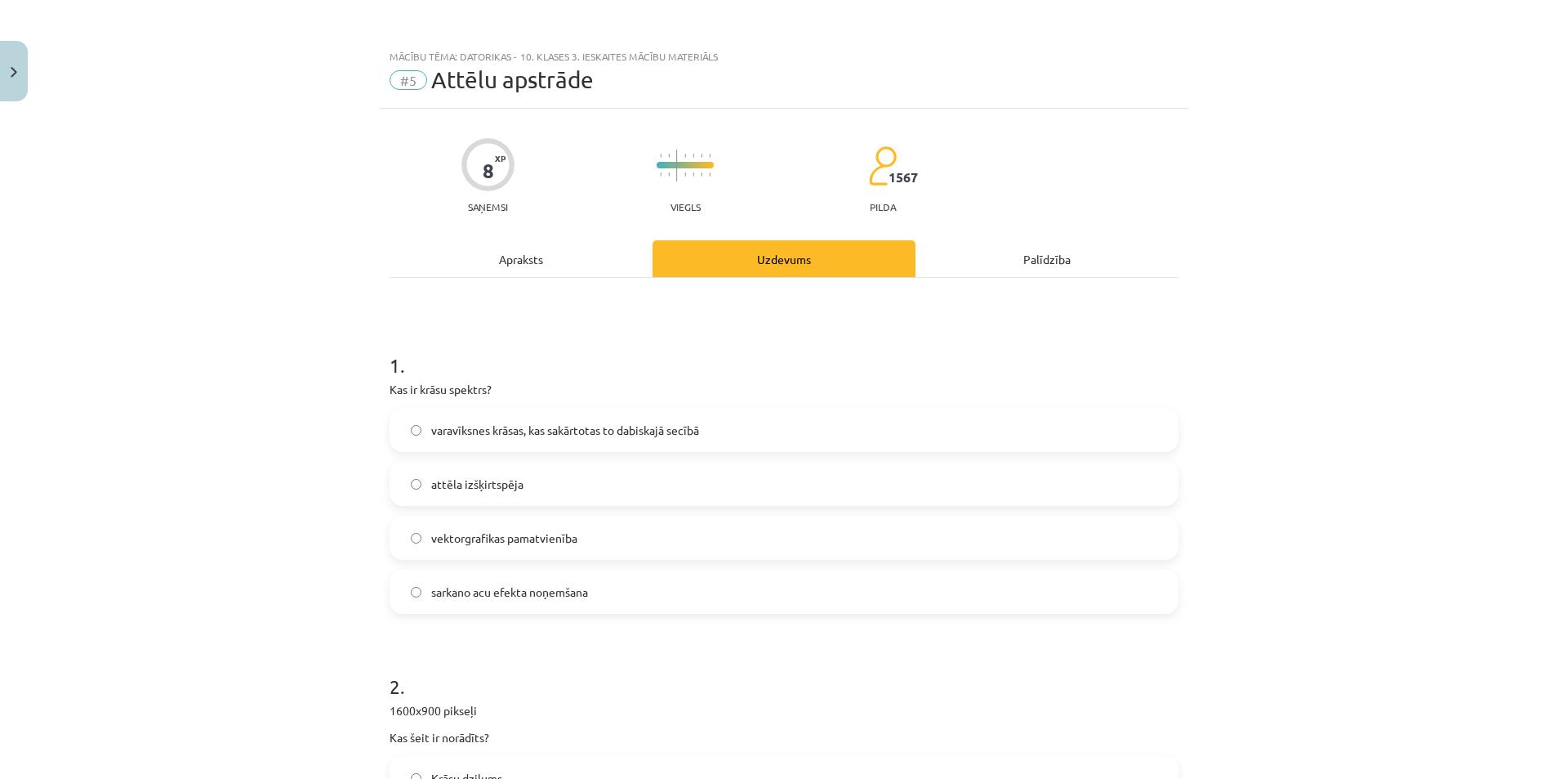
click at [524, 249] on div "Apraksts" at bounding box center [520, 259] width 263 height 37
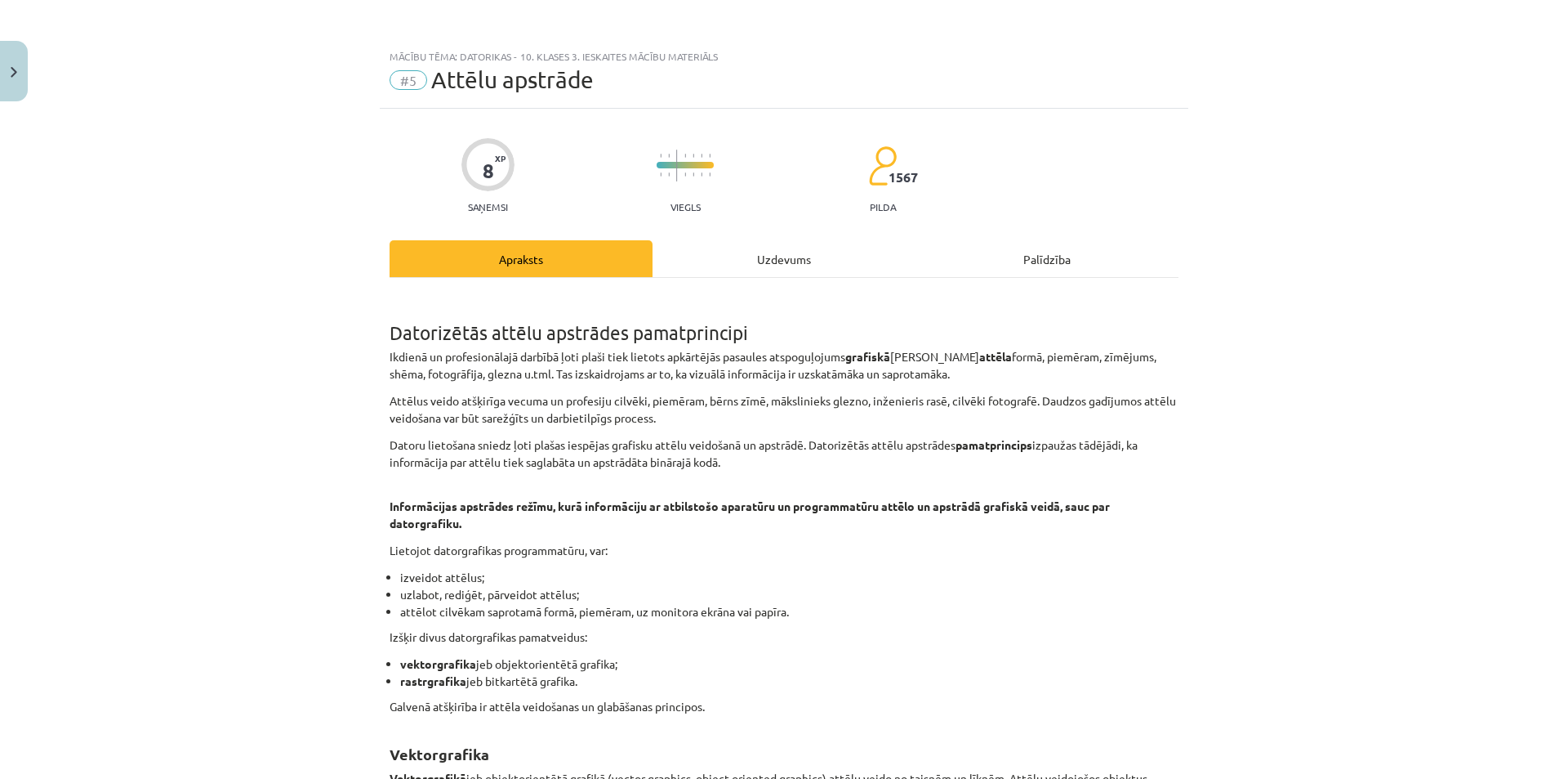
click at [837, 255] on div "Uzdevums" at bounding box center [784, 259] width 263 height 37
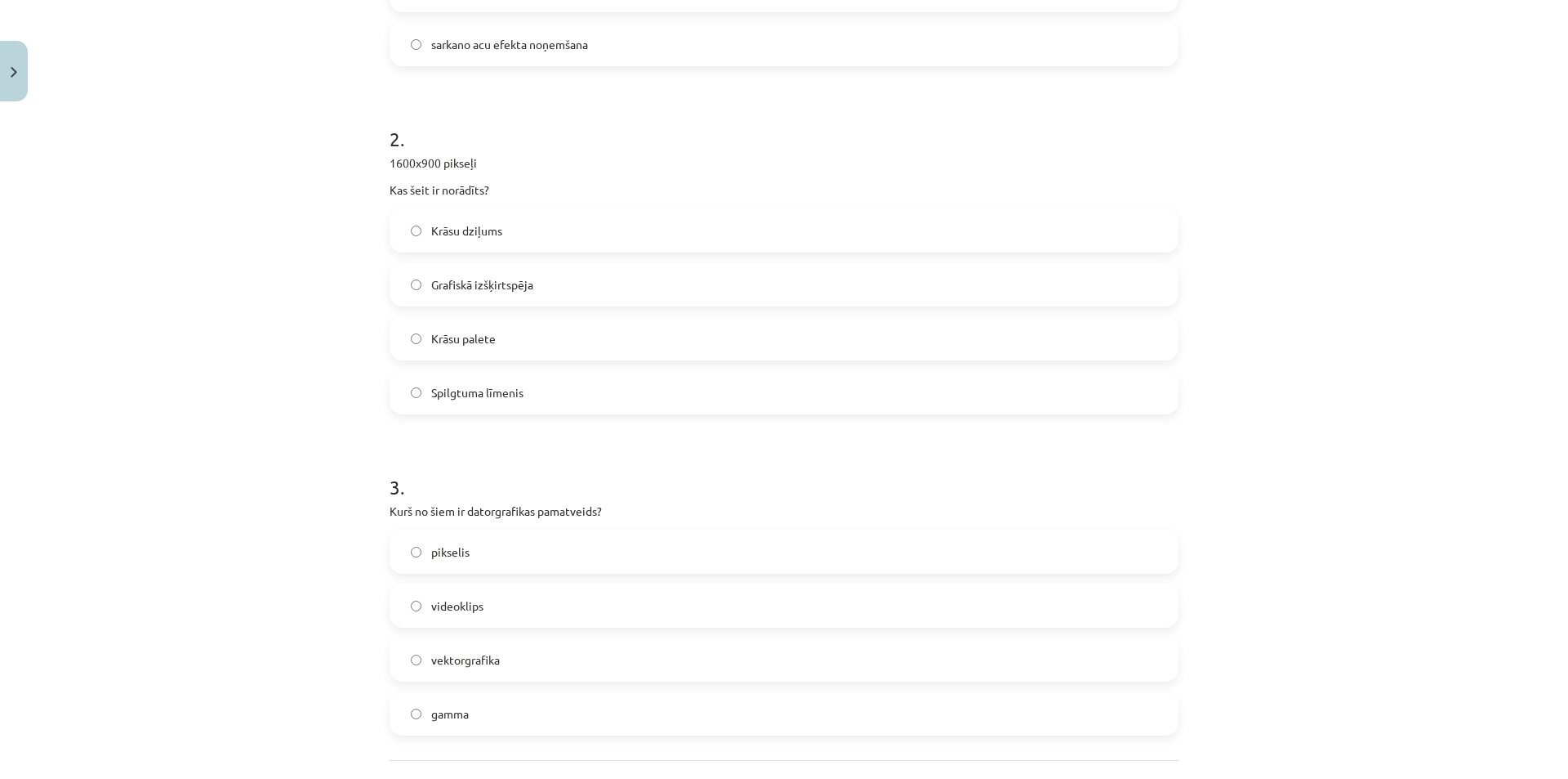
scroll to position [694, 0]
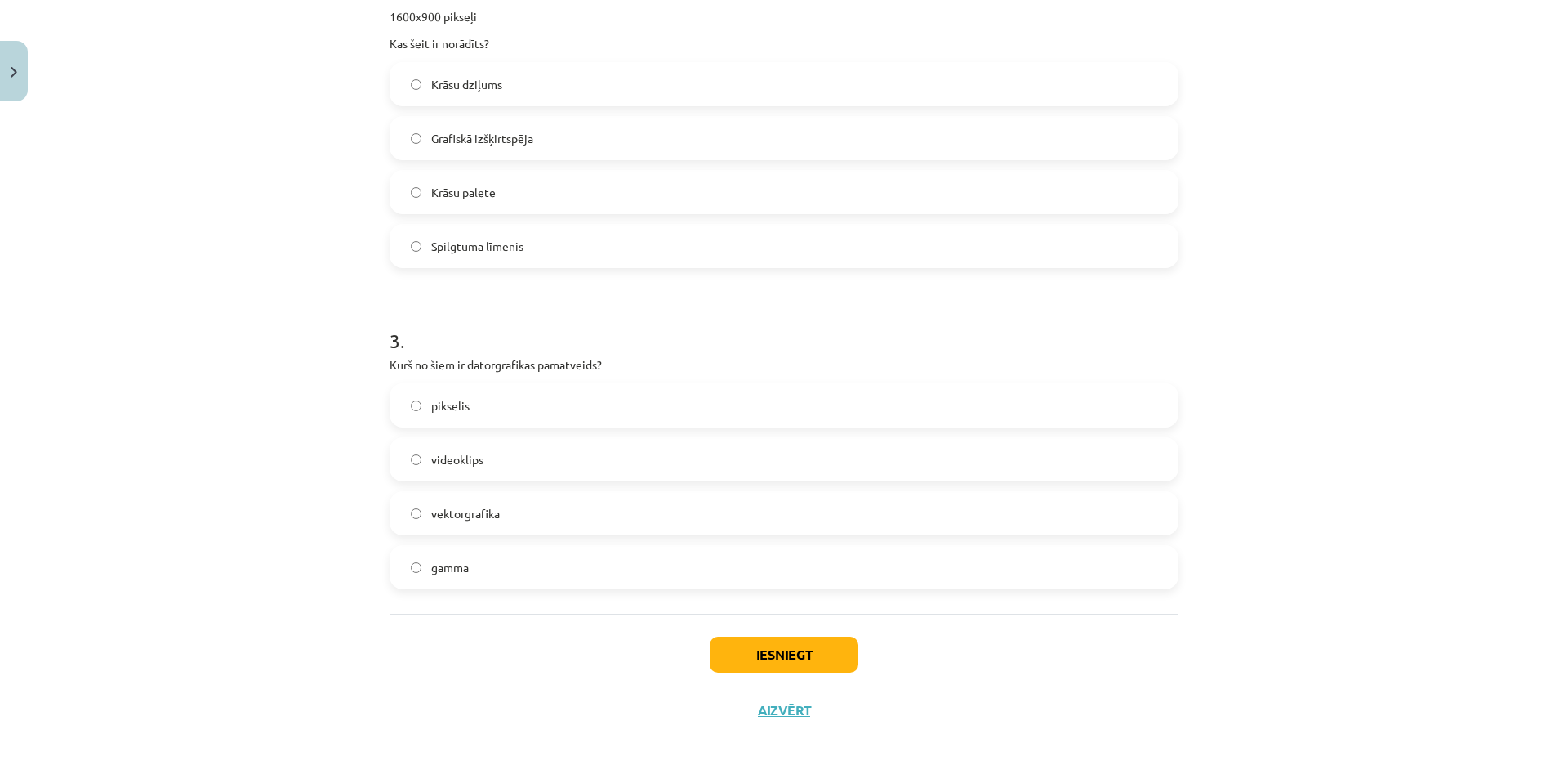
drag, startPoint x: 436, startPoint y: 411, endPoint x: 456, endPoint y: 409, distance: 20.1
click at [441, 407] on span "pikselis" at bounding box center [451, 405] width 39 height 17
click at [663, 404] on label "pikselis" at bounding box center [784, 405] width 785 height 41
click at [753, 648] on button "Iesniegt" at bounding box center [784, 654] width 149 height 36
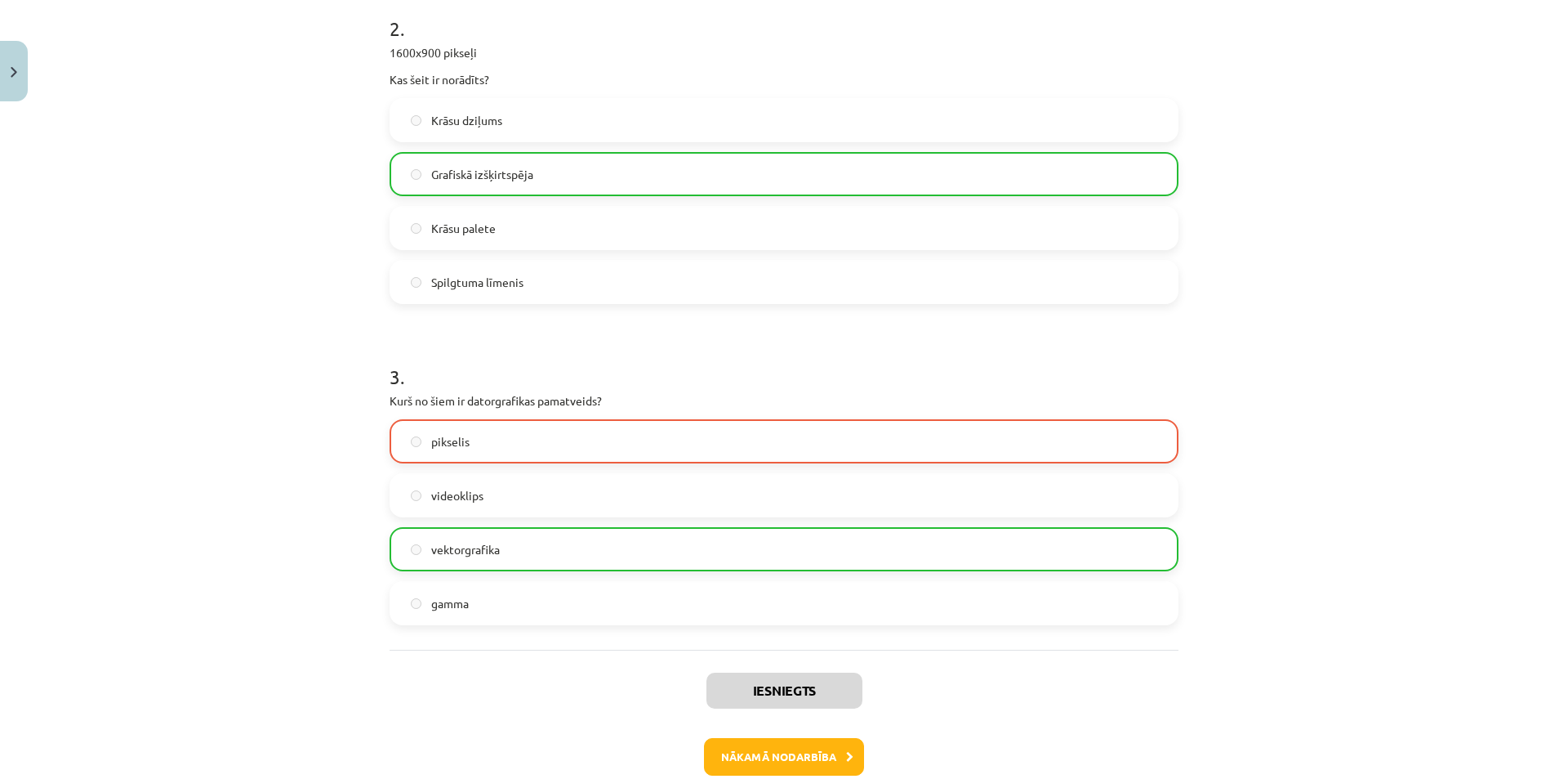
scroll to position [746, 0]
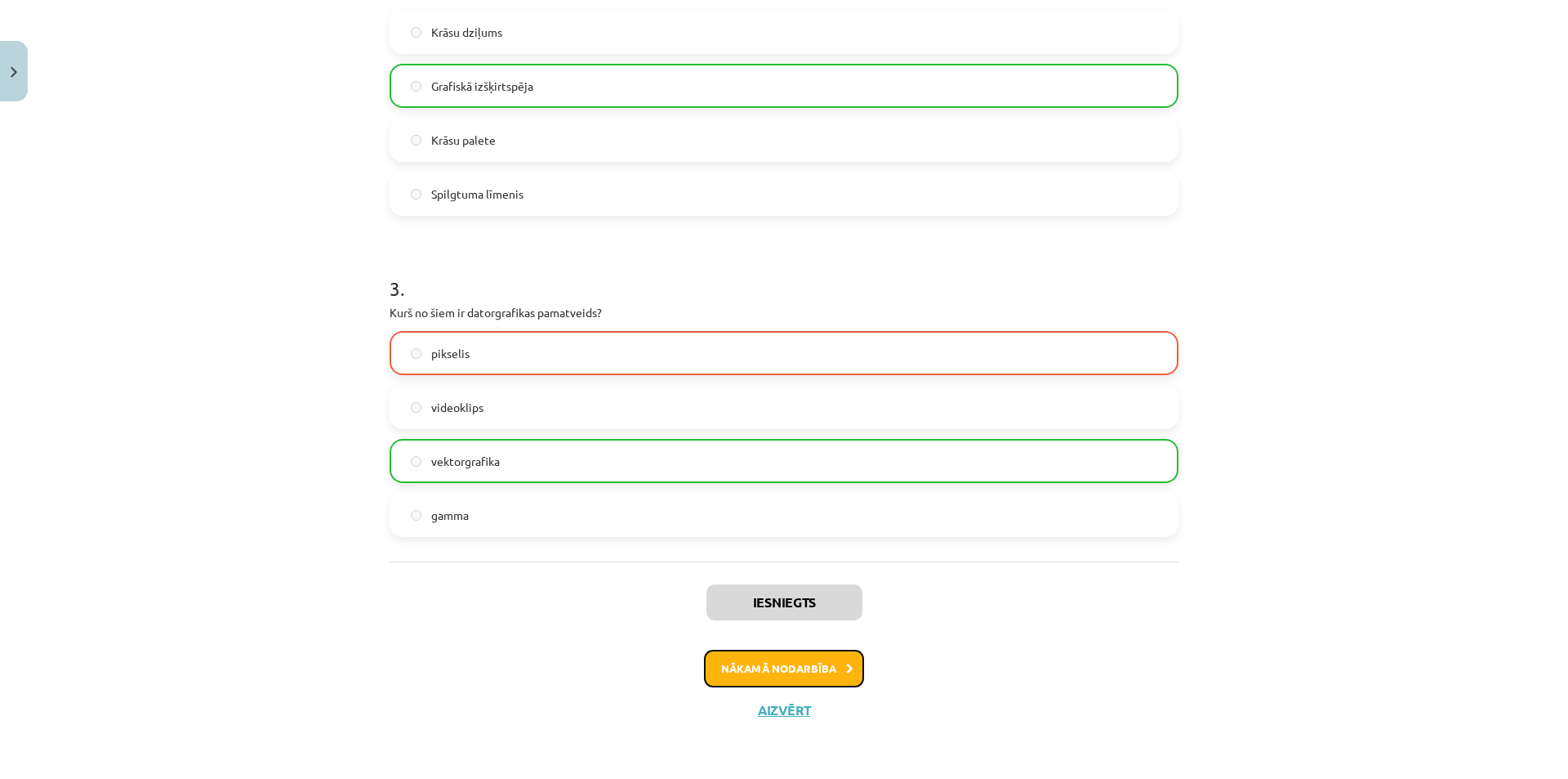
click at [795, 667] on button "Nākamā nodarbība" at bounding box center [784, 668] width 160 height 38
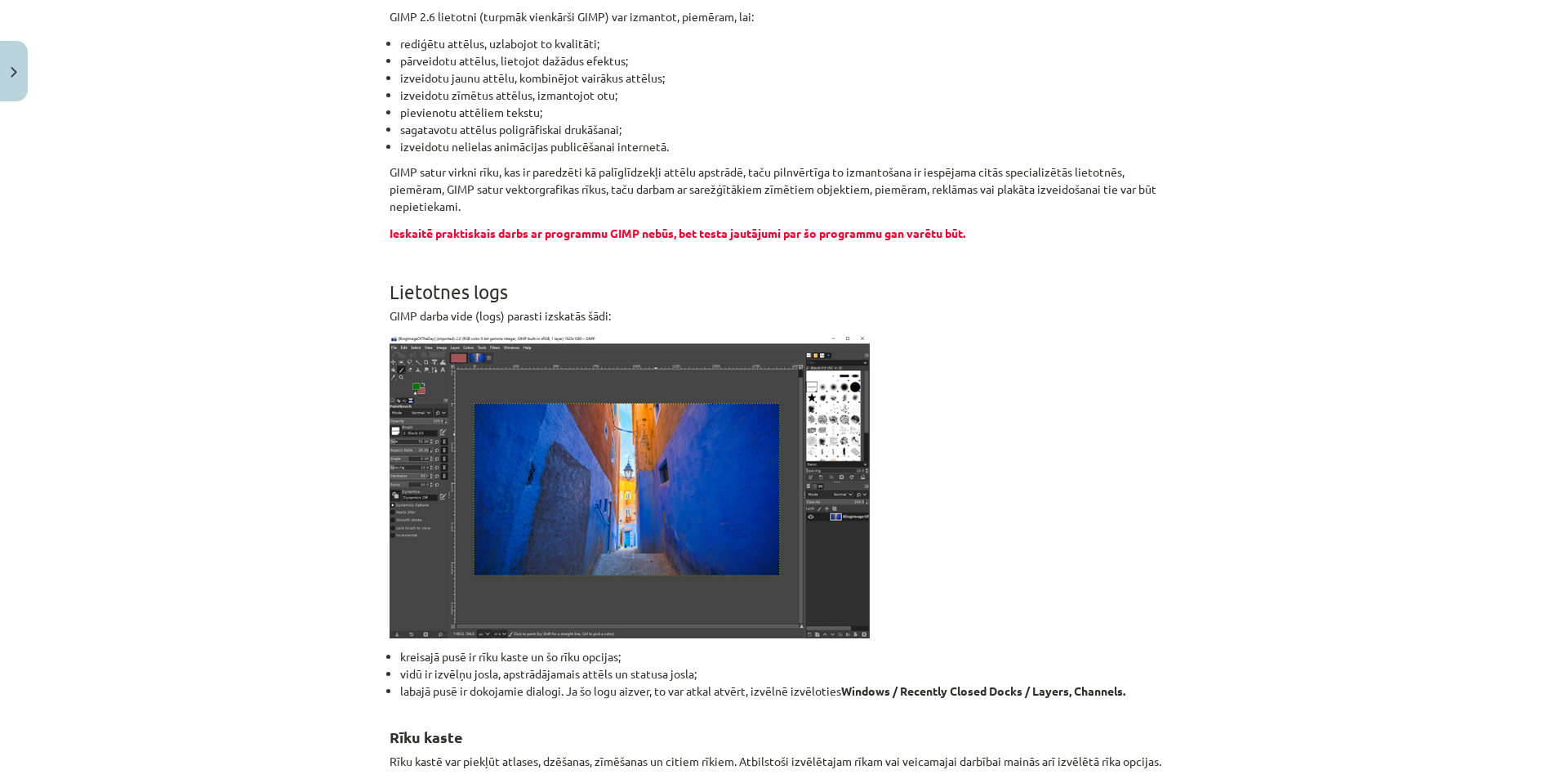
scroll to position [41, 0]
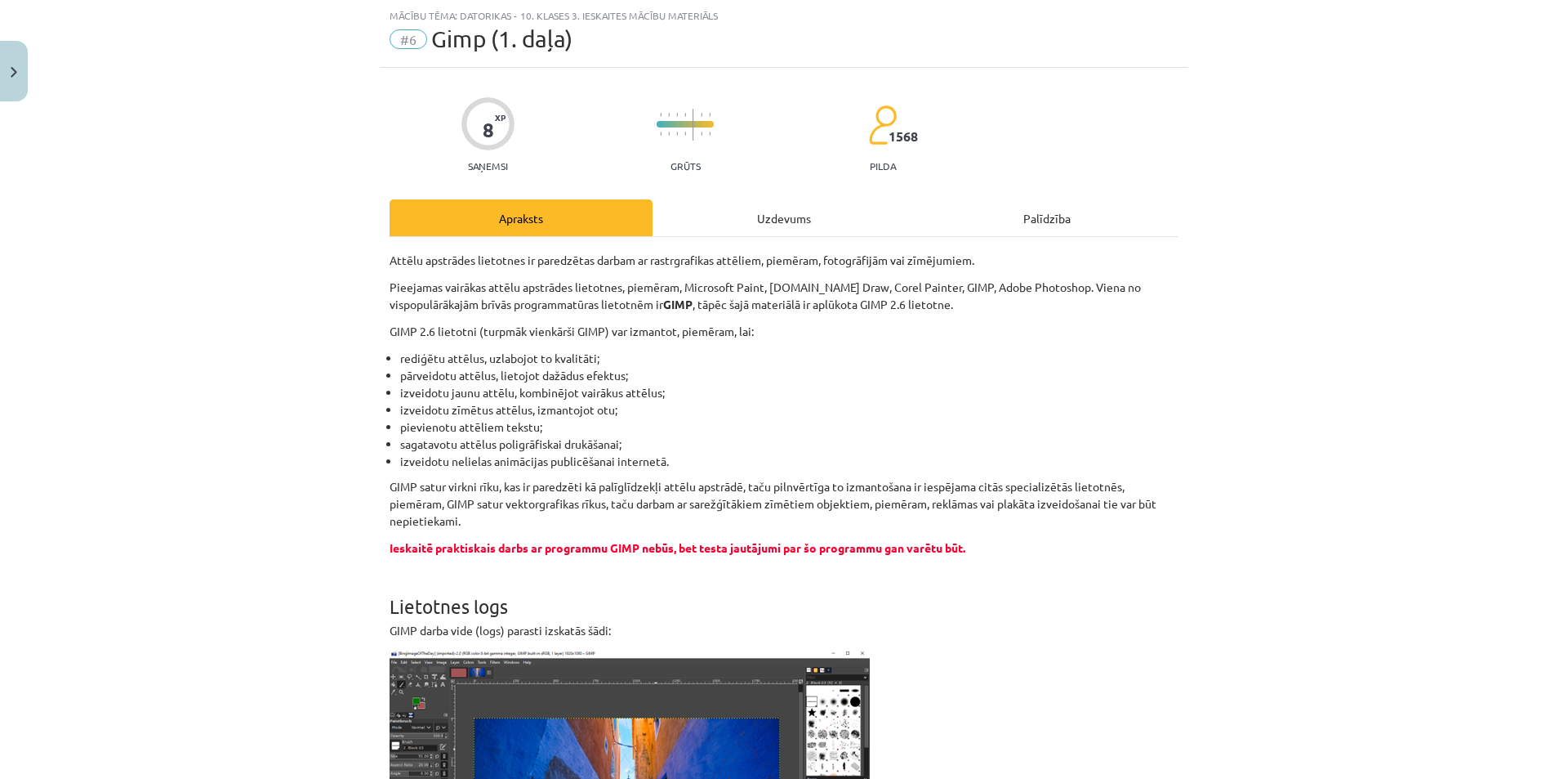
click at [508, 135] on div "8 XP Saņemsi" at bounding box center [488, 130] width 53 height 84
click at [463, 132] on div at bounding box center [488, 124] width 53 height 53
click at [468, 133] on div at bounding box center [488, 124] width 53 height 53
click at [519, 128] on div "8 XP Saņemsi Grūts 1568 pilda" at bounding box center [784, 130] width 789 height 84
click at [512, 131] on div "8 XP Saņemsi Grūts 1568 pilda" at bounding box center [784, 130] width 789 height 84
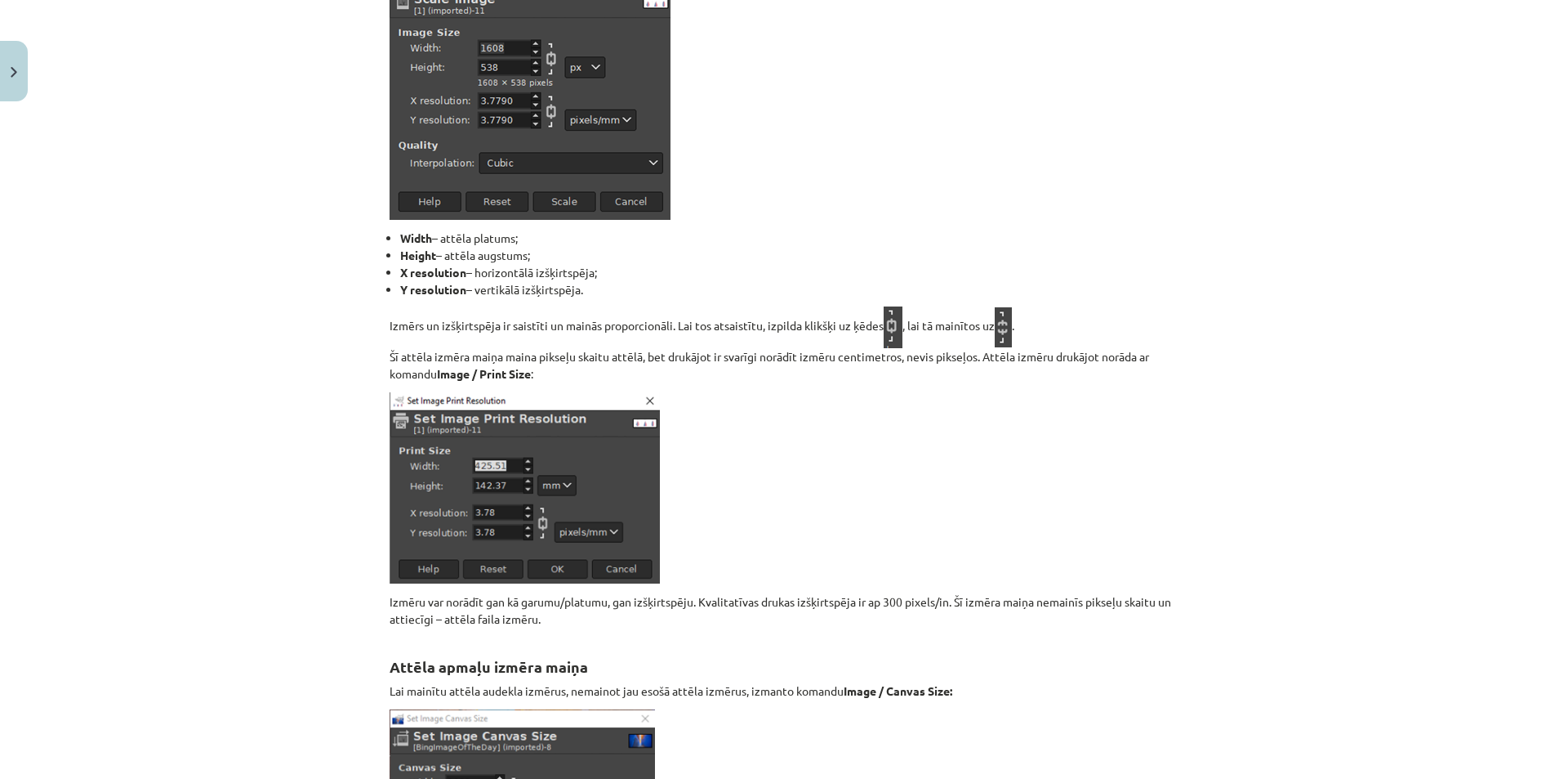
scroll to position [0, 0]
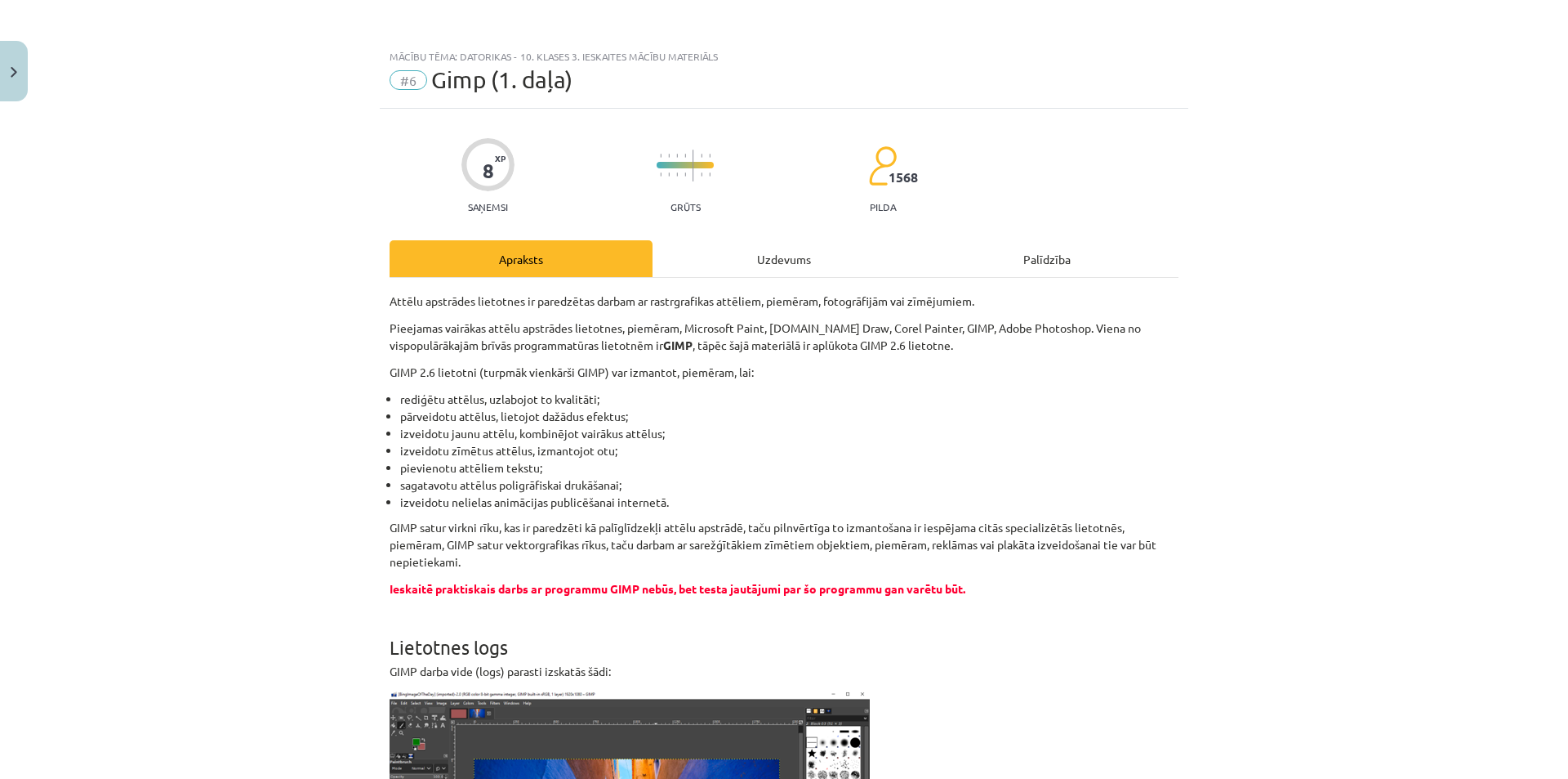
click at [744, 257] on div "Uzdevums" at bounding box center [784, 259] width 263 height 37
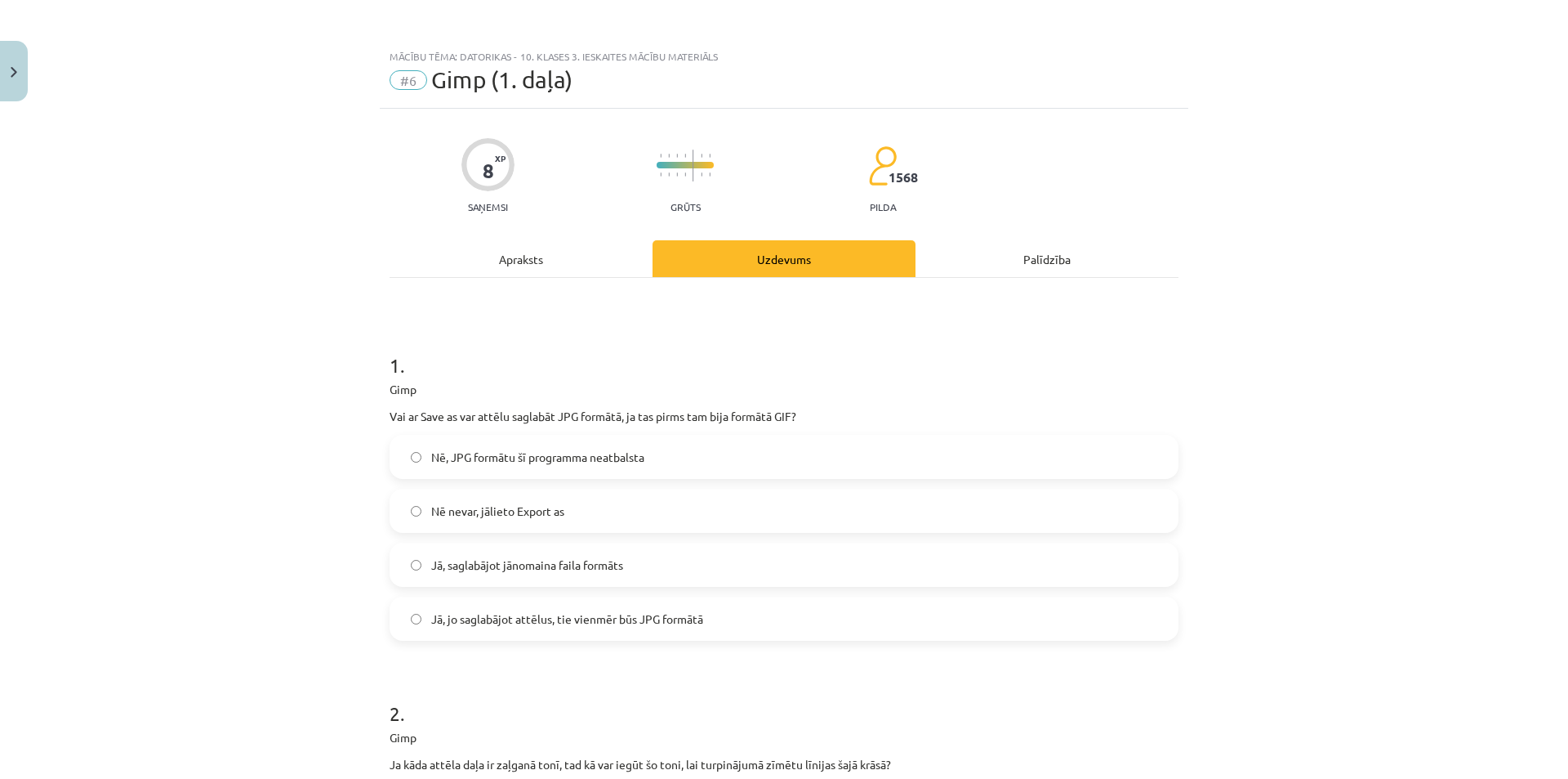
scroll to position [41, 0]
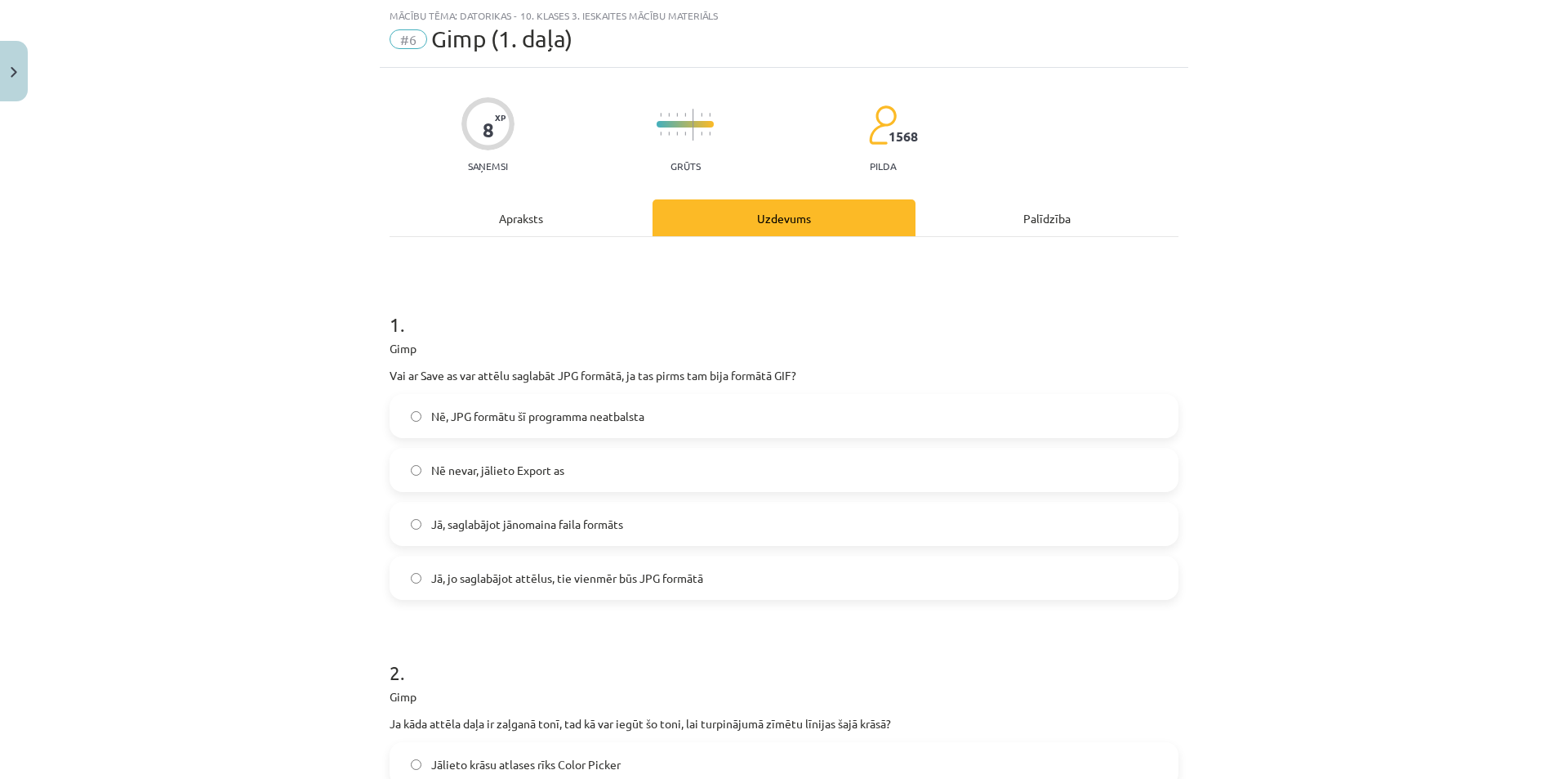
click at [526, 217] on div "Apraksts" at bounding box center [520, 218] width 263 height 37
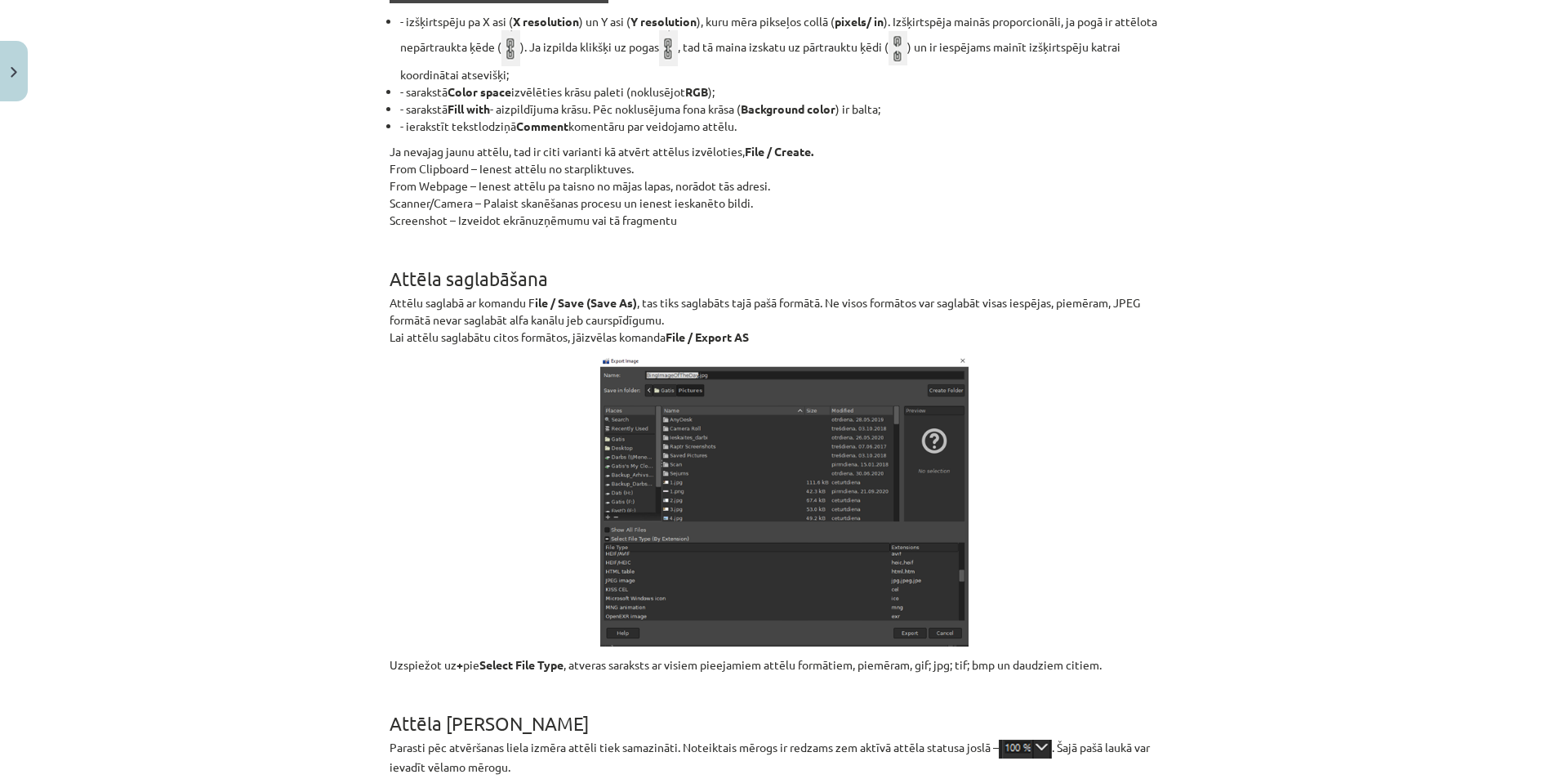
scroll to position [0, 0]
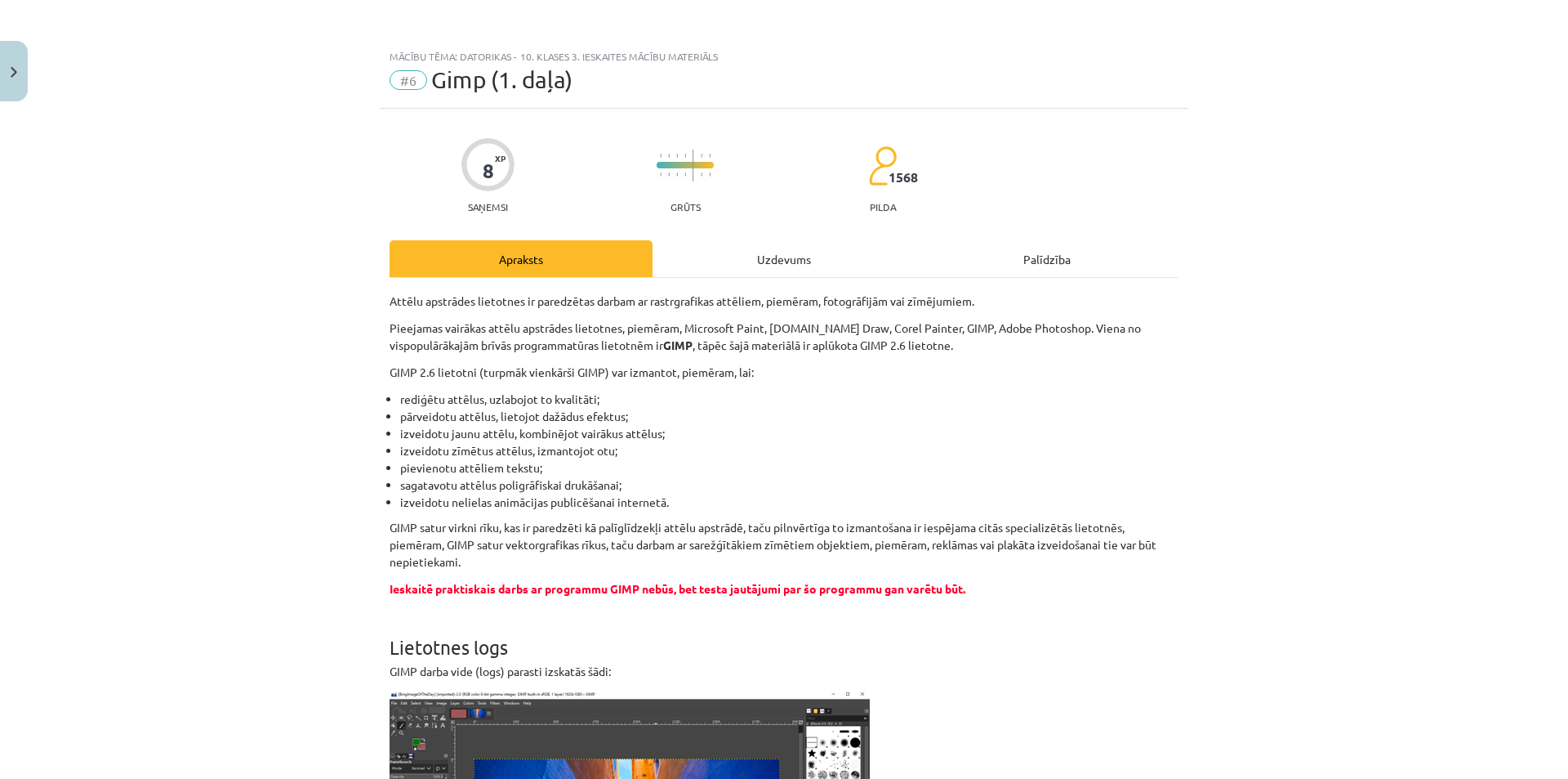
click at [736, 256] on div "Uzdevums" at bounding box center [784, 259] width 263 height 37
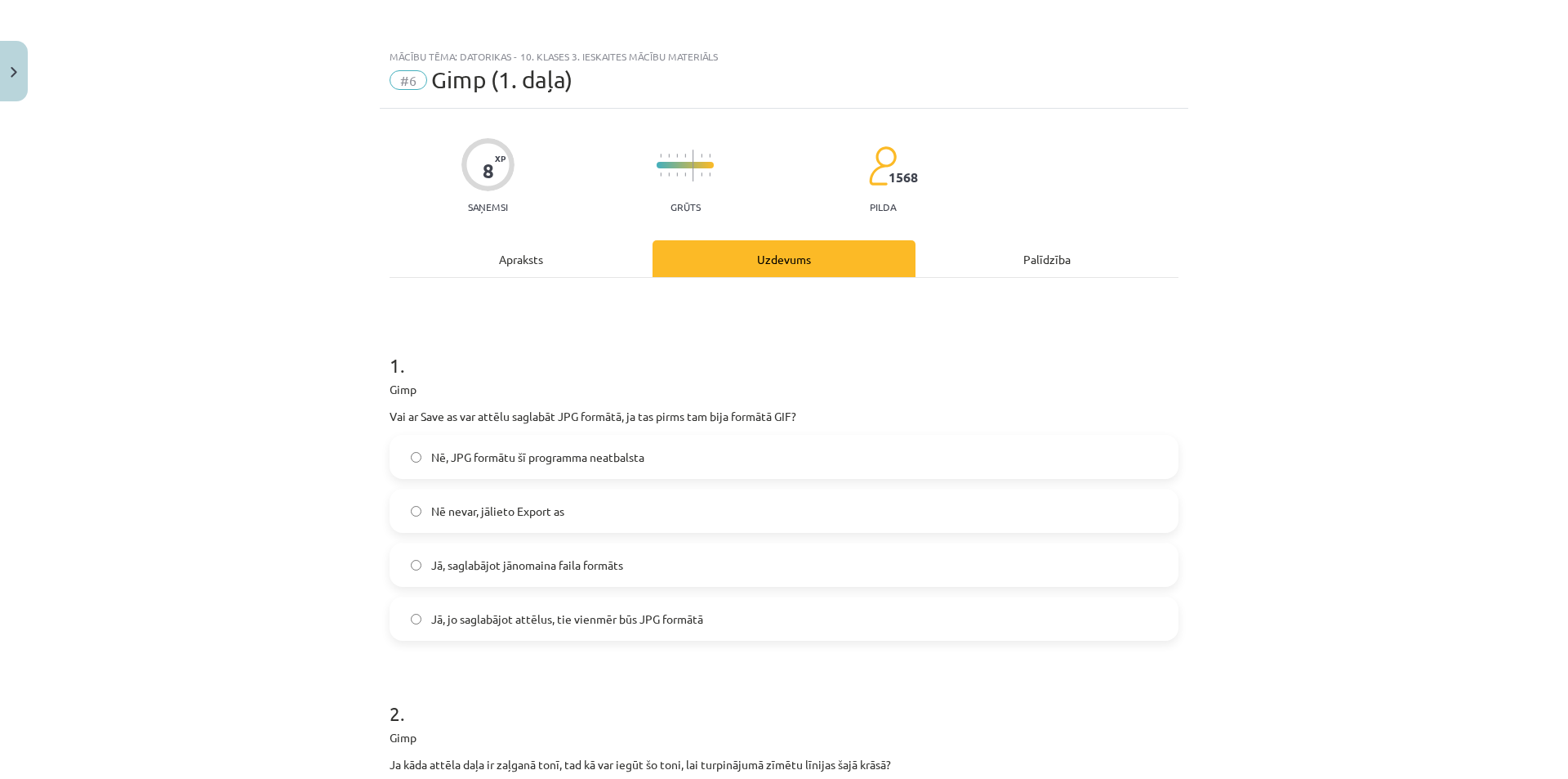
scroll to position [41, 0]
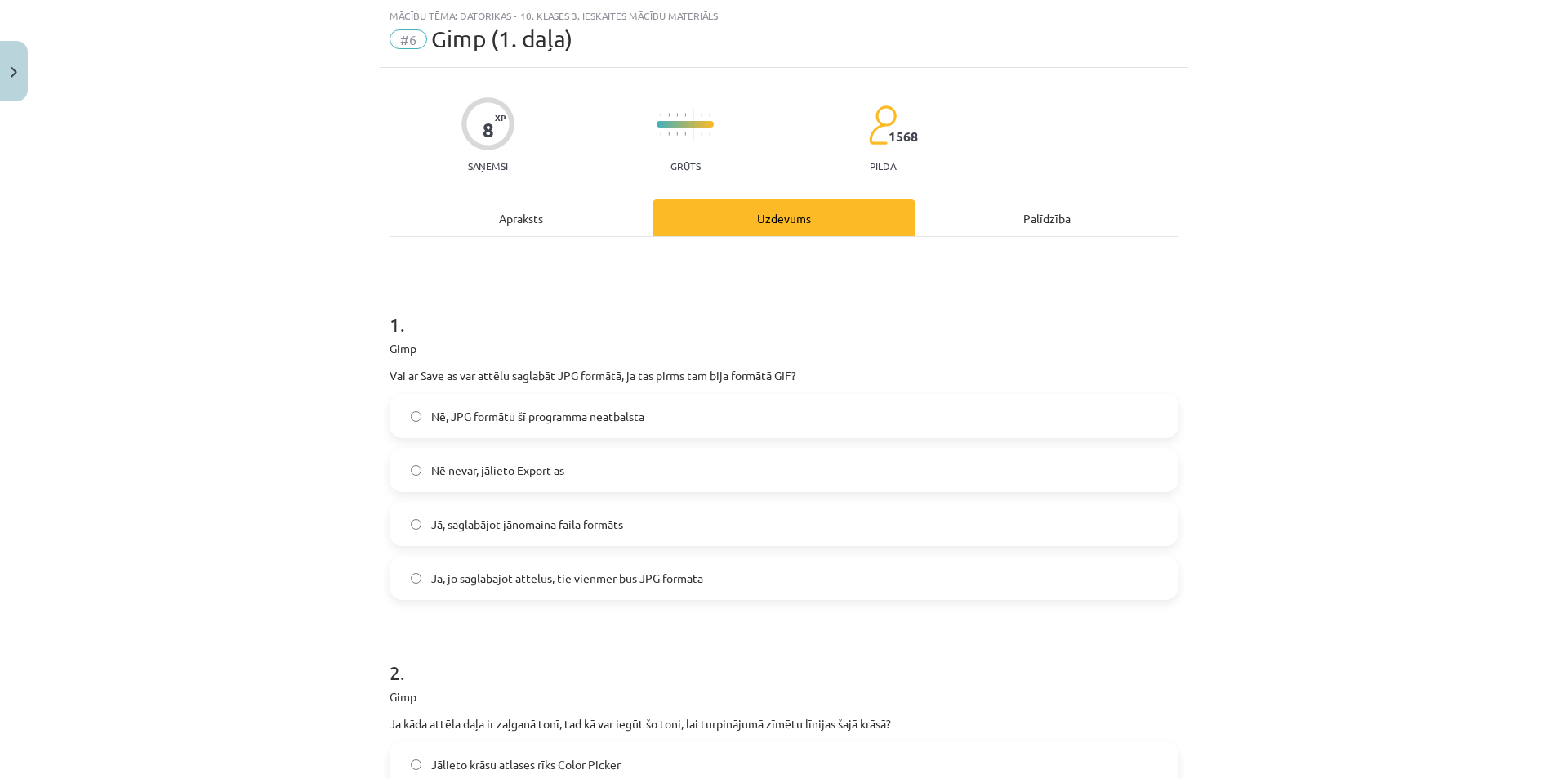
click at [486, 531] on span "Jā, saglabājot jānomaina faila formāts" at bounding box center [527, 524] width 192 height 17
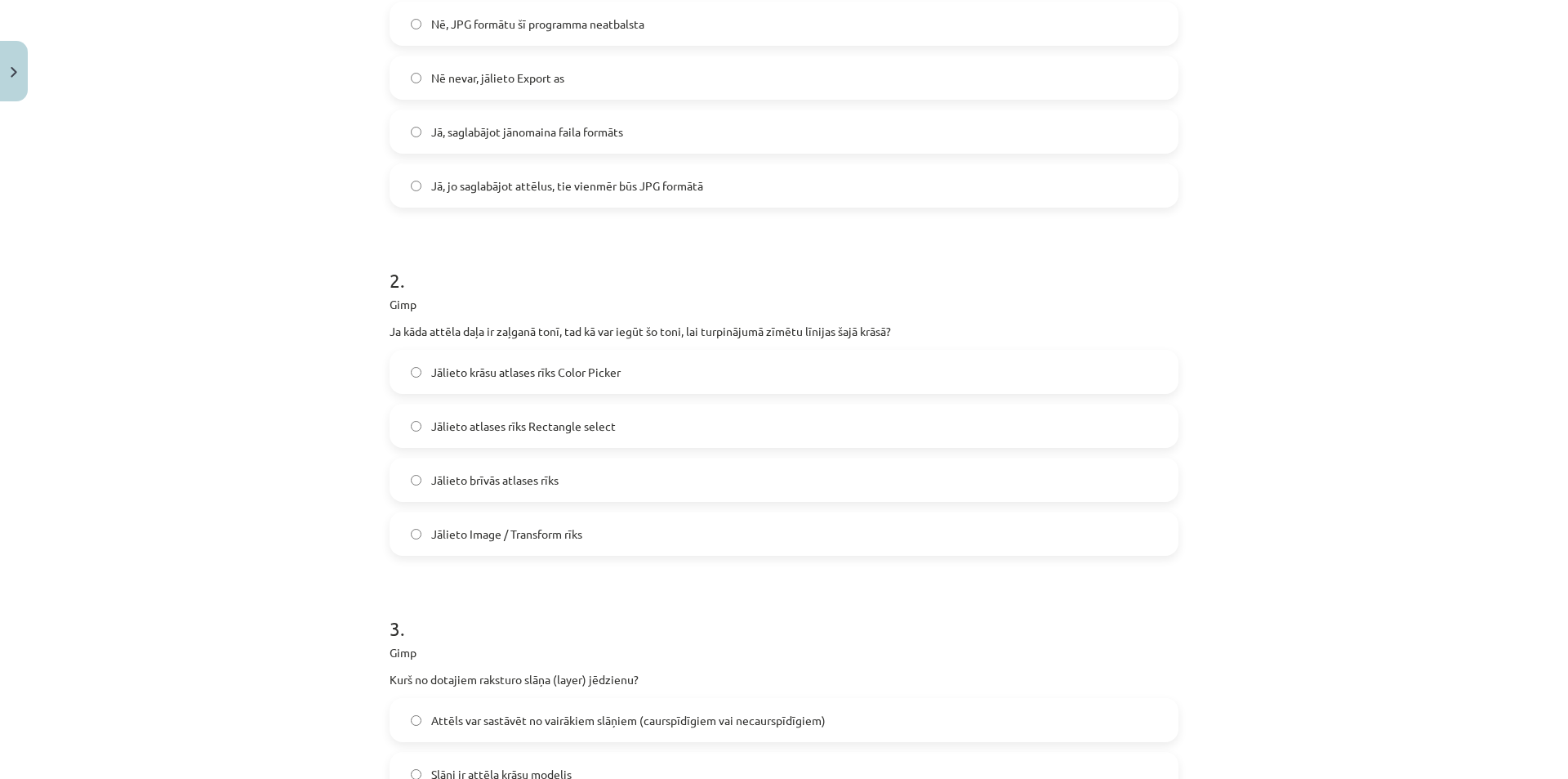
scroll to position [449, 0]
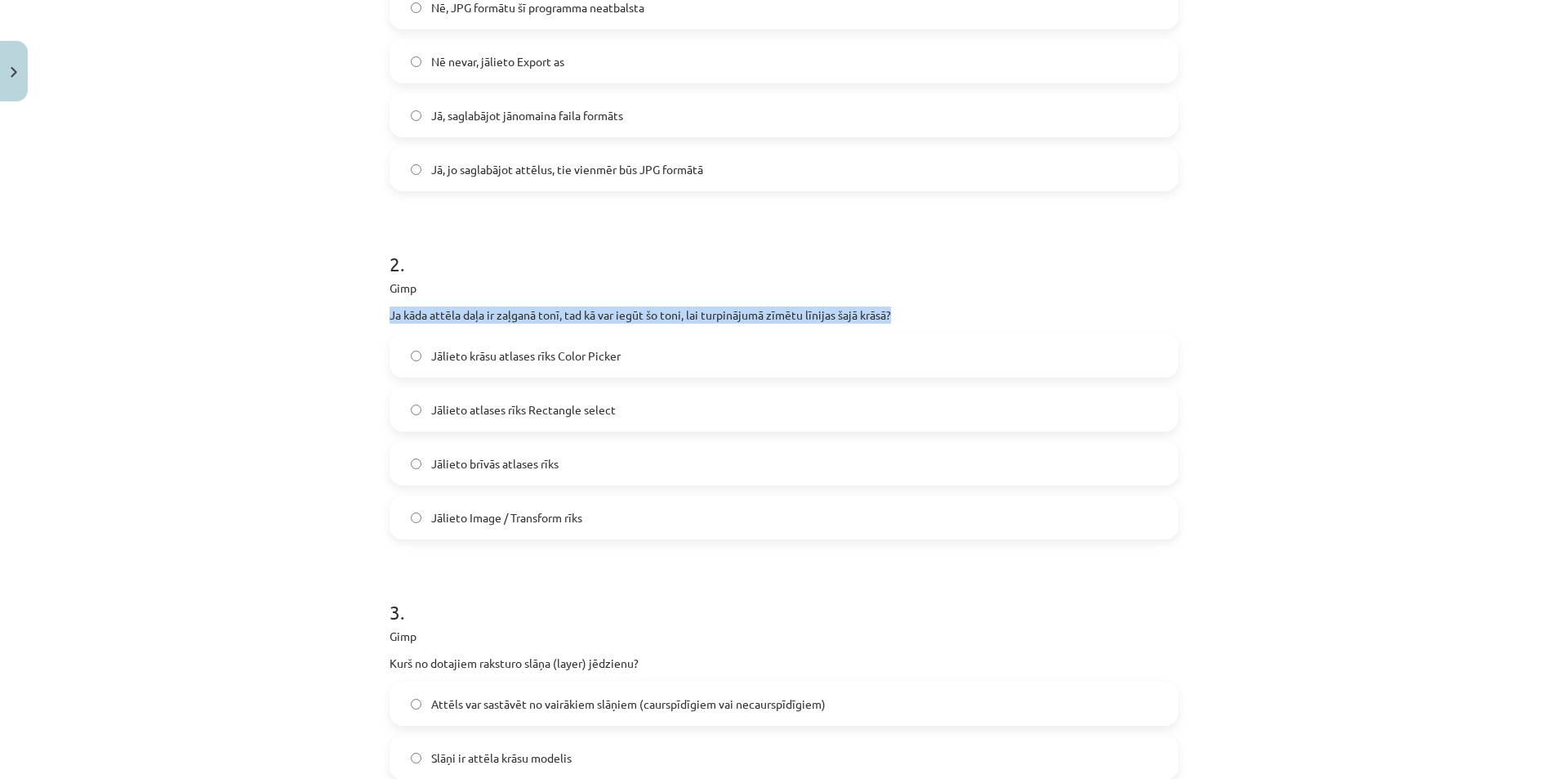
drag, startPoint x: 373, startPoint y: 309, endPoint x: 911, endPoint y: 311, distance: 538.0
click at [911, 311] on div "8 XP Saņemsi Grūts 1568 pilda Apraksts Uzdevums Palīdzība 1 . Gimp Vai ar Save …" at bounding box center [784, 347] width 808 height 1376
copy p "Ja kāda attēla daļa ir zaļganā tonī, tad kā var iegūt šo toni, lai turpinājumā …"
click at [578, 564] on form "1 . Gimp Vai ar Save as var attēlu saglabāt JPG formātā, ja tas pirms tam bija …" at bounding box center [784, 381] width 789 height 1011
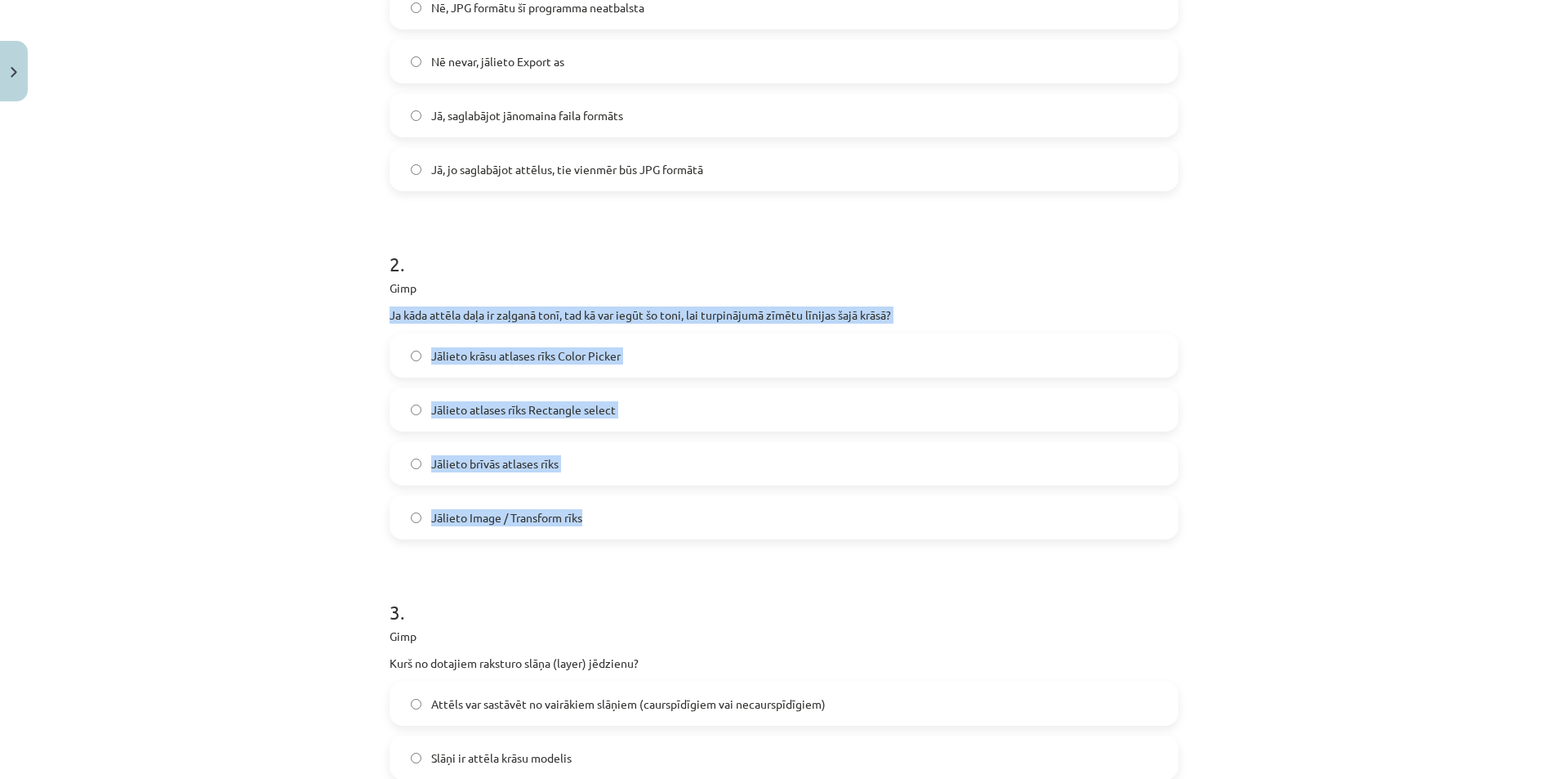
drag, startPoint x: 384, startPoint y: 317, endPoint x: 581, endPoint y: 520, distance: 282.9
click at [581, 520] on div "2 . Gimp Ja kāda attēla daļa ir zaļganā tonī, tad kā var iegūt šo toni, lai tur…" at bounding box center [784, 381] width 789 height 315
copy div "Ja kāda attēla daļa ir zaļganā tonī, tad kā var iegūt šo toni, lai turpinājumā …"
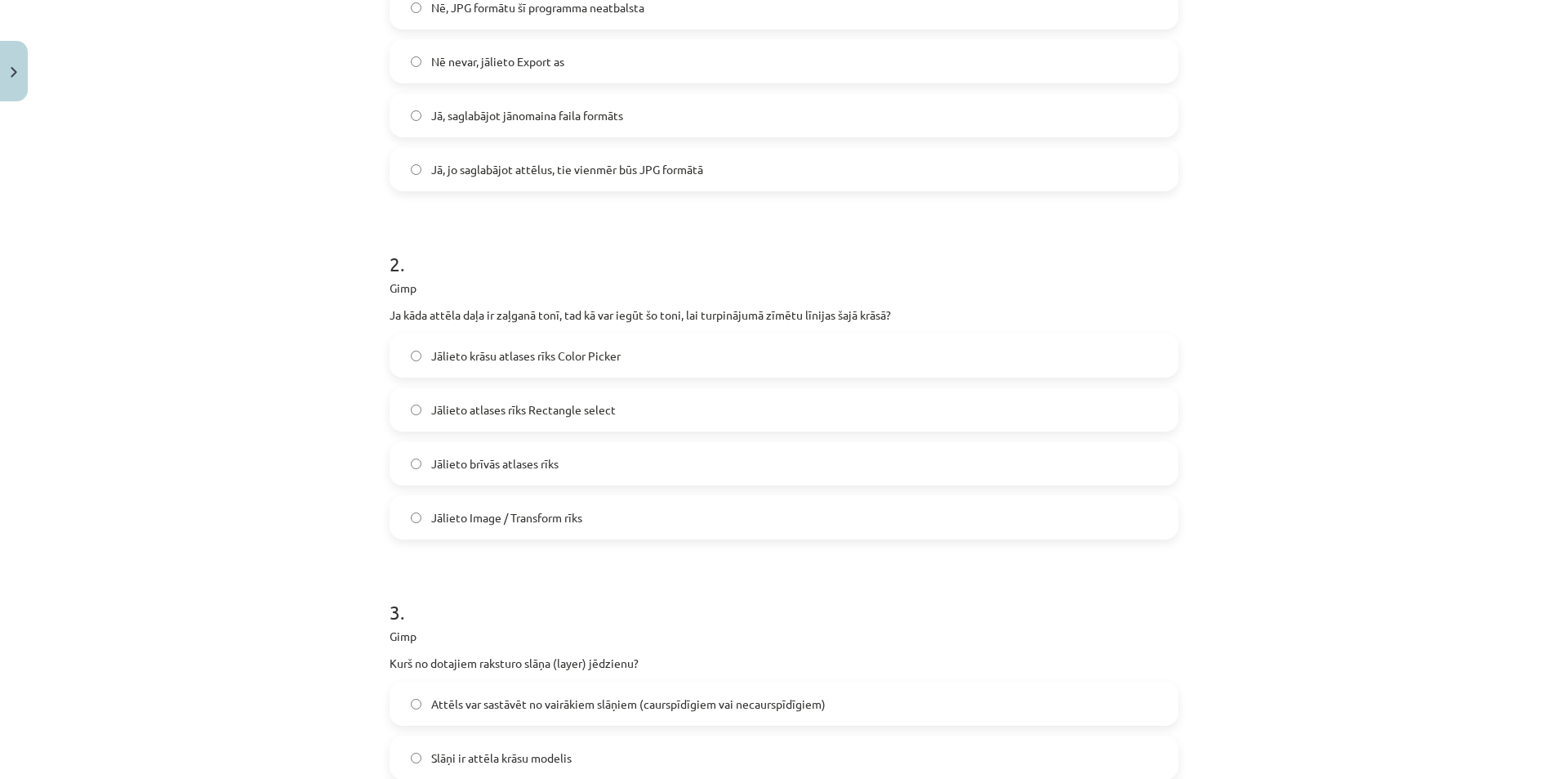
click at [675, 599] on h1 "3 ." at bounding box center [784, 597] width 789 height 50
click at [648, 369] on label "Jālieto krāsu atlases rīks Color Picker" at bounding box center [784, 355] width 785 height 41
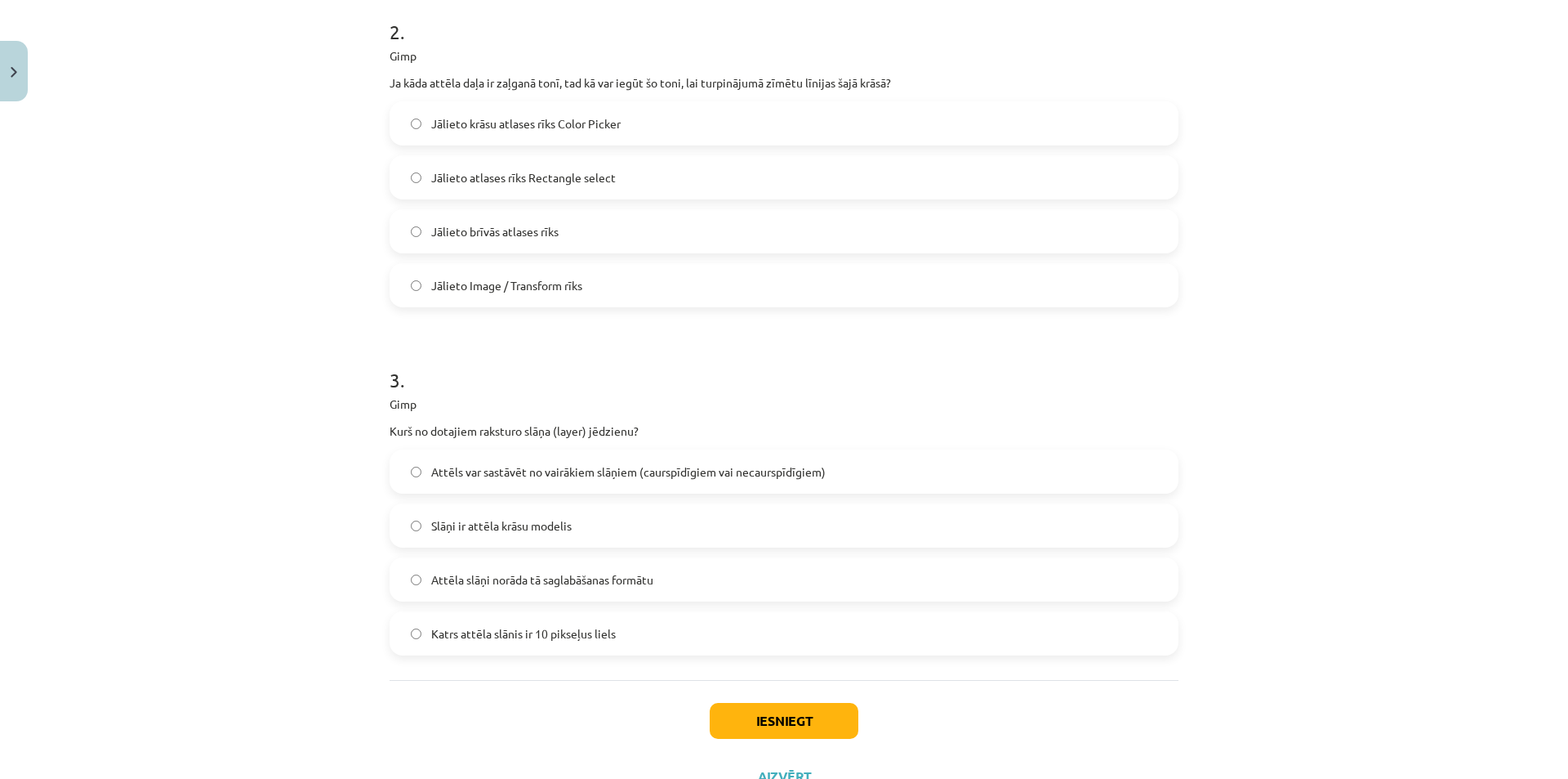
scroll to position [748, 0]
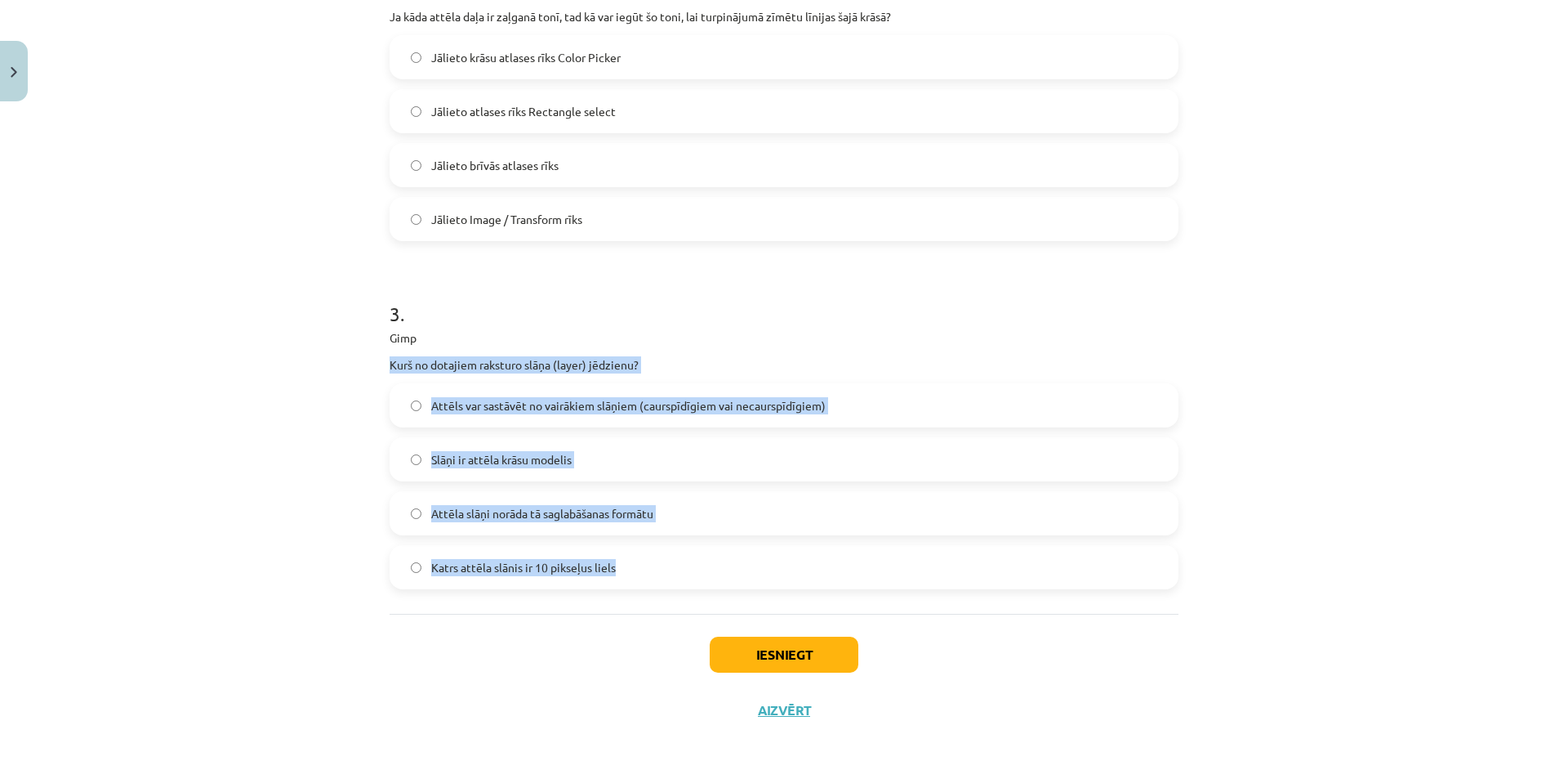
drag, startPoint x: 372, startPoint y: 348, endPoint x: 675, endPoint y: 591, distance: 388.4
click at [675, 591] on div "Mācību tēma: Datorikas - 10. klases 3. ieskaites mācību materiāls #6 Gimp (1. d…" at bounding box center [784, 390] width 1568 height 779
copy div "Kurš no dotajiem raksturo slāņa (layer) jēdzienu? Attēls var sastāvēt no vairāk…"
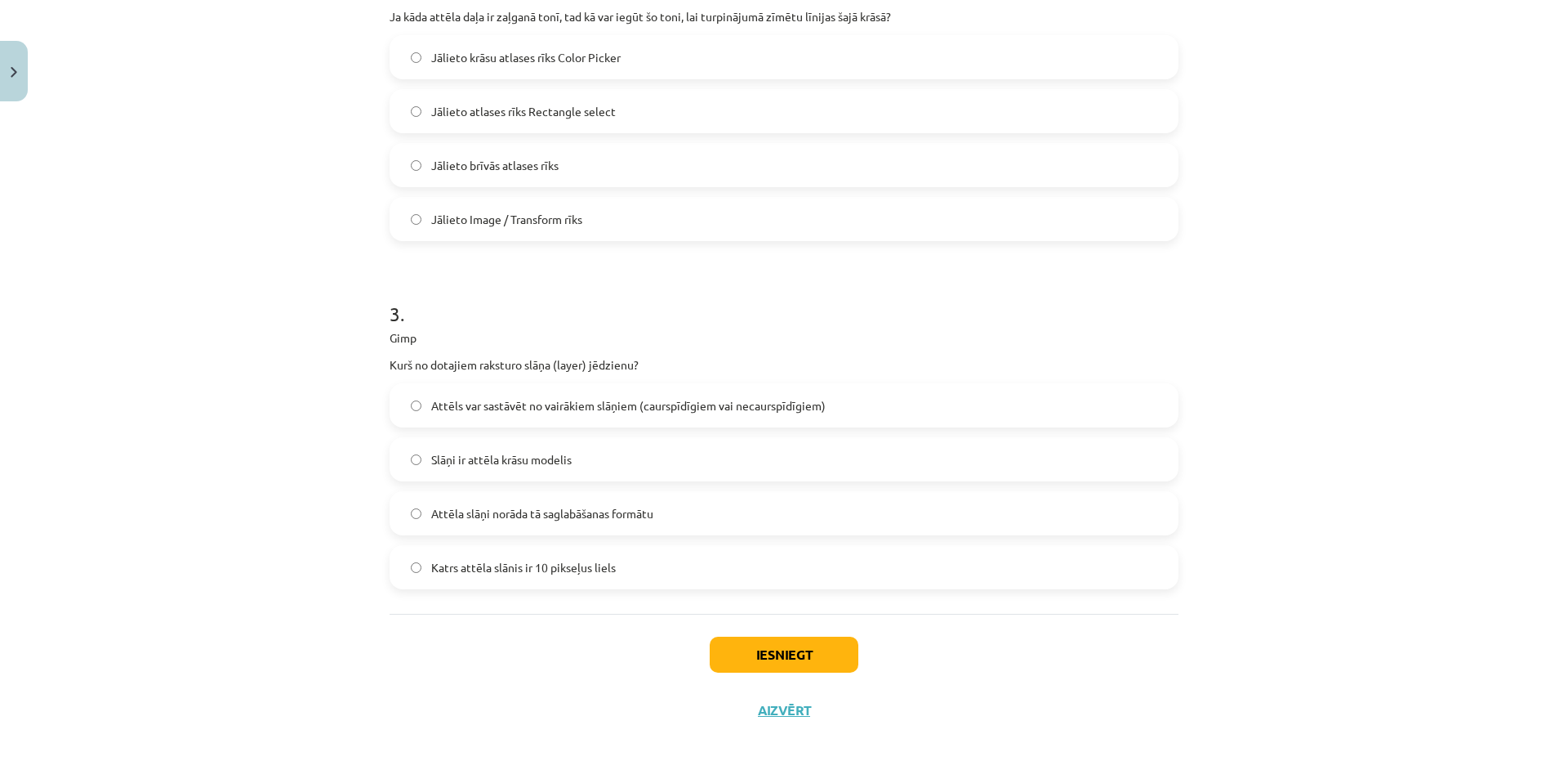
click at [499, 654] on div "Iesniegt Aizvērt" at bounding box center [784, 670] width 789 height 114
click at [552, 406] on span "Attēls var sastāvēt no vairākiem slāņiem (caurspīdīgiem vai necaurspīdīgiem)" at bounding box center [628, 405] width 394 height 17
click at [853, 655] on div "Iesniegt Aizvērt" at bounding box center [784, 670] width 789 height 114
click at [837, 657] on button "Iesniegt" at bounding box center [784, 654] width 149 height 36
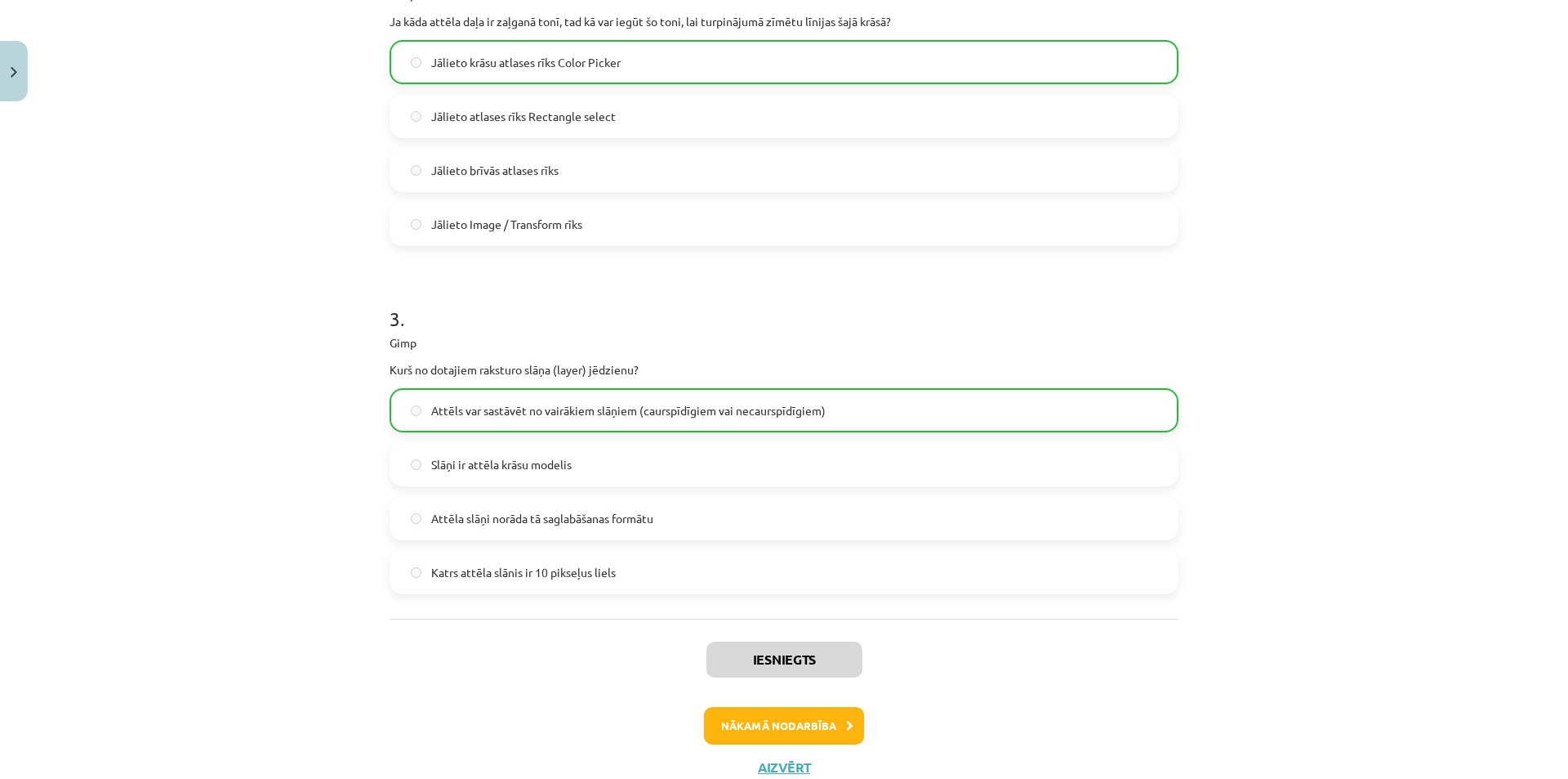
scroll to position [800, 0]
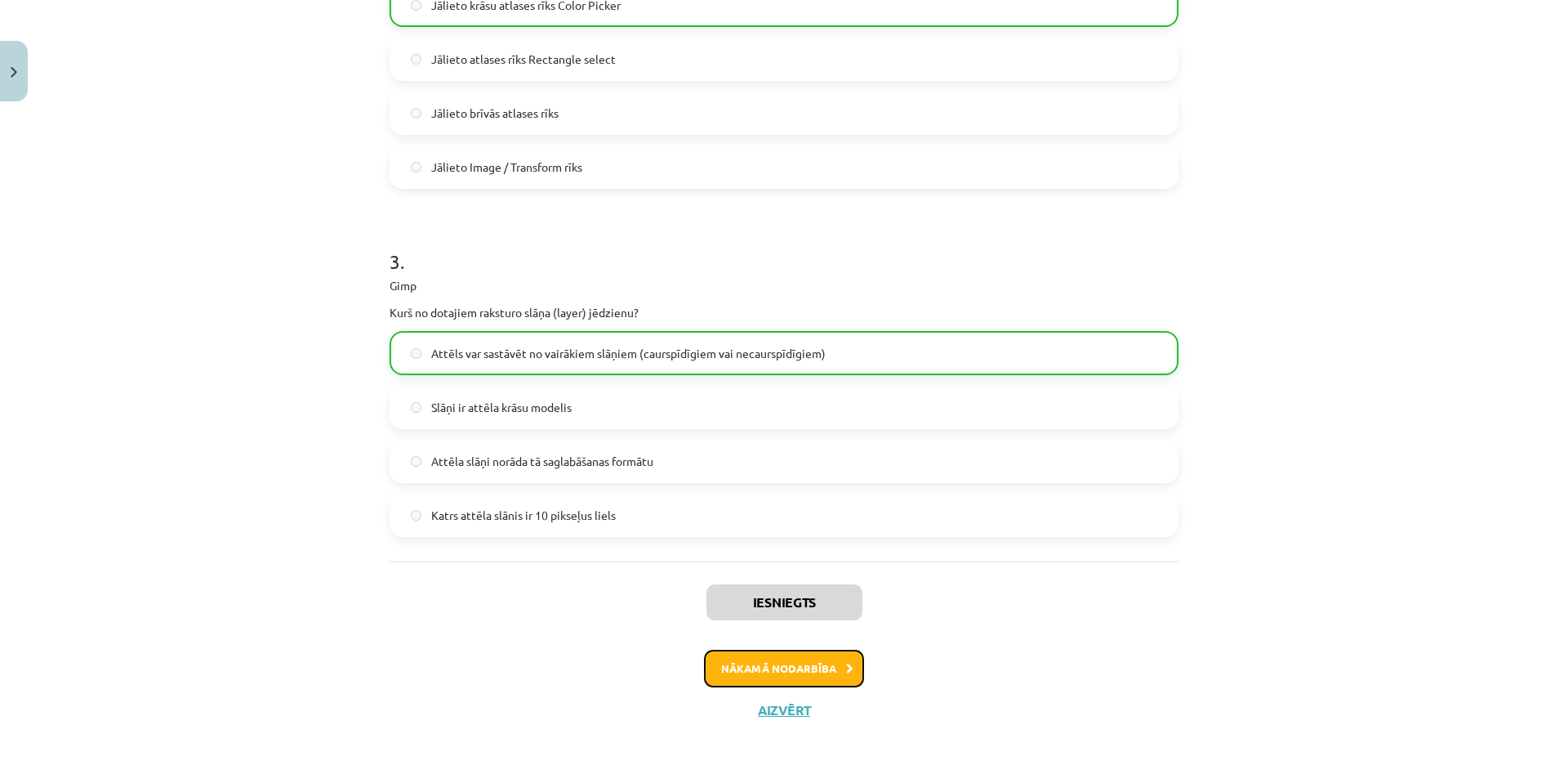
click at [810, 673] on button "Nākamā nodarbība" at bounding box center [784, 668] width 160 height 38
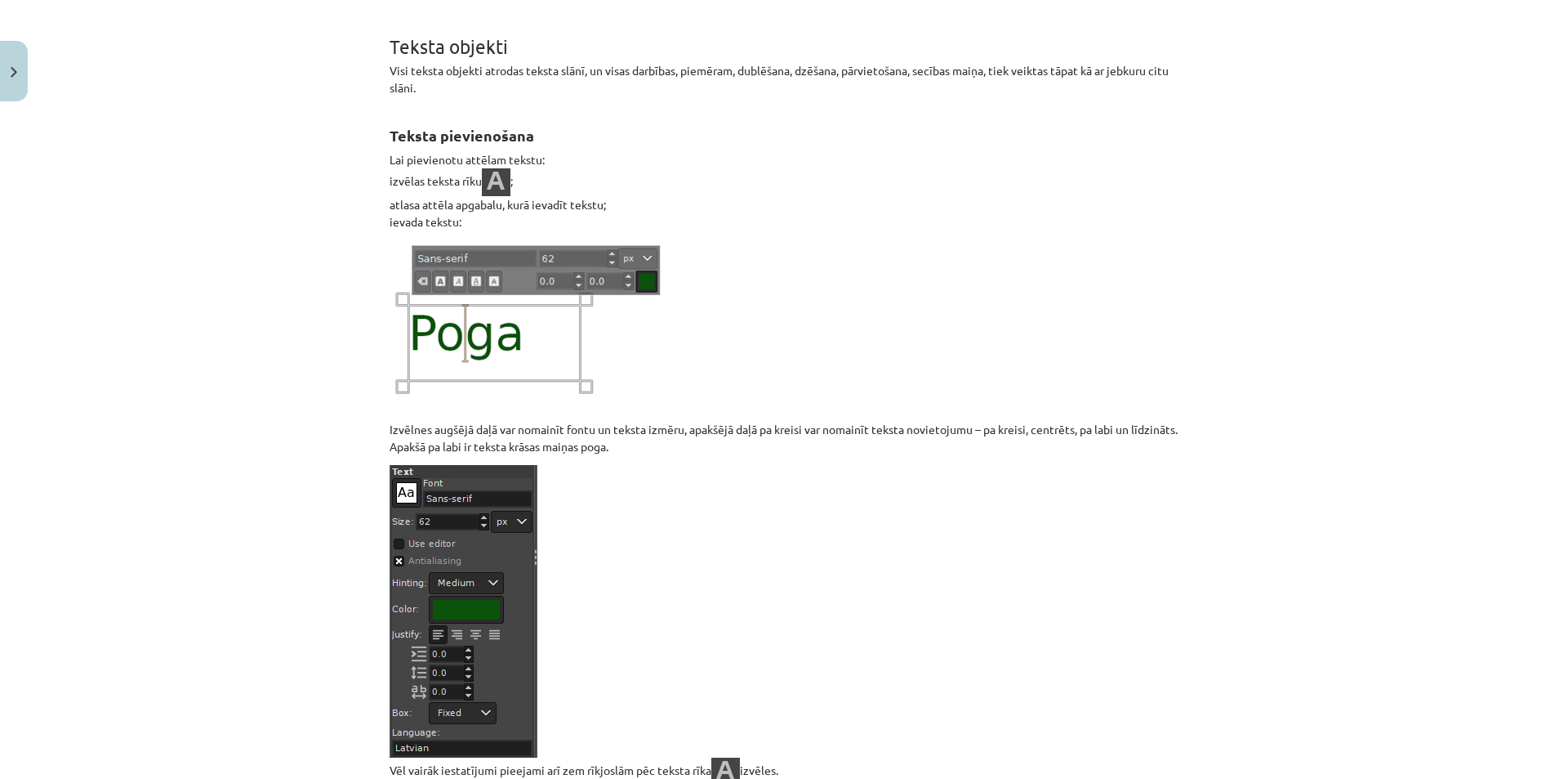
scroll to position [0, 0]
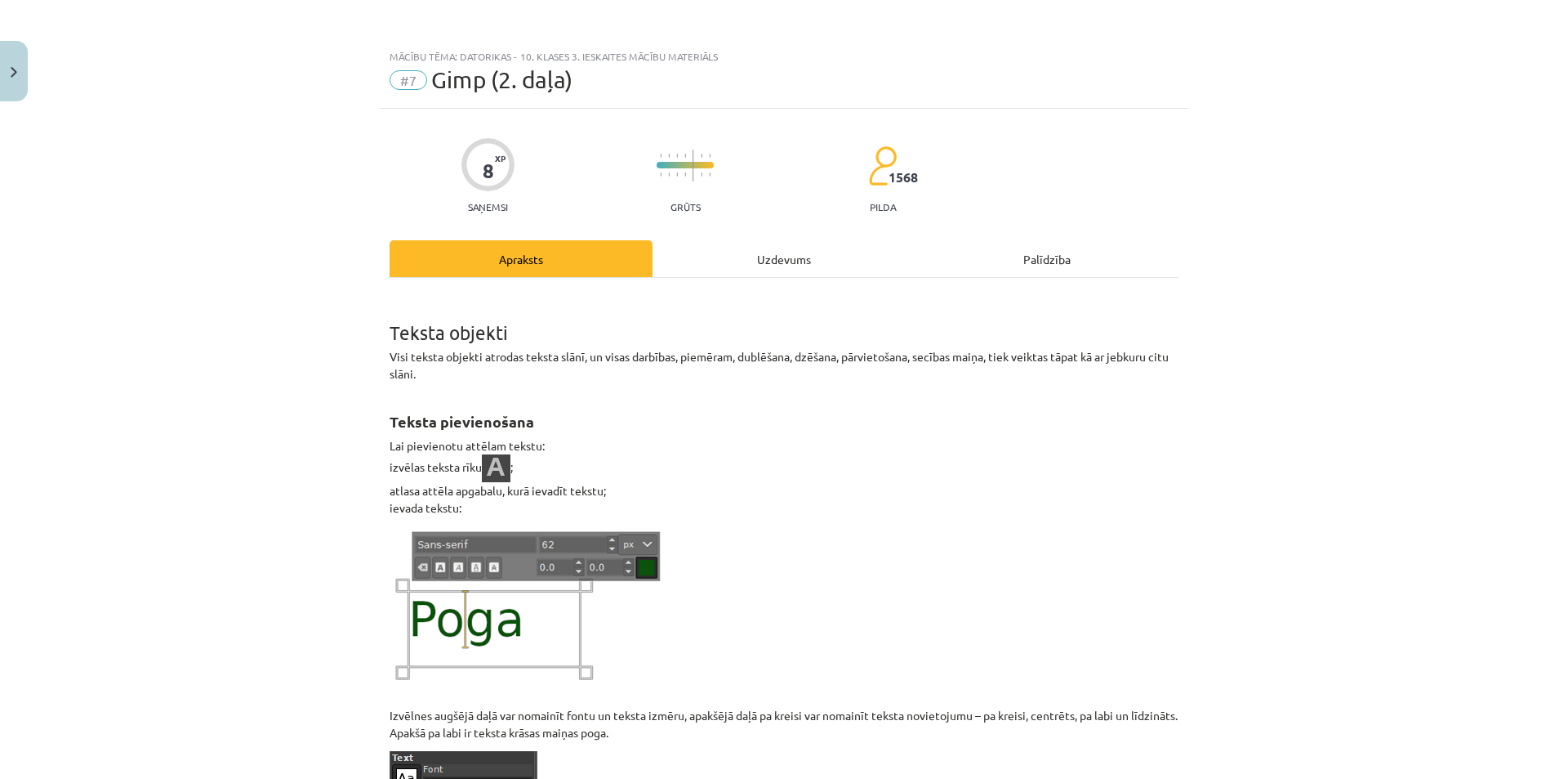
click at [754, 263] on div "Uzdevums" at bounding box center [784, 259] width 263 height 37
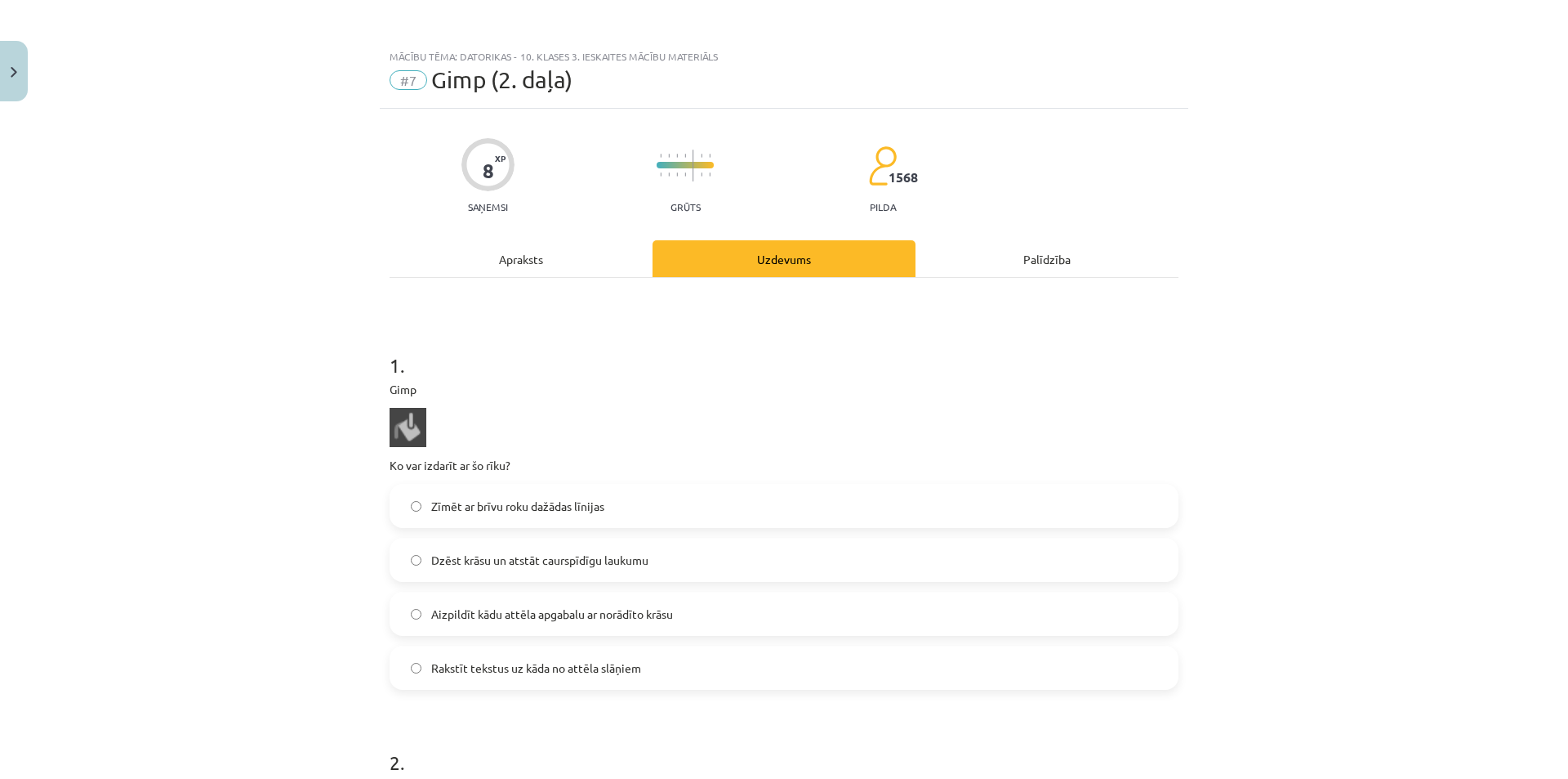
scroll to position [41, 0]
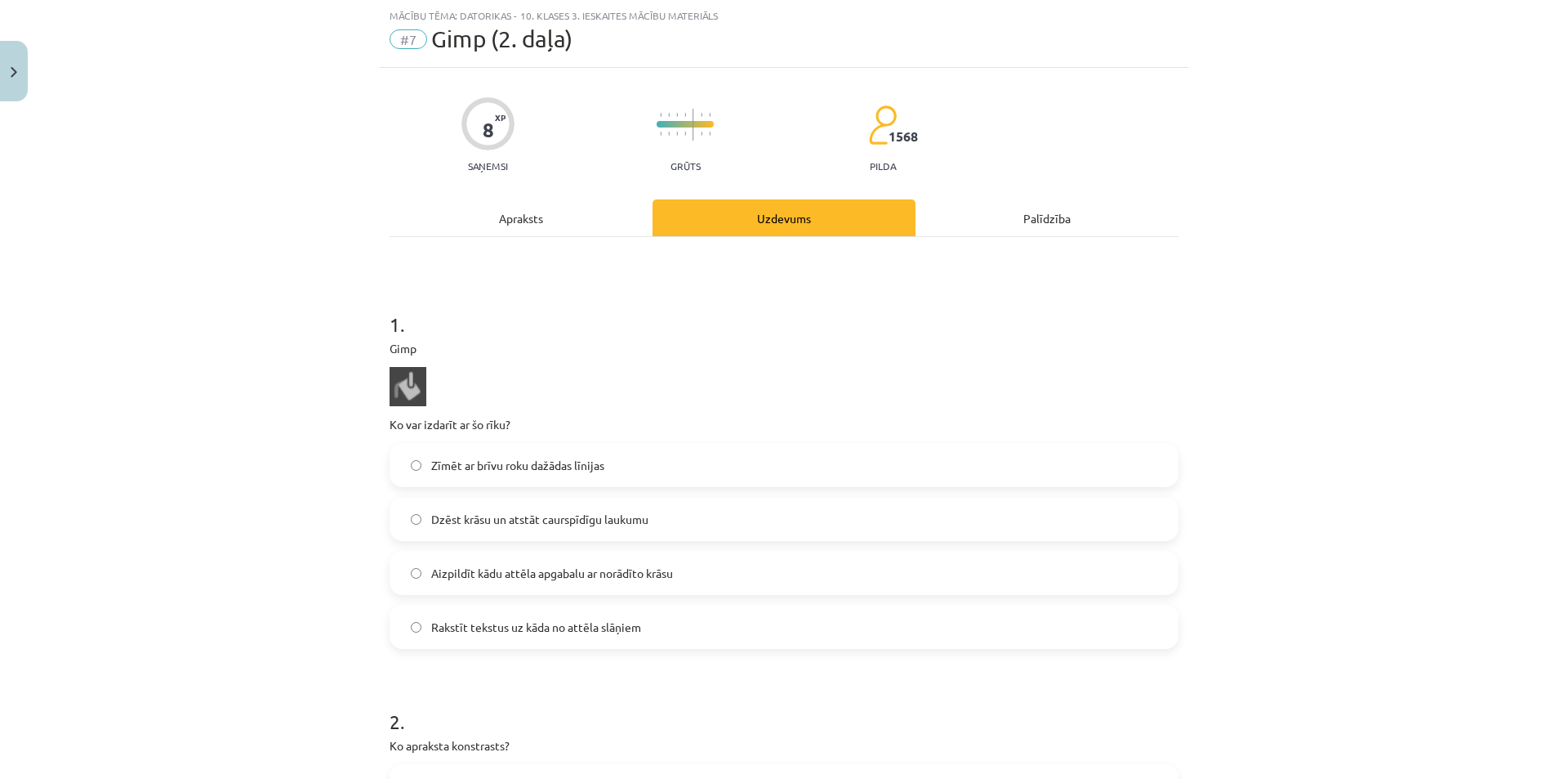
click at [488, 228] on div "Apraksts" at bounding box center [520, 218] width 263 height 37
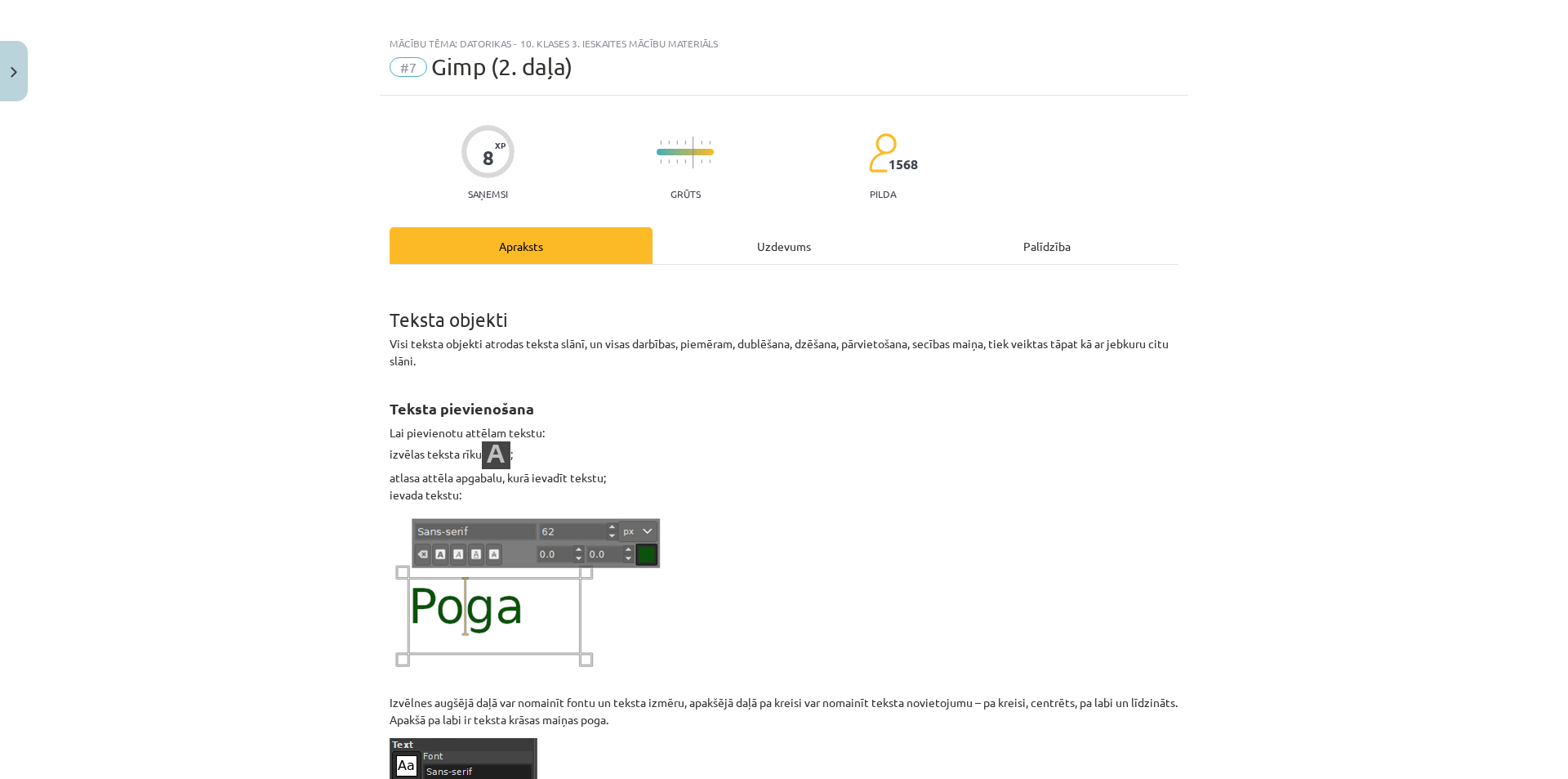
scroll to position [0, 0]
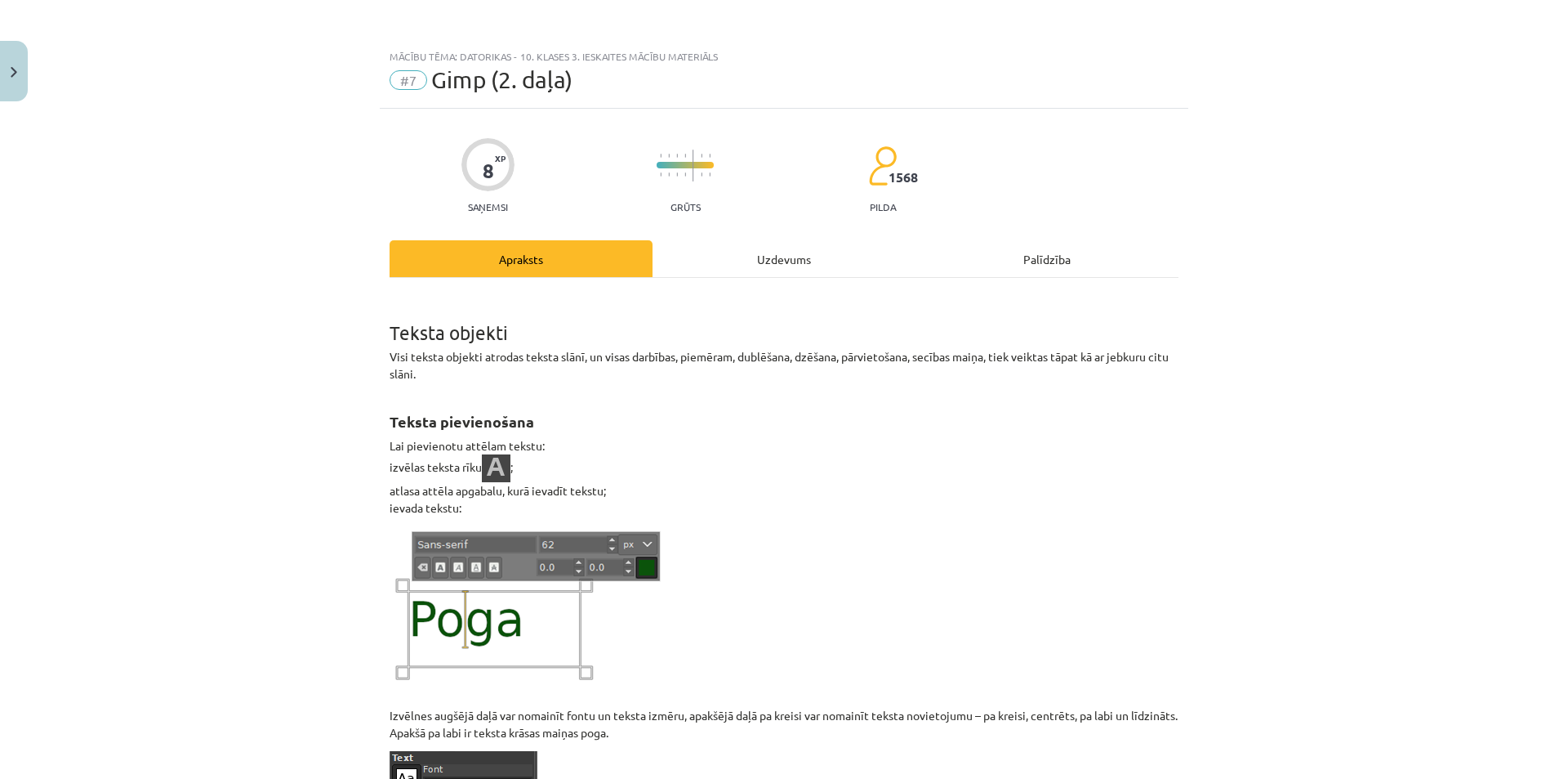
click at [746, 264] on div "Uzdevums" at bounding box center [784, 259] width 263 height 37
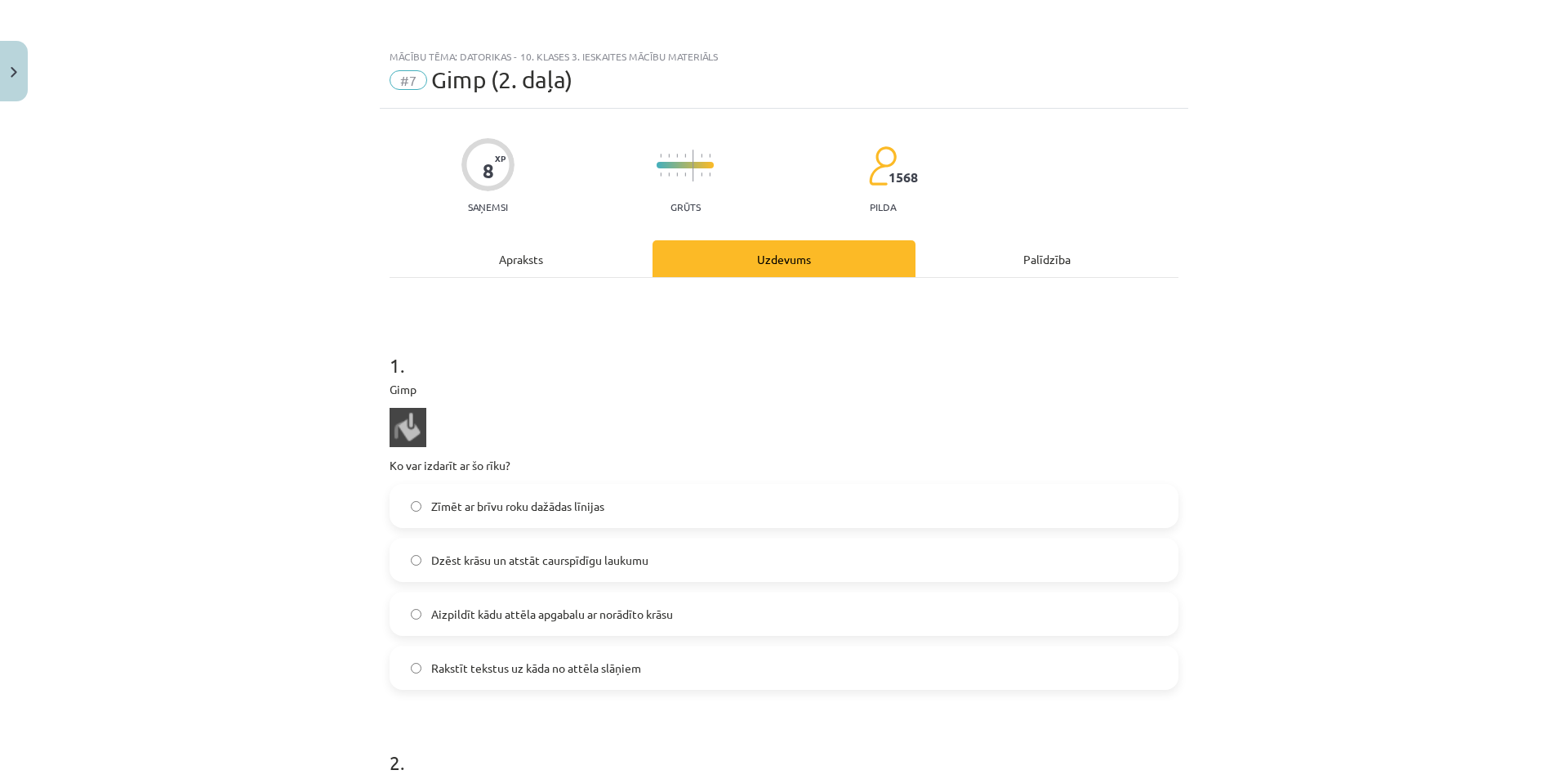
scroll to position [41, 0]
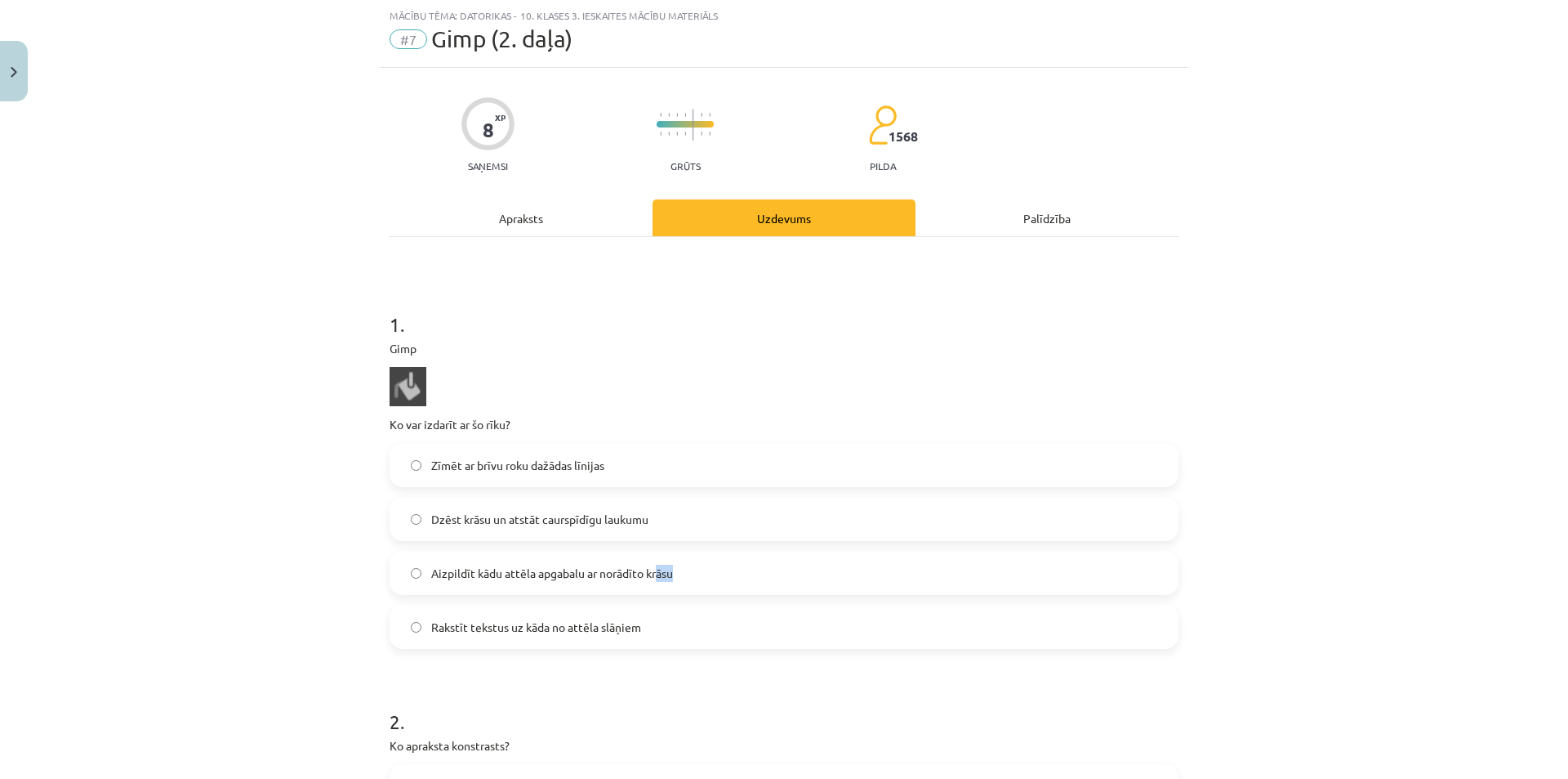
click at [668, 581] on label "Aizpildīt kādu attēla apgabalu ar norādīto krāsu" at bounding box center [784, 573] width 785 height 41
click at [668, 581] on span "Aizpildīt kādu attēla apgabalu ar norādīto krāsu" at bounding box center [552, 573] width 241 height 17
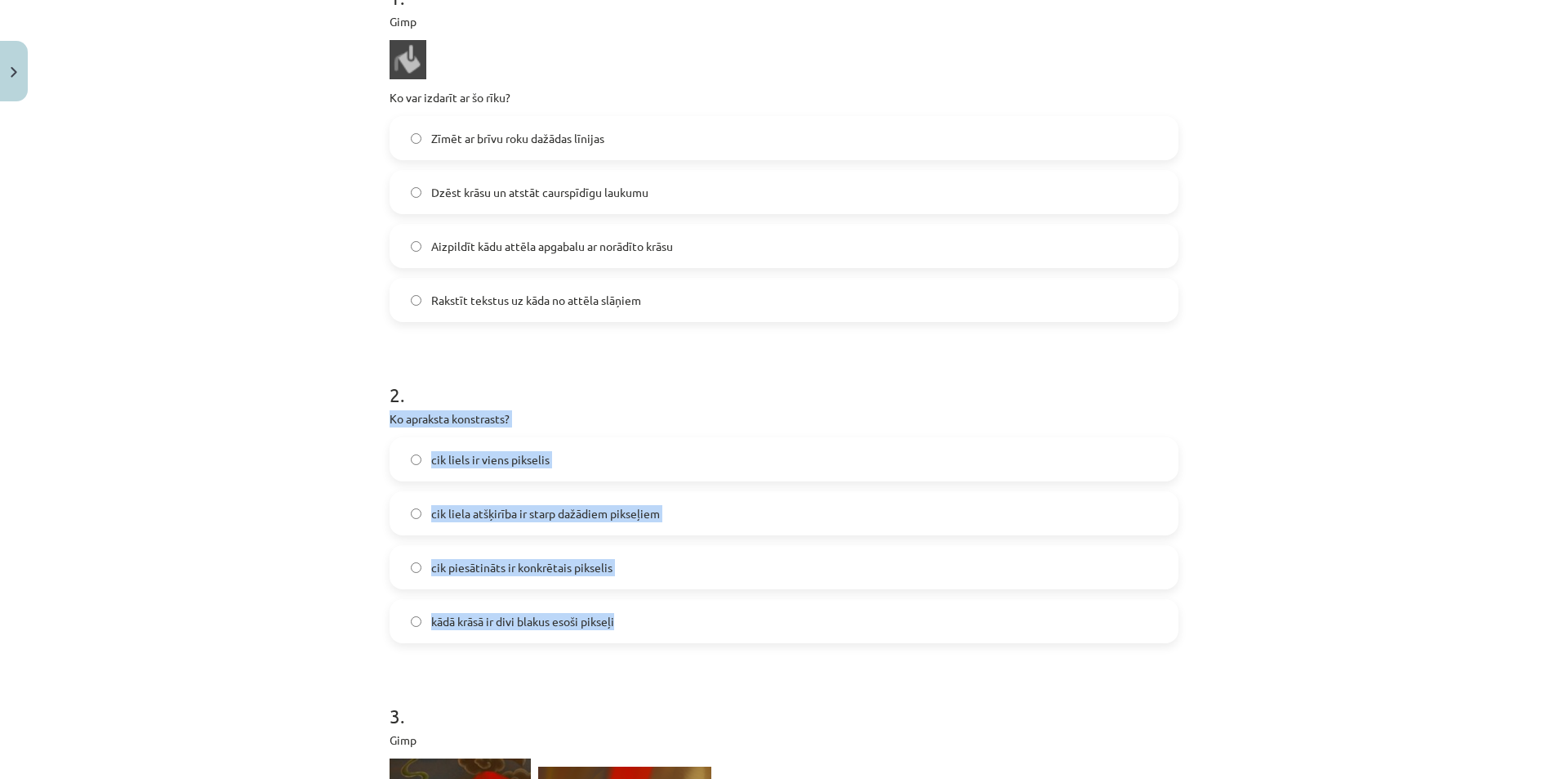
drag, startPoint x: 364, startPoint y: 413, endPoint x: 608, endPoint y: 621, distance: 320.6
click at [622, 631] on div "Mācību tēma: Datorikas - 10. klases 3. ieskaites mācību materiāls #7 Gimp (2. d…" at bounding box center [784, 390] width 1568 height 779
copy div "Ko apraksta konstrasts? cik liels ir viens pikselis cik liela atšķirība ir star…"
click at [326, 535] on div "Mācību tēma: Datorikas - 10. klases 3. ieskaites mācību materiāls #7 Gimp (2. d…" at bounding box center [784, 390] width 1568 height 779
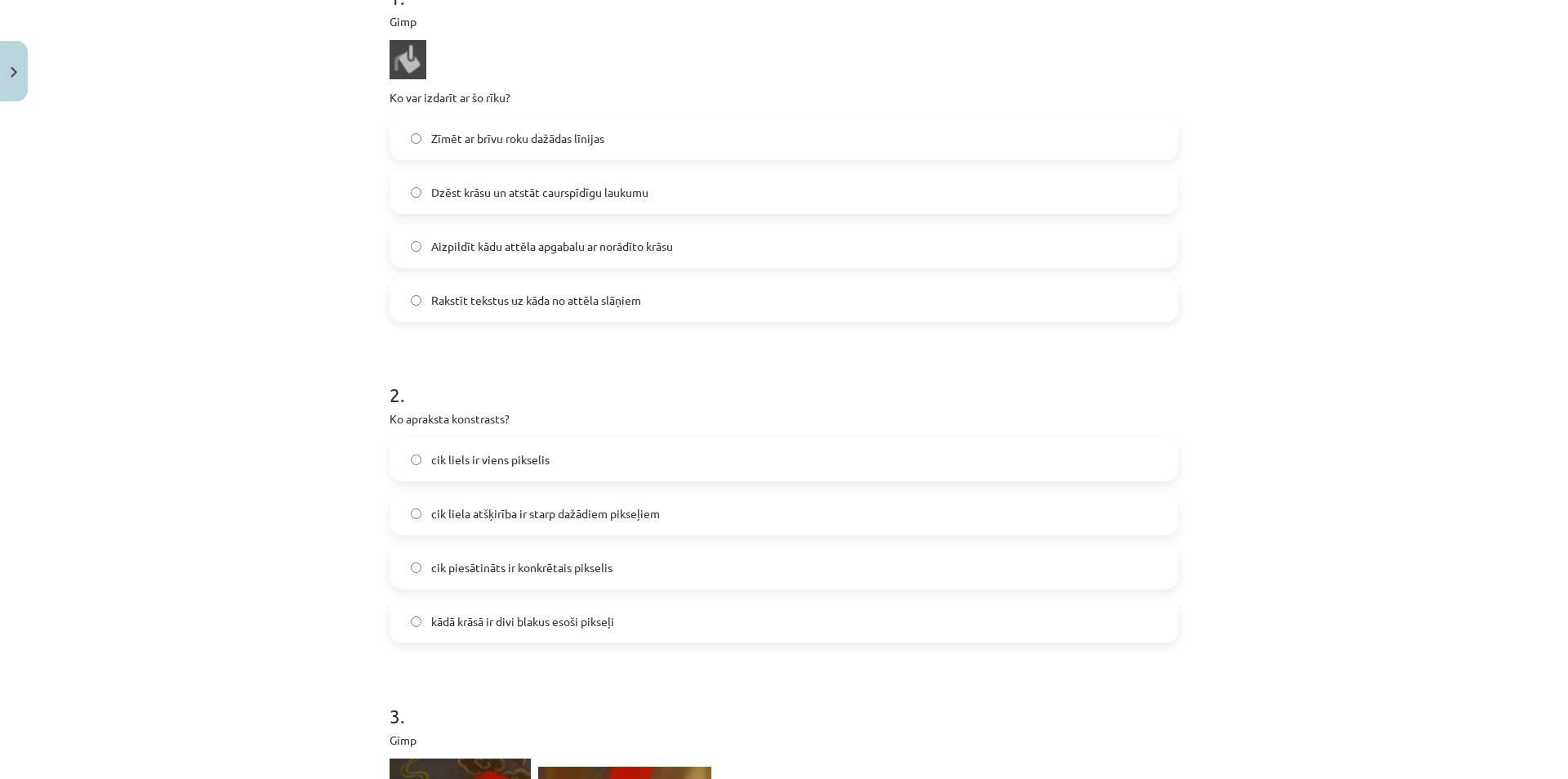
click at [548, 527] on label "cik liela atšķirība ir starp dažādiem pikseļiem" at bounding box center [784, 513] width 785 height 41
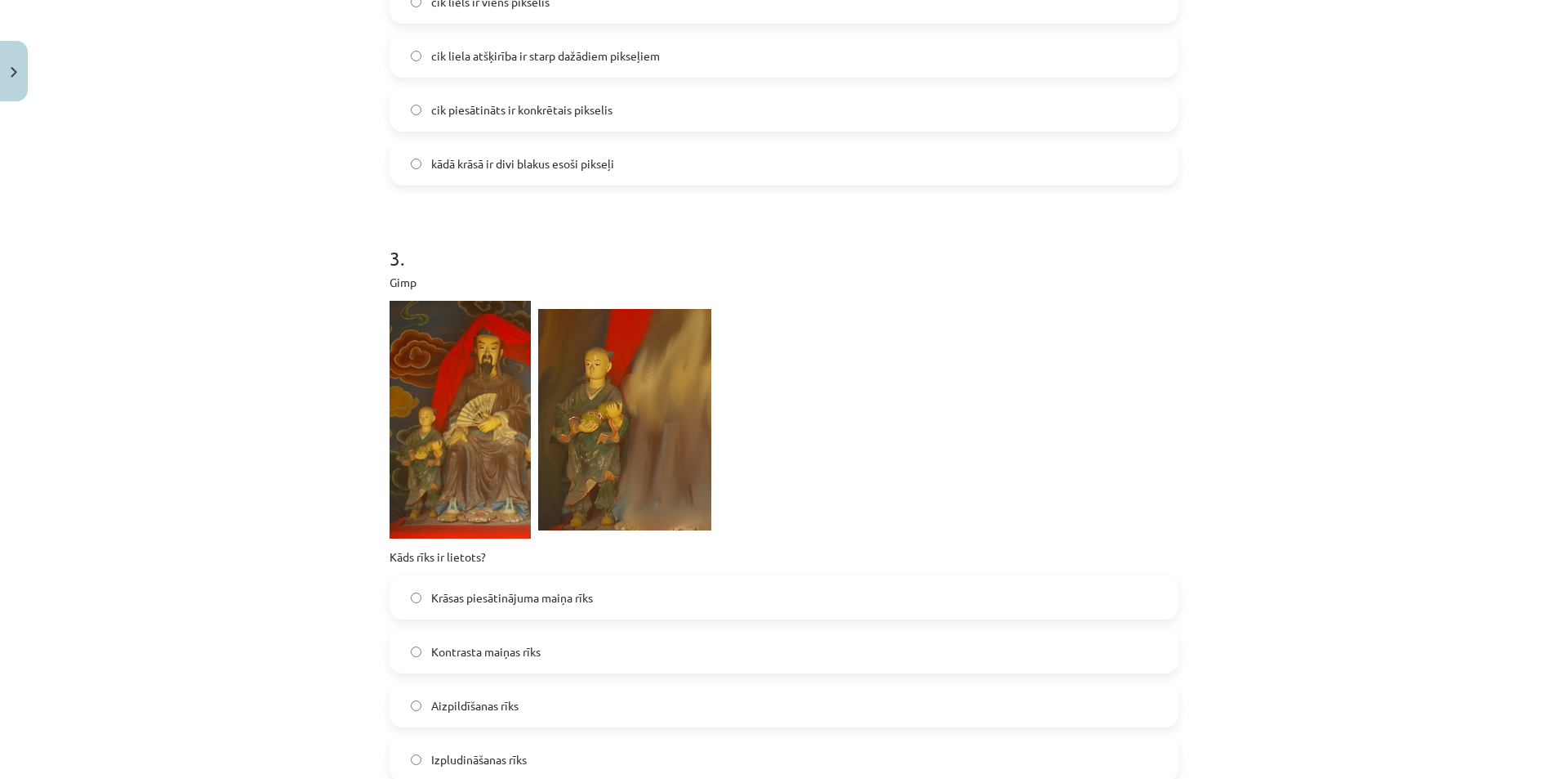
scroll to position [940, 0]
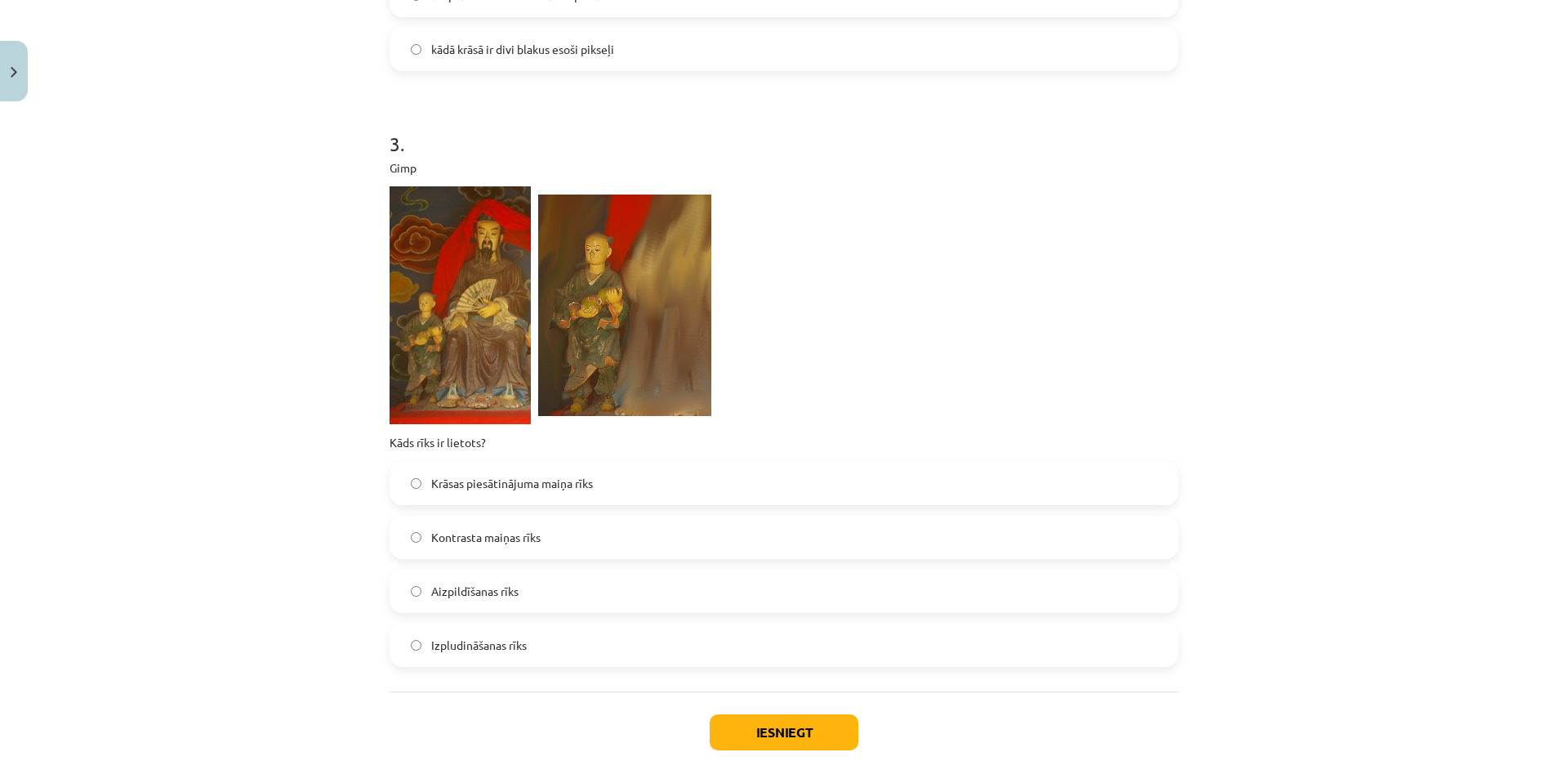
click at [512, 660] on label "Izpludināšanas rīks" at bounding box center [784, 644] width 785 height 41
click at [742, 732] on button "Iesniegt" at bounding box center [784, 732] width 149 height 36
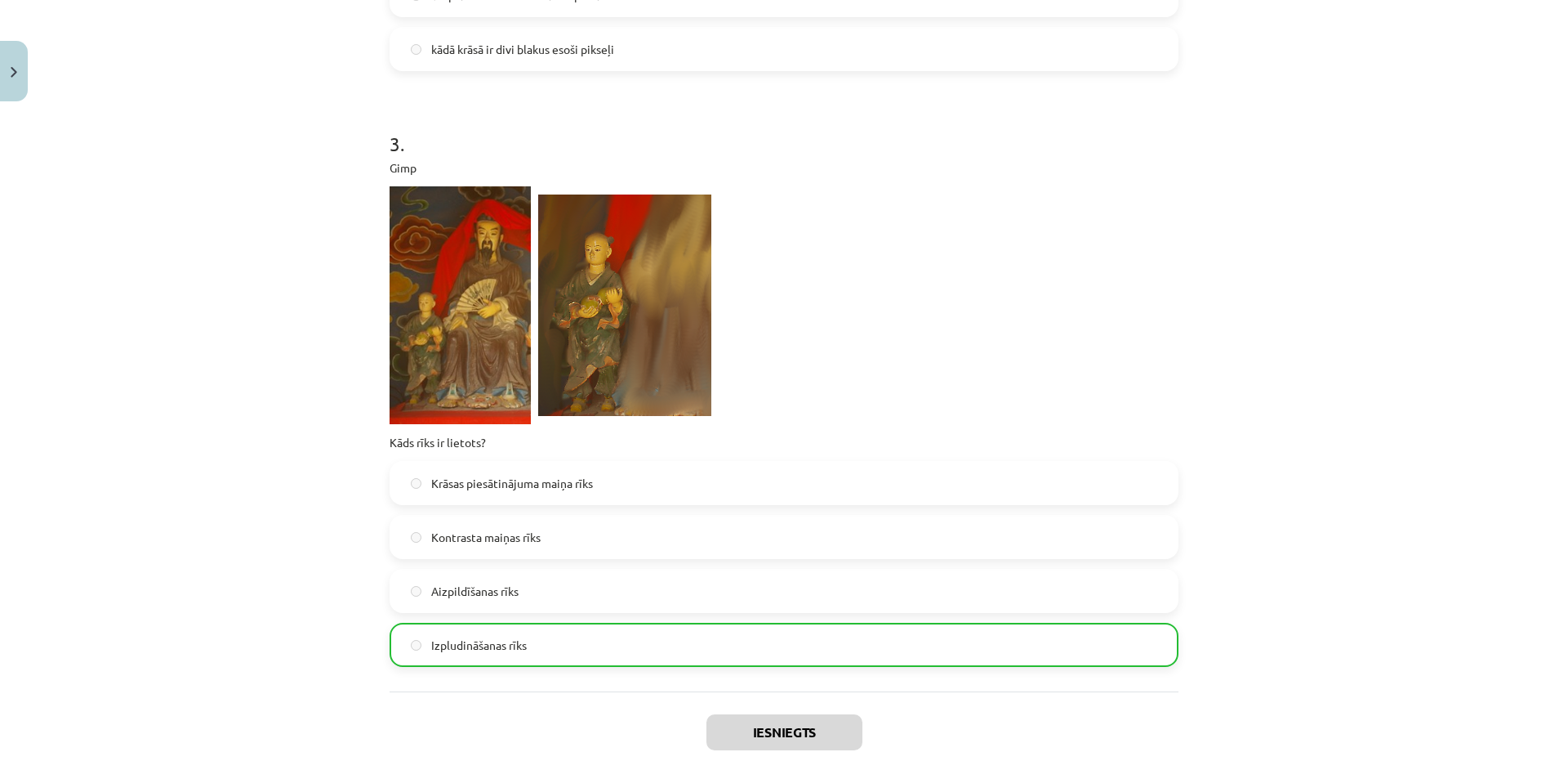
scroll to position [286, 0]
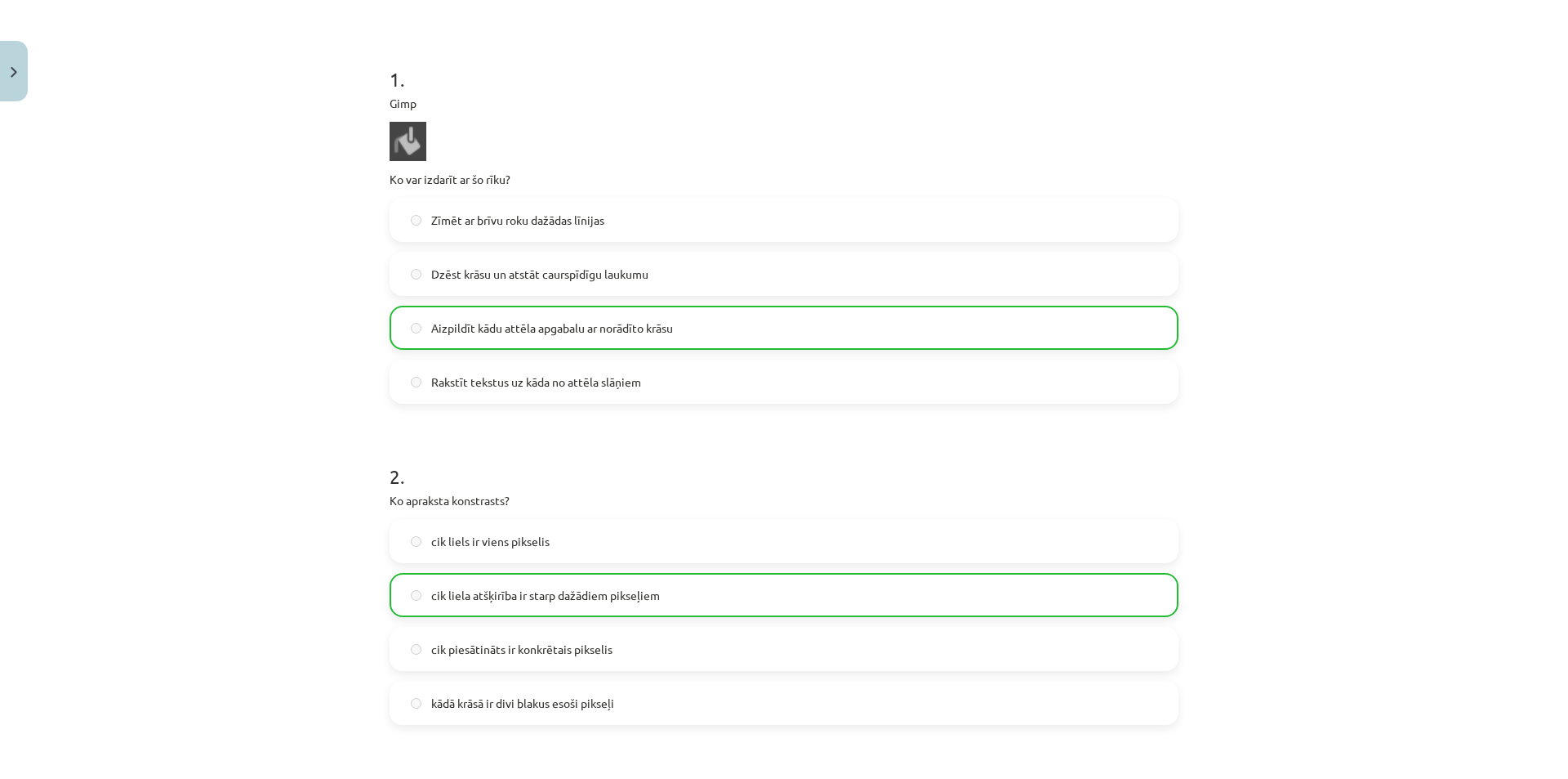
click at [821, 543] on label "cik liels ir viens pikselis" at bounding box center [784, 541] width 785 height 41
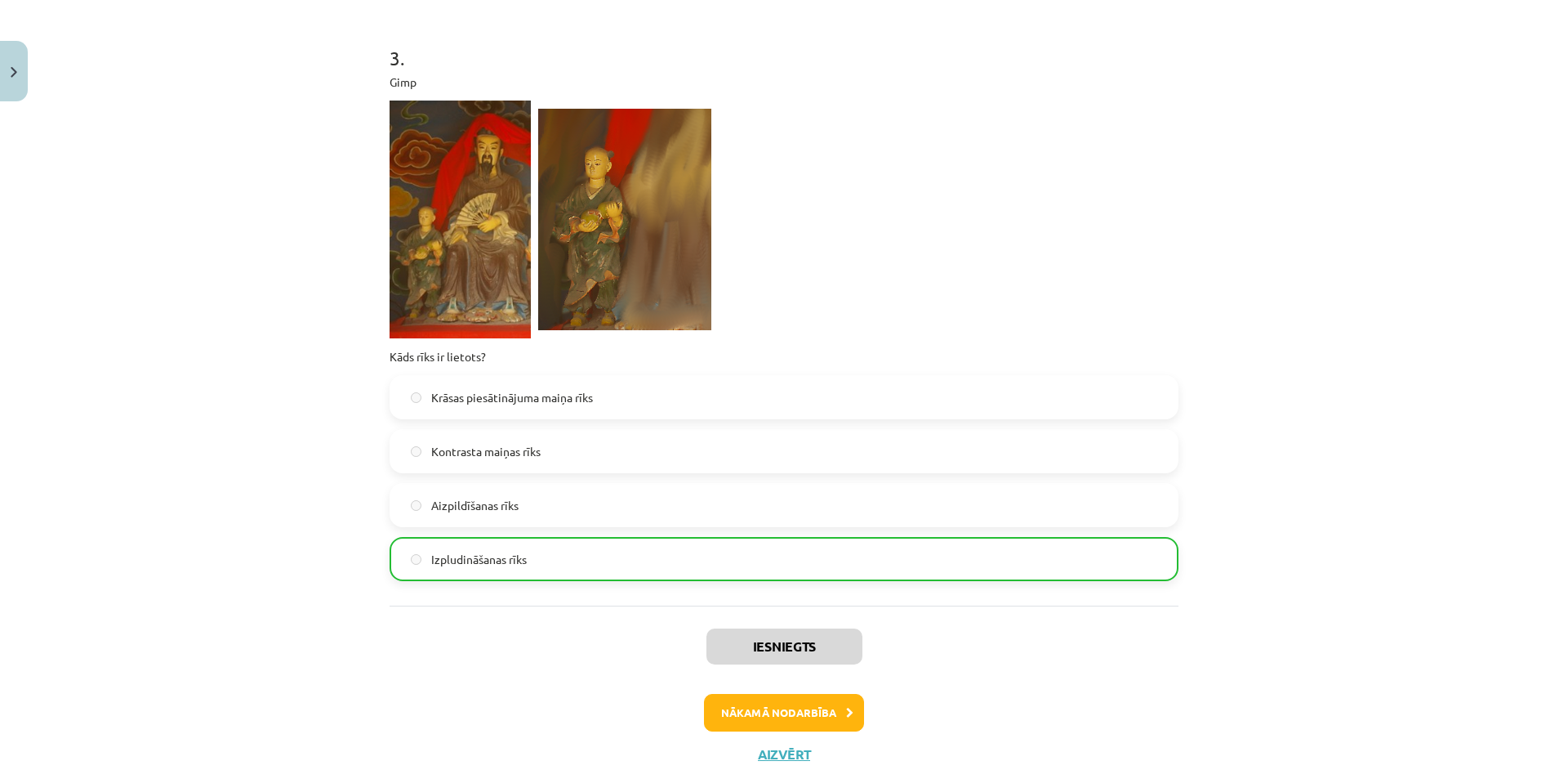
scroll to position [1069, 0]
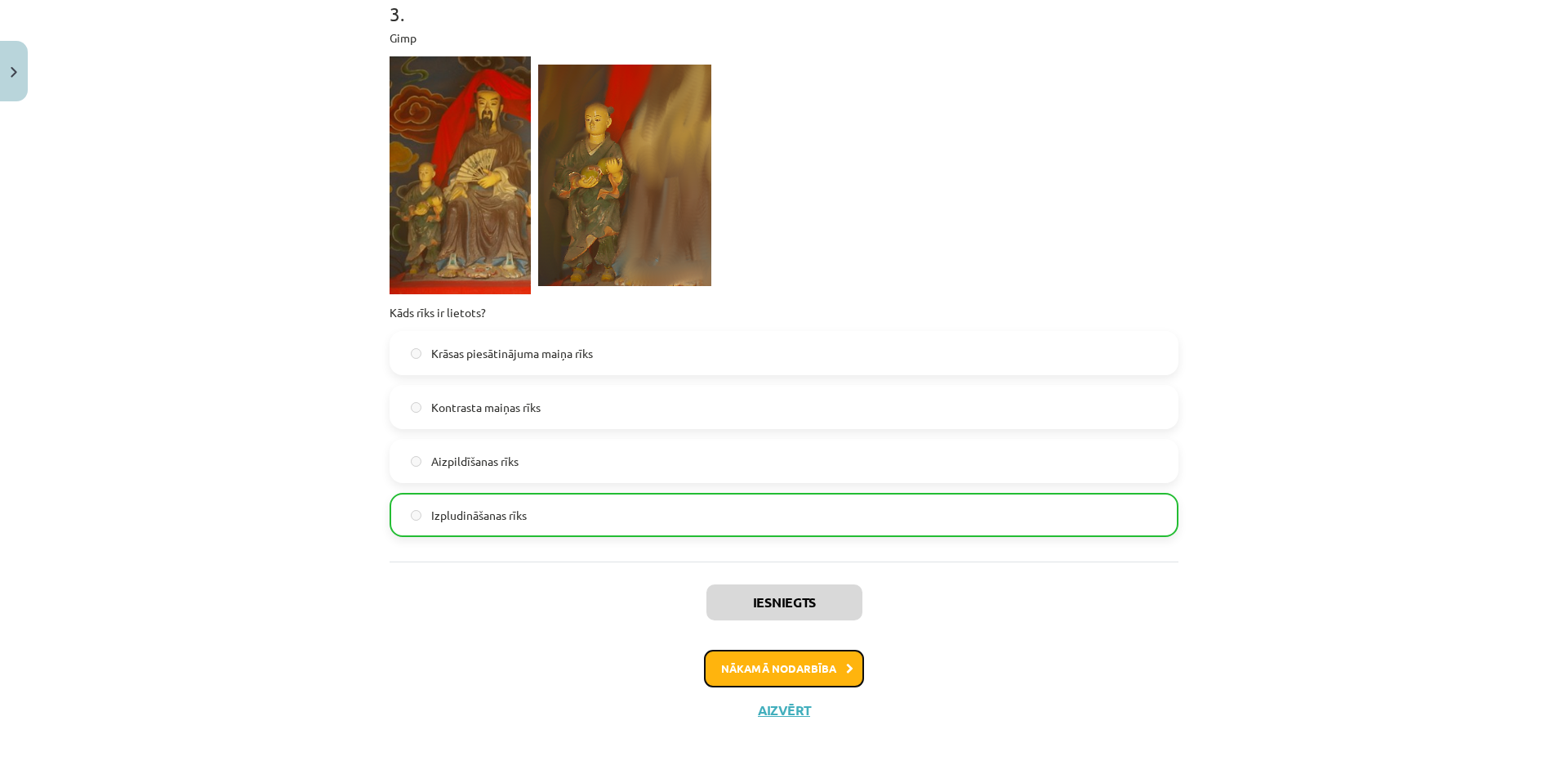
click at [800, 664] on button "Nākamā nodarbība" at bounding box center [784, 668] width 160 height 38
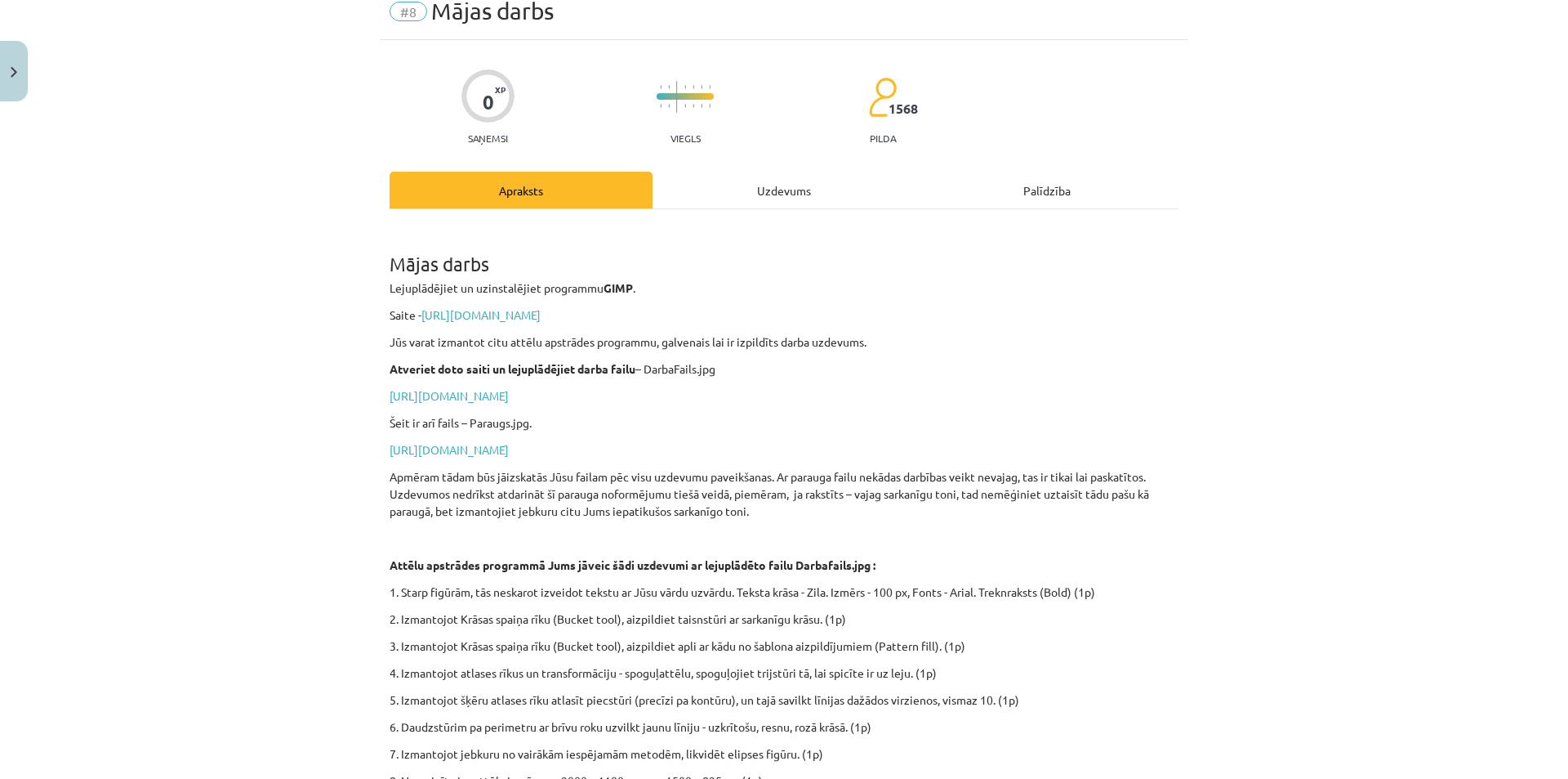
scroll to position [0, 0]
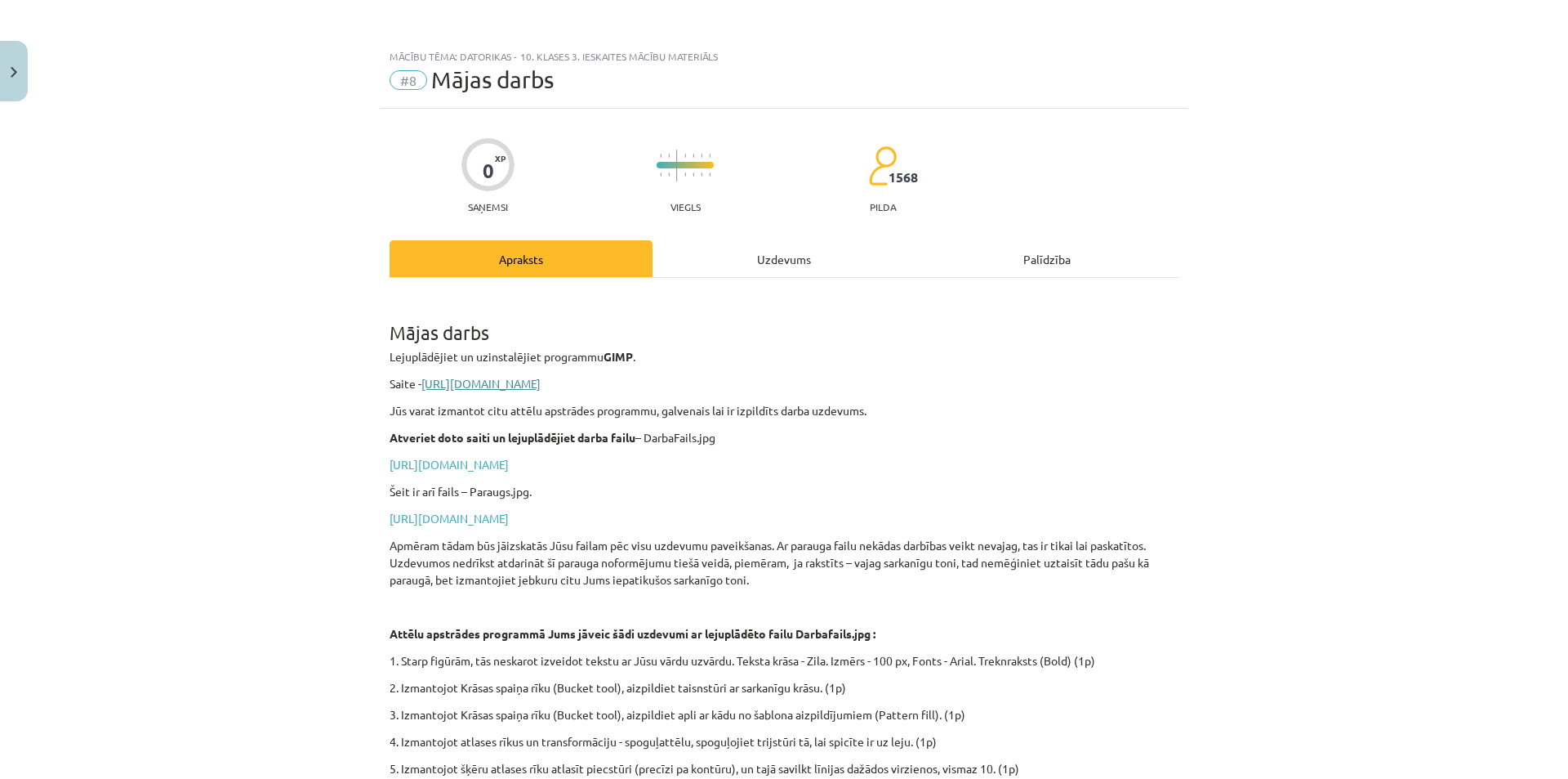
click at [494, 382] on link "[URL][DOMAIN_NAME]" at bounding box center [481, 383] width 119 height 14
click at [509, 464] on link "[URL][DOMAIN_NAME]" at bounding box center [449, 464] width 119 height 14
click at [474, 517] on link "[URL][DOMAIN_NAME]" at bounding box center [449, 517] width 119 height 14
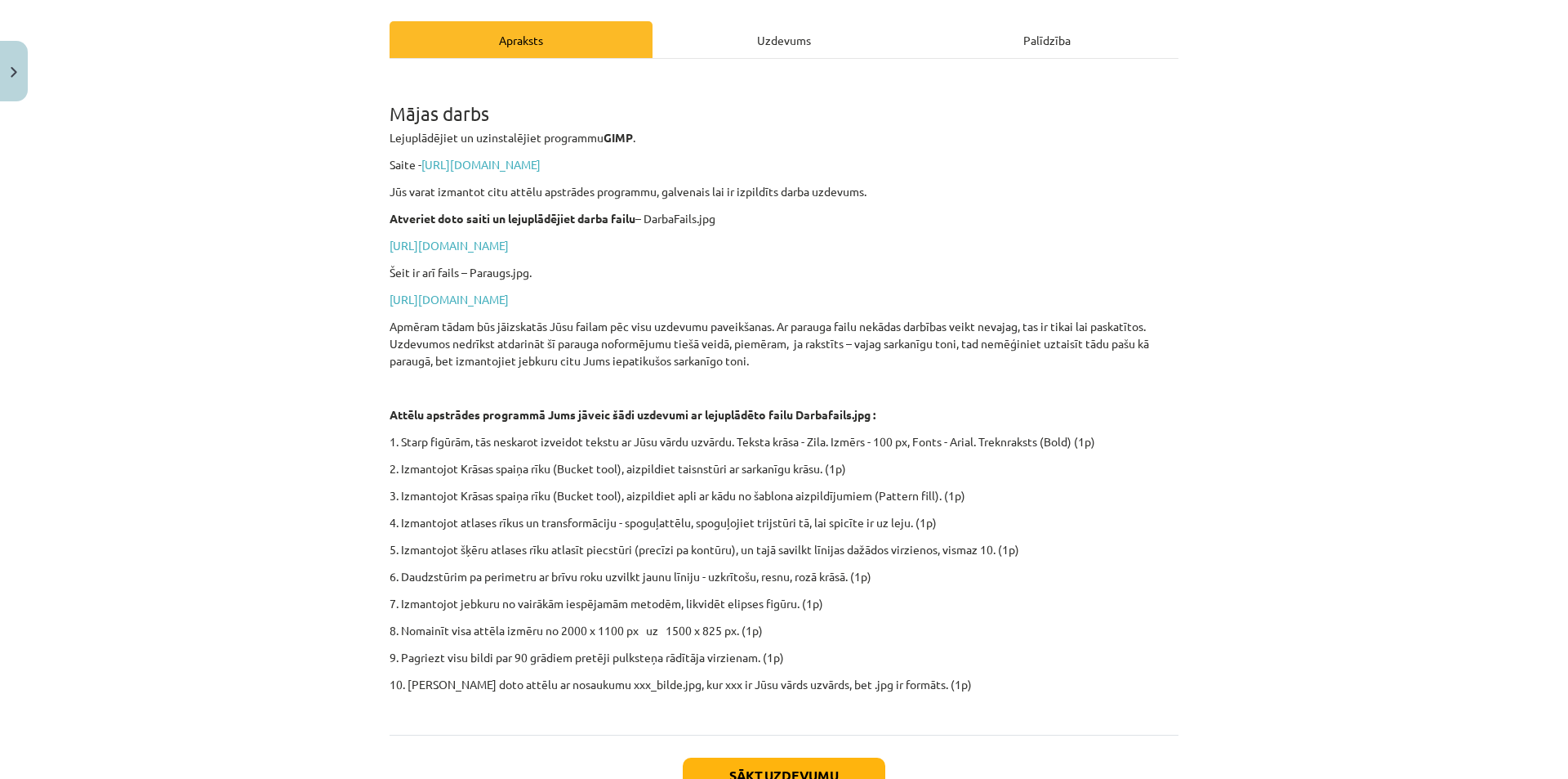
scroll to position [245, 0]
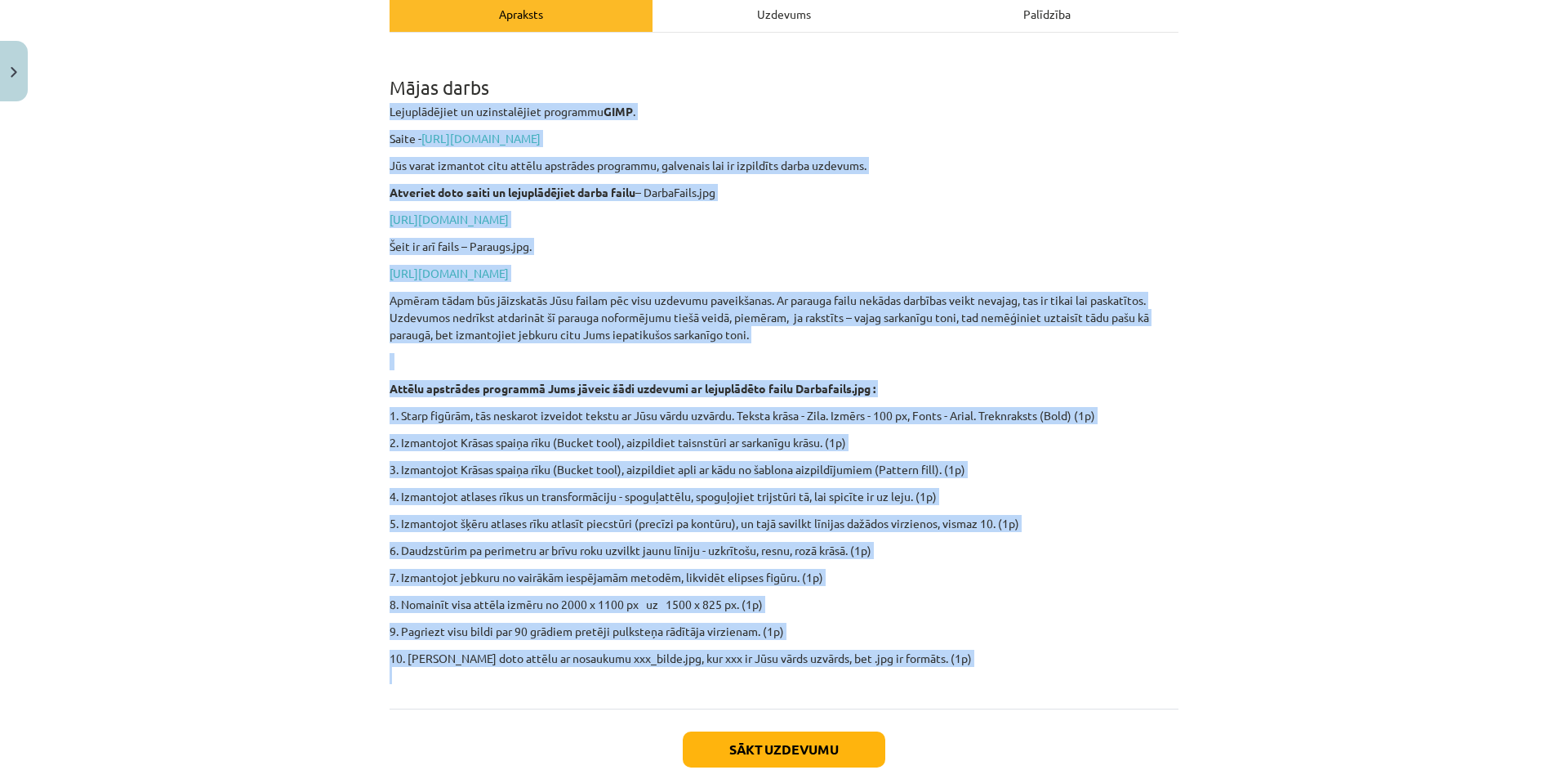
drag, startPoint x: 382, startPoint y: 110, endPoint x: 979, endPoint y: 670, distance: 818.5
click at [979, 670] on div "0 XP Saņemsi Viegls 1568 pilda Apraksts Uzdevums Palīdzība Mājas darbs Lejuplād…" at bounding box center [784, 348] width 808 height 969
copy div "Loremipsumdol si ametconsectet adipiscin ELIT . Seddo - eiusm://tem.inci.utl/et…"
click at [196, 185] on div "Mācību tēma: Datorikas - 10. klases 3. ieskaites mācību materiāls #8 Mājas darb…" at bounding box center [784, 390] width 1568 height 779
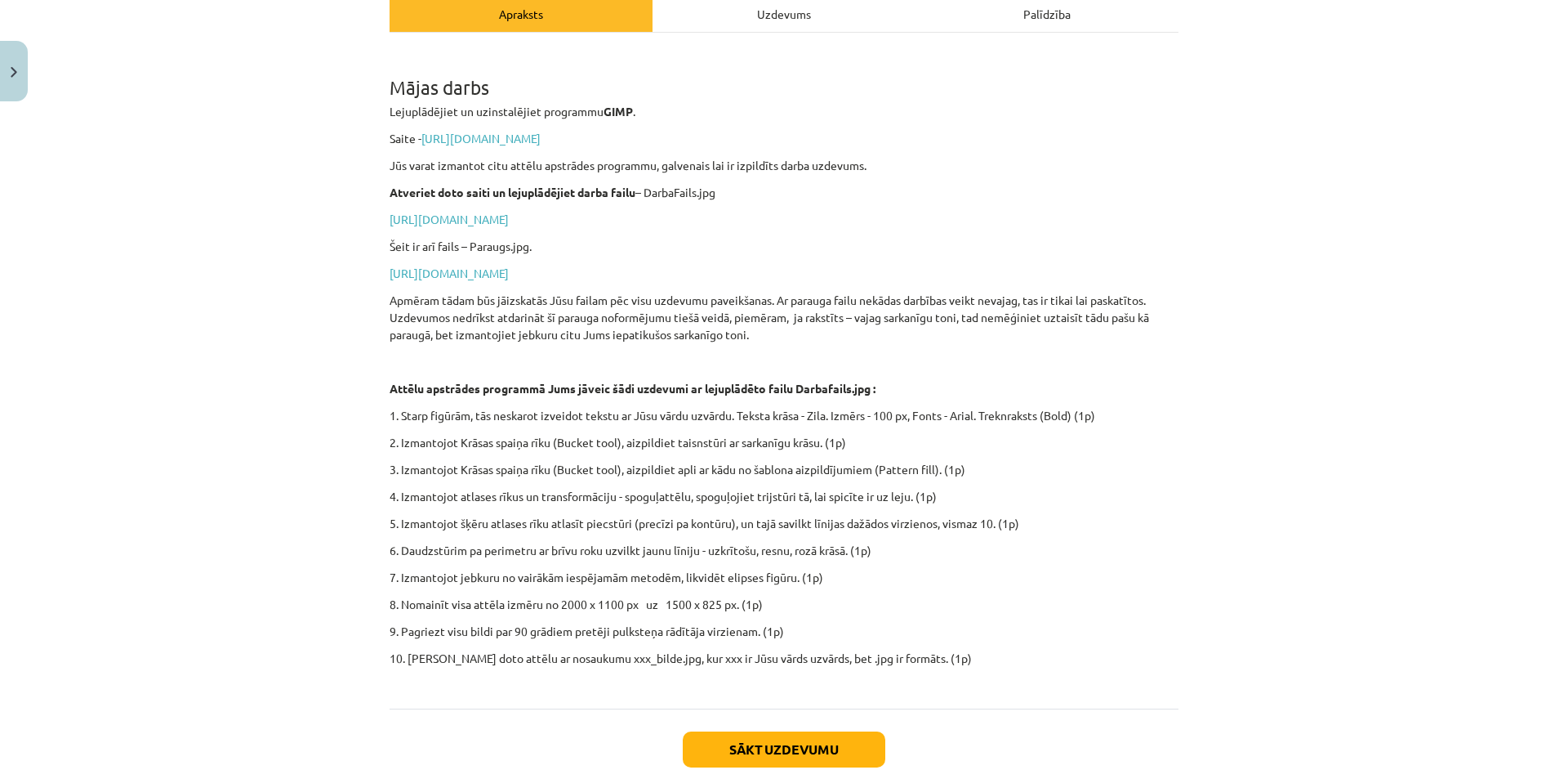
scroll to position [0, 0]
